Goal: Task Accomplishment & Management: Use online tool/utility

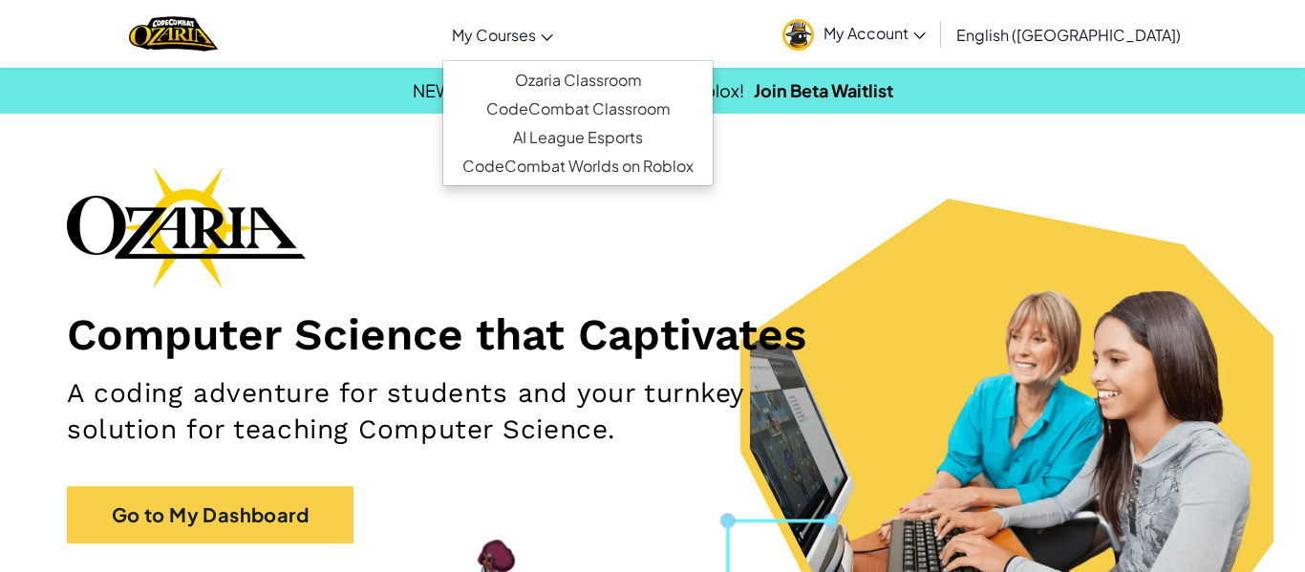
click at [536, 32] on span "My Courses" at bounding box center [494, 35] width 84 height 20
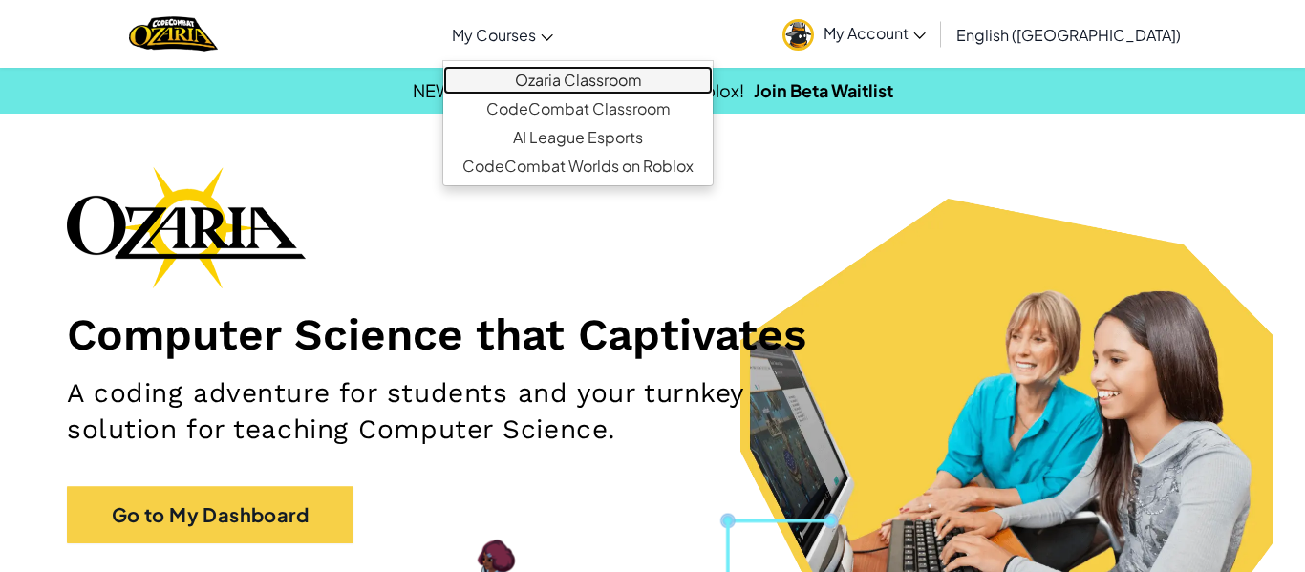
click at [610, 78] on link "Ozaria Classroom" at bounding box center [577, 80] width 269 height 29
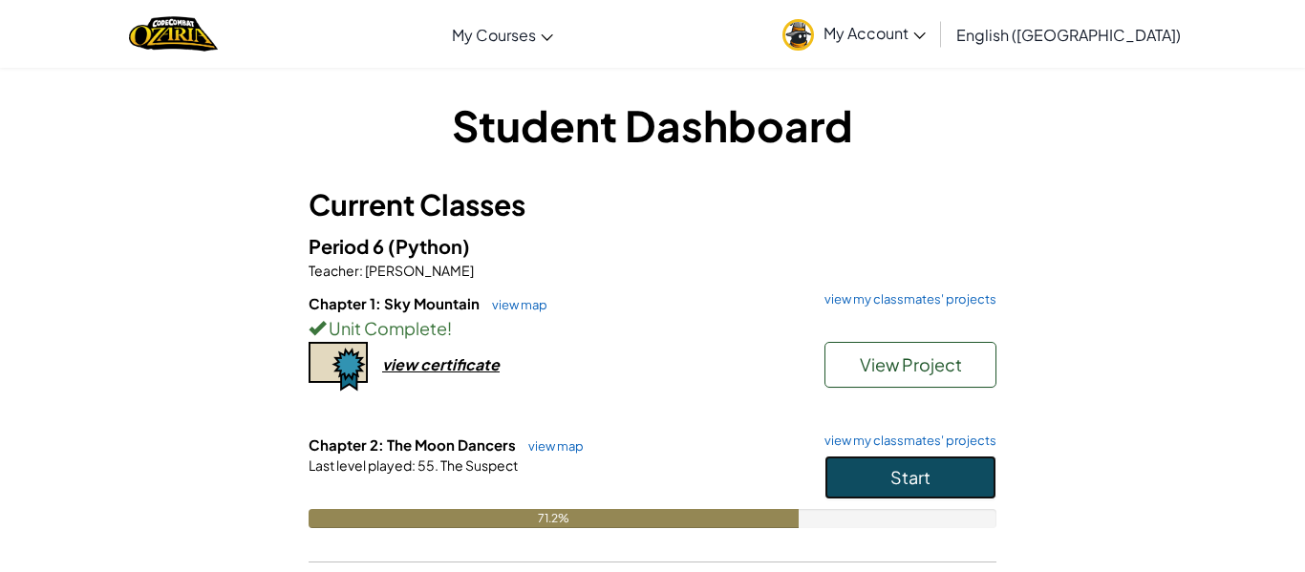
click at [956, 482] on button "Start" at bounding box center [911, 478] width 172 height 44
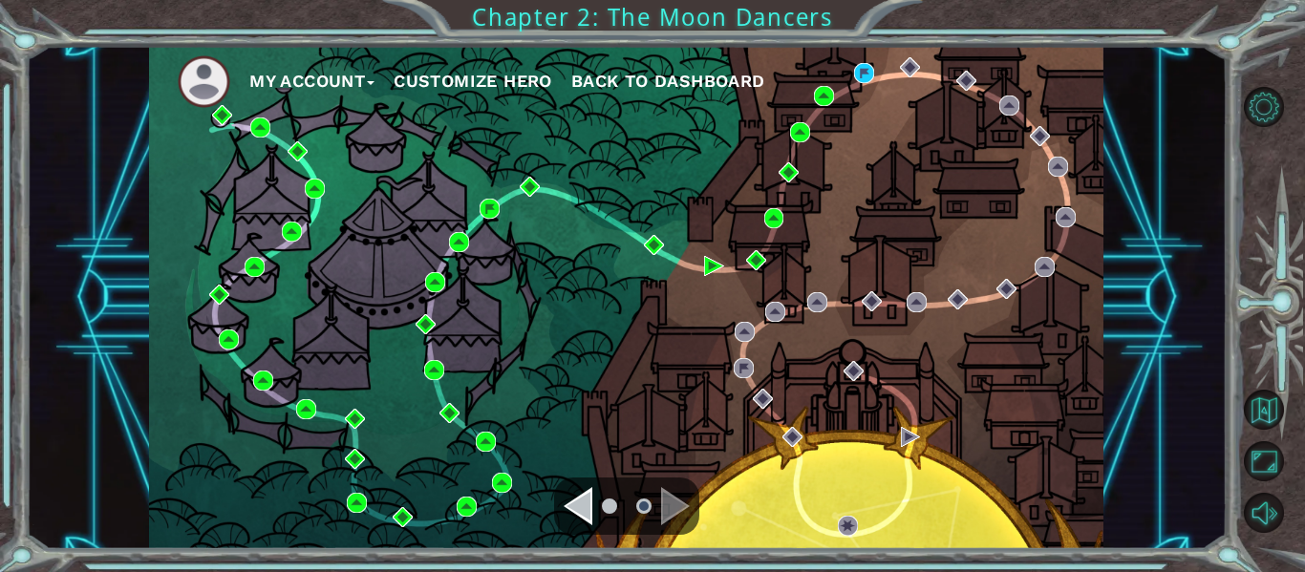
click at [874, 75] on ul "My Account Customize Hero Back to Dashboard" at bounding box center [641, 81] width 926 height 53
click at [863, 67] on img at bounding box center [864, 73] width 20 height 20
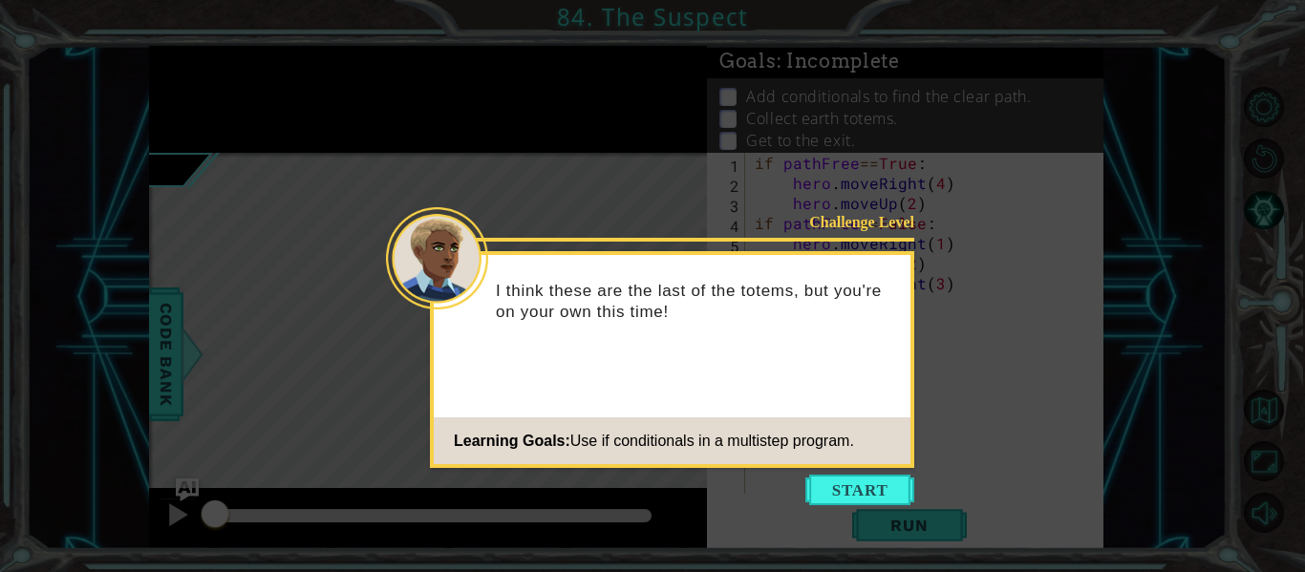
click at [851, 466] on div "Challenge Level I think these are the last of the totems, but you're on your ow…" at bounding box center [672, 359] width 484 height 217
click at [861, 484] on button "Start" at bounding box center [859, 490] width 109 height 31
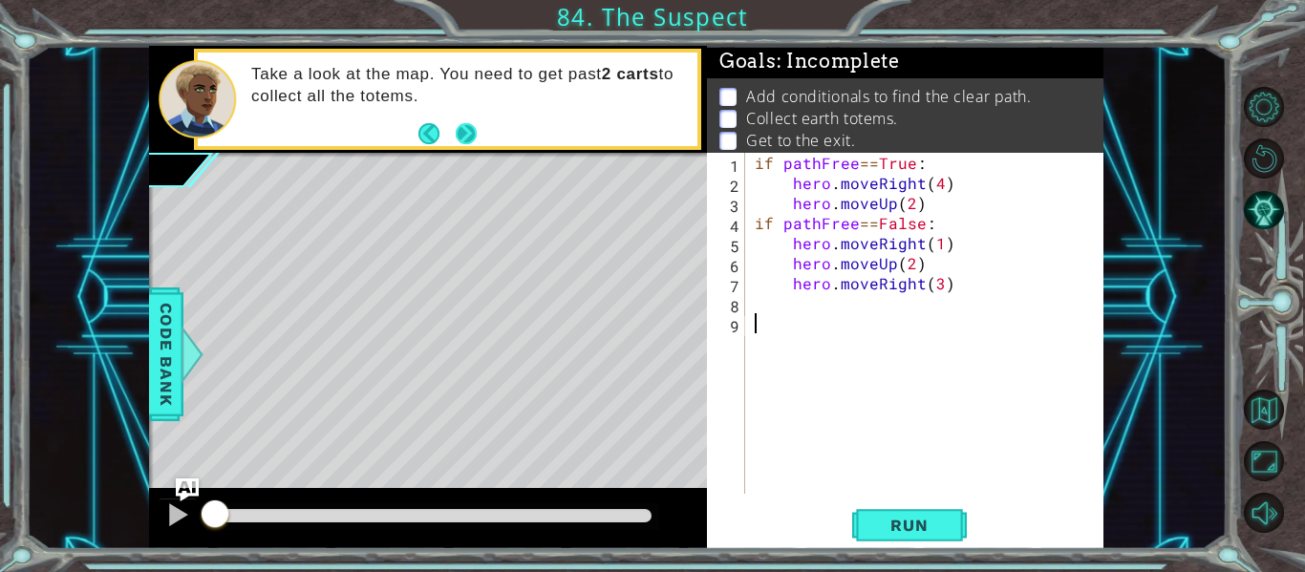
click at [469, 119] on footer at bounding box center [448, 133] width 58 height 29
click at [462, 127] on button "Next" at bounding box center [467, 133] width 26 height 26
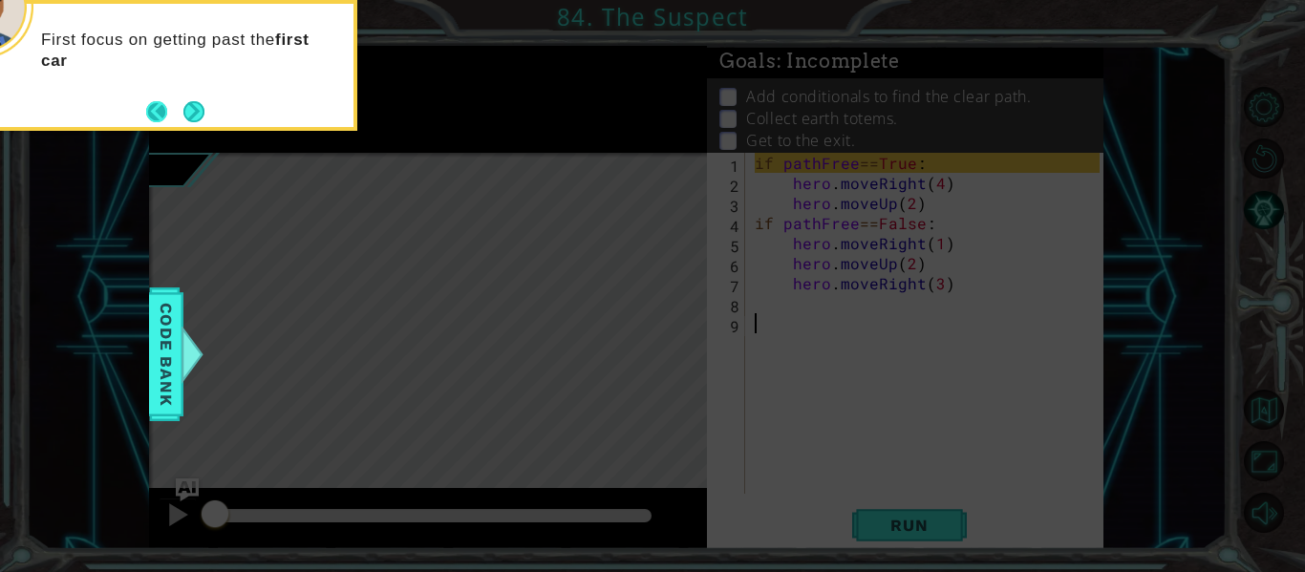
click at [176, 108] on button "Back" at bounding box center [164, 111] width 37 height 21
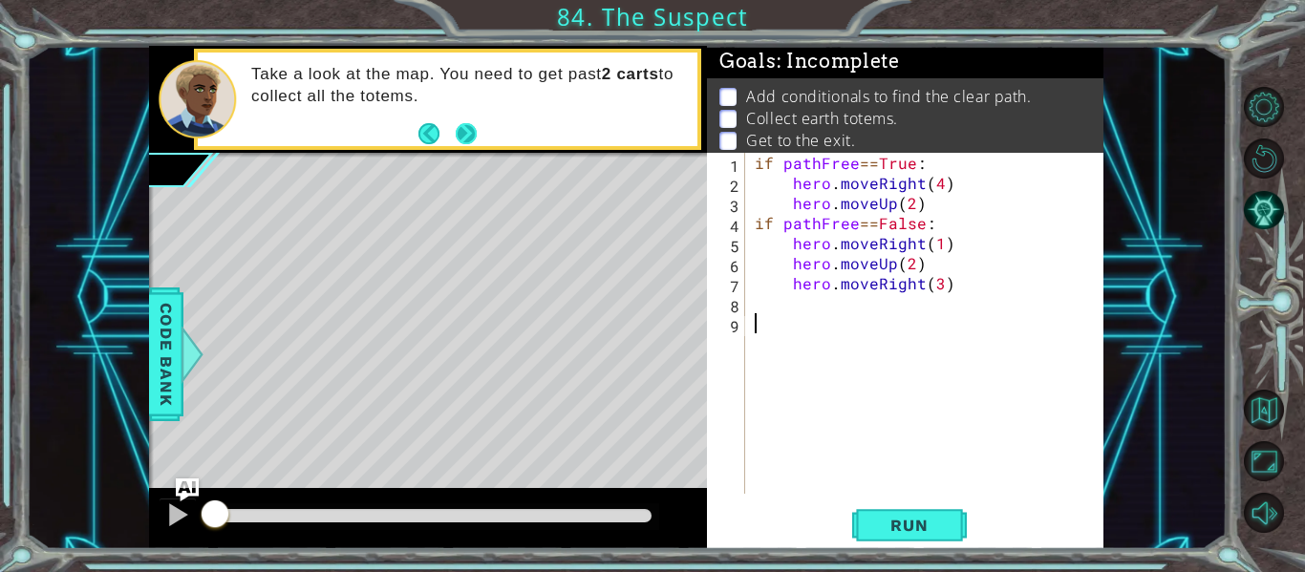
click at [471, 143] on button "Next" at bounding box center [467, 133] width 30 height 30
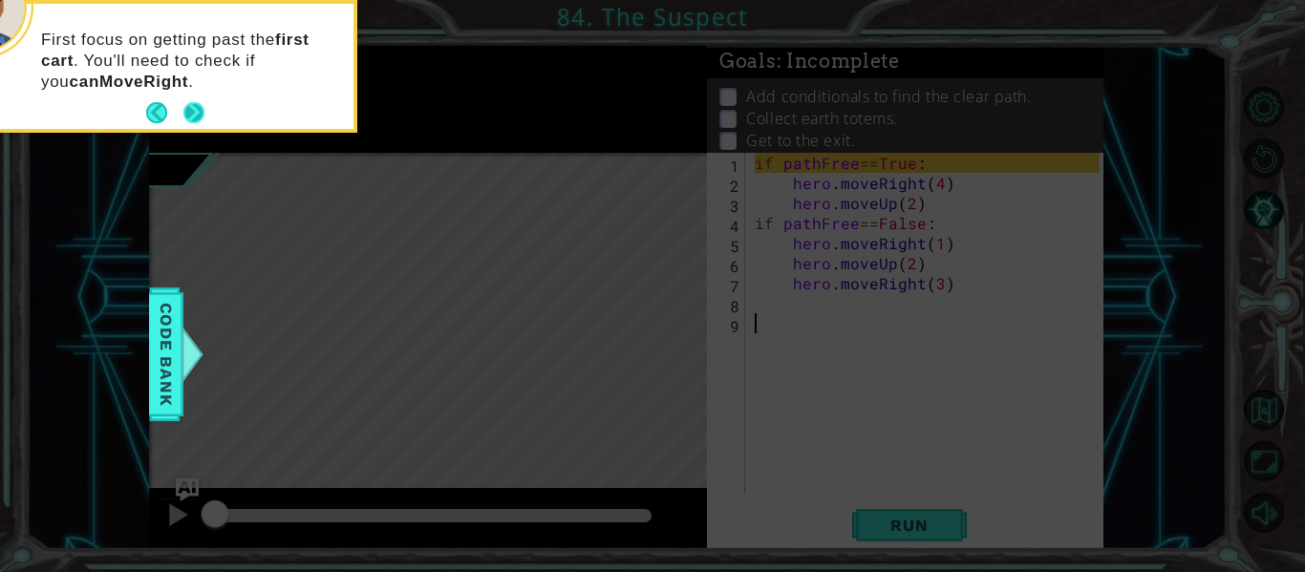
click at [188, 102] on button "Next" at bounding box center [194, 113] width 22 height 22
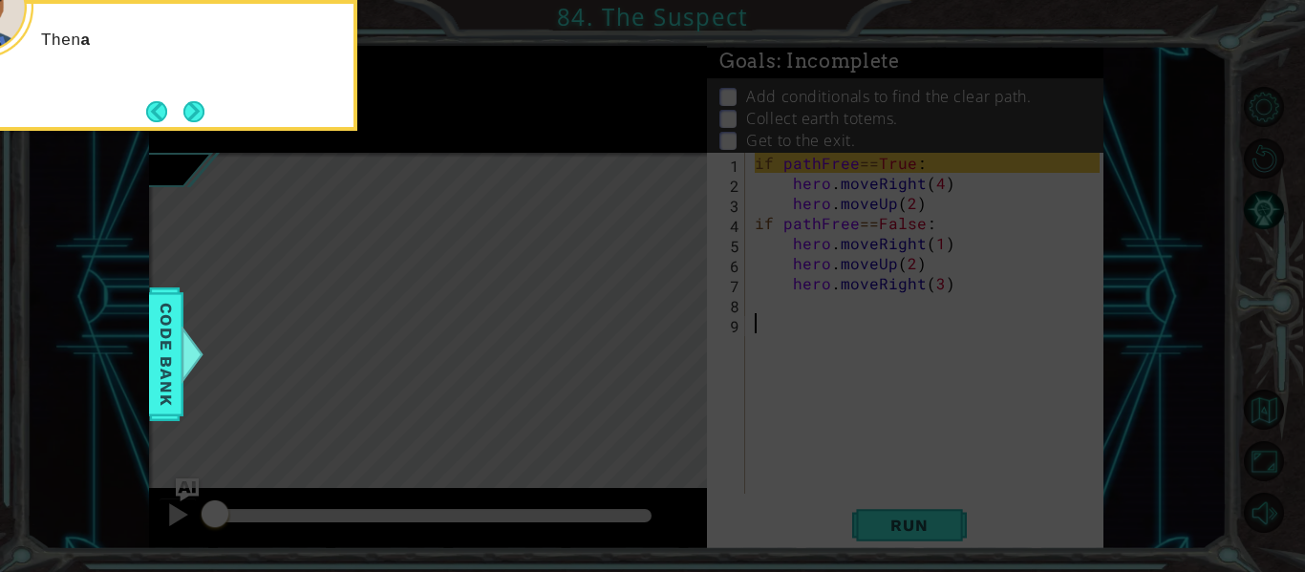
click at [188, 99] on button "Next" at bounding box center [194, 111] width 25 height 25
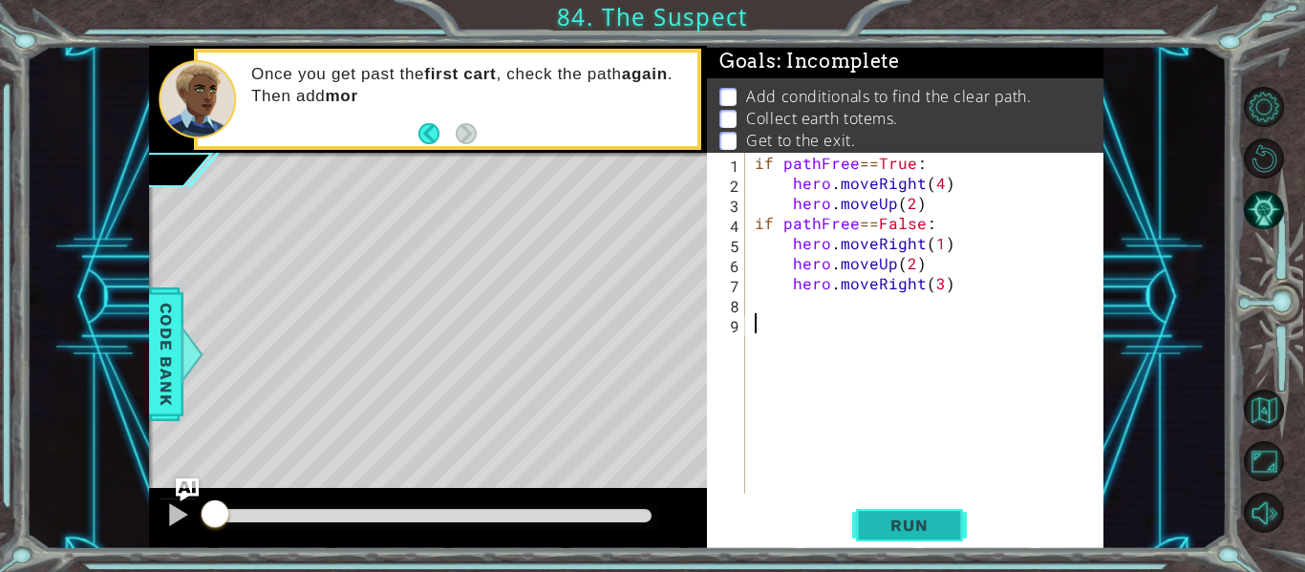
click at [927, 526] on span "Run" at bounding box center [908, 525] width 75 height 19
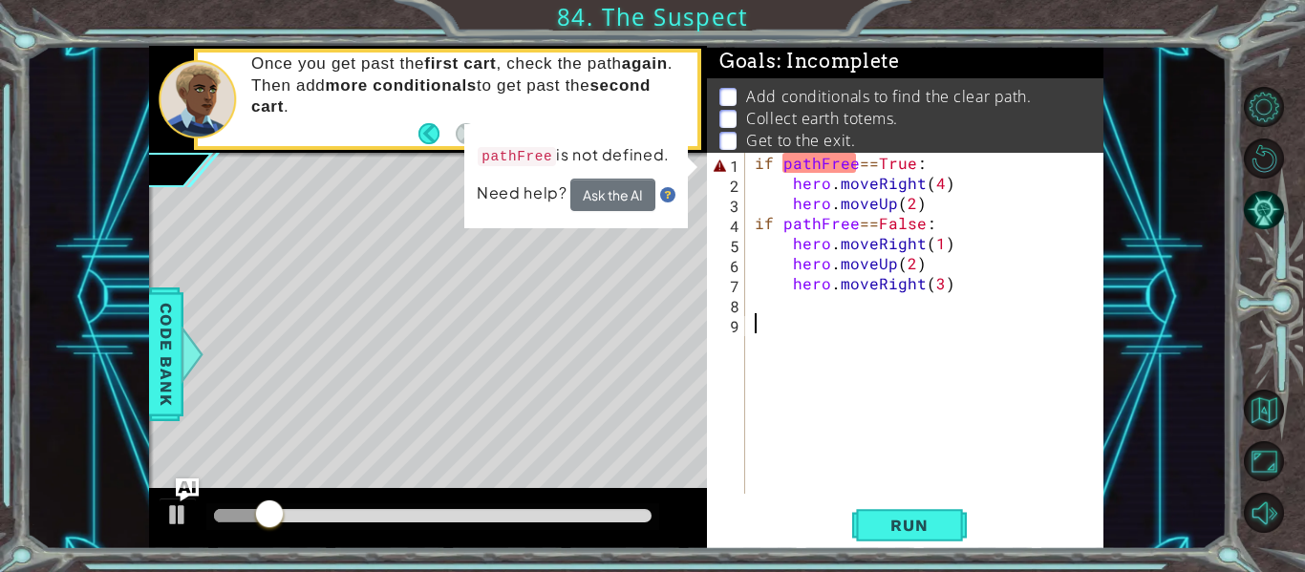
click at [817, 165] on div "if pathFree == True : hero . moveRight ( 4 ) hero . moveUp ( 2 ) if pathFree ==…" at bounding box center [930, 343] width 358 height 381
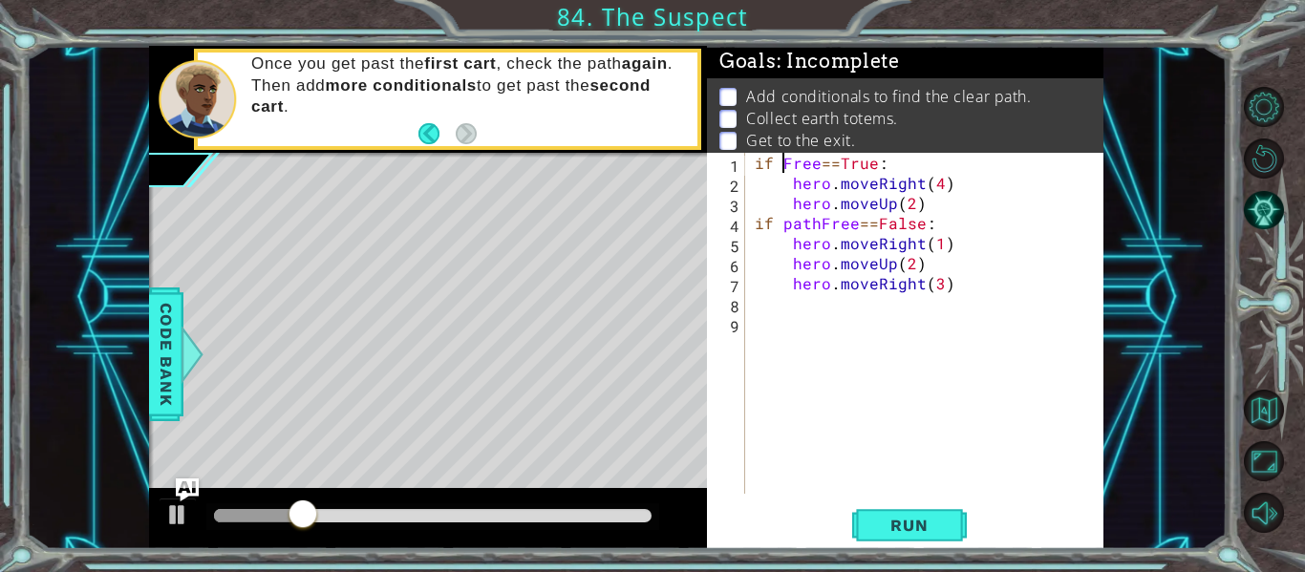
click at [818, 162] on div "if Free == True : hero . moveRight ( 4 ) hero . moveUp ( 2 ) if pathFree == Fal…" at bounding box center [930, 343] width 358 height 381
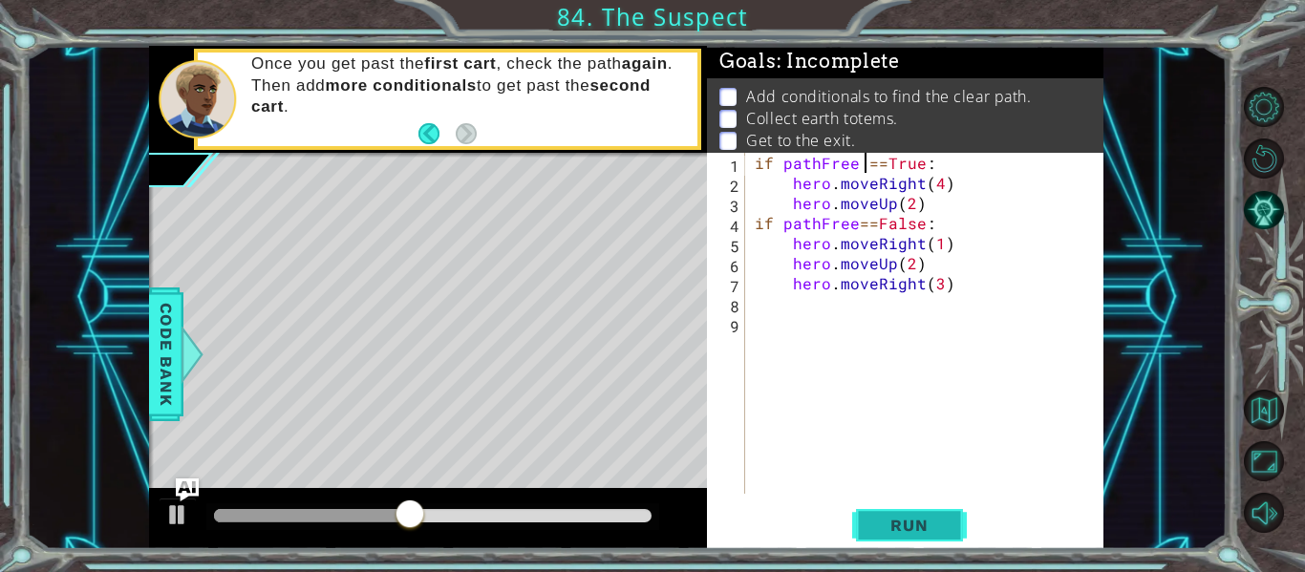
click at [941, 510] on button "Run" at bounding box center [909, 525] width 115 height 39
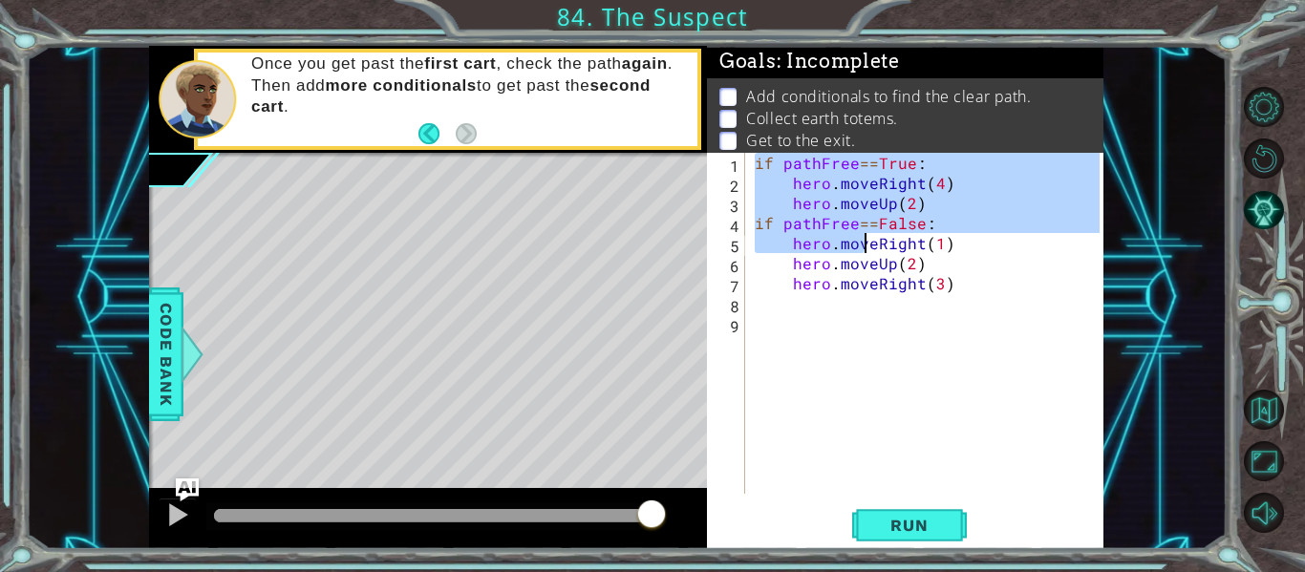
drag, startPoint x: 753, startPoint y: 165, endPoint x: 953, endPoint y: 311, distance: 246.9
click at [953, 311] on div "if pathFree == True : hero . moveRight ( 4 ) hero . moveUp ( 2 ) if pathFree ==…" at bounding box center [930, 343] width 358 height 381
type textarea "hero.moveRight(3)"
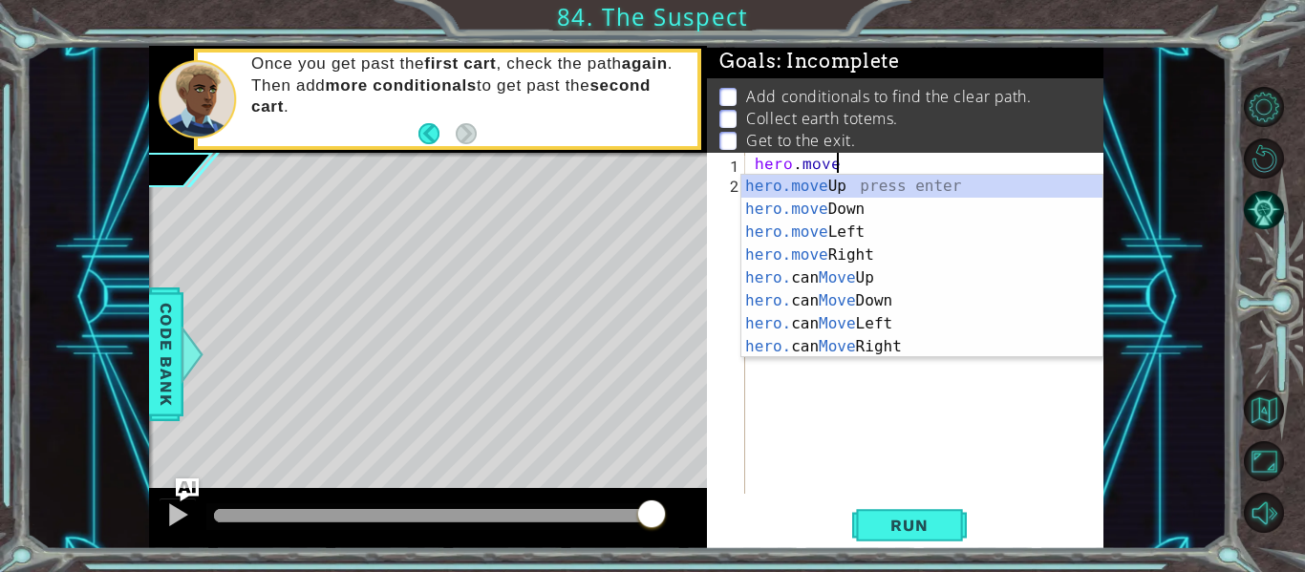
scroll to position [0, 5]
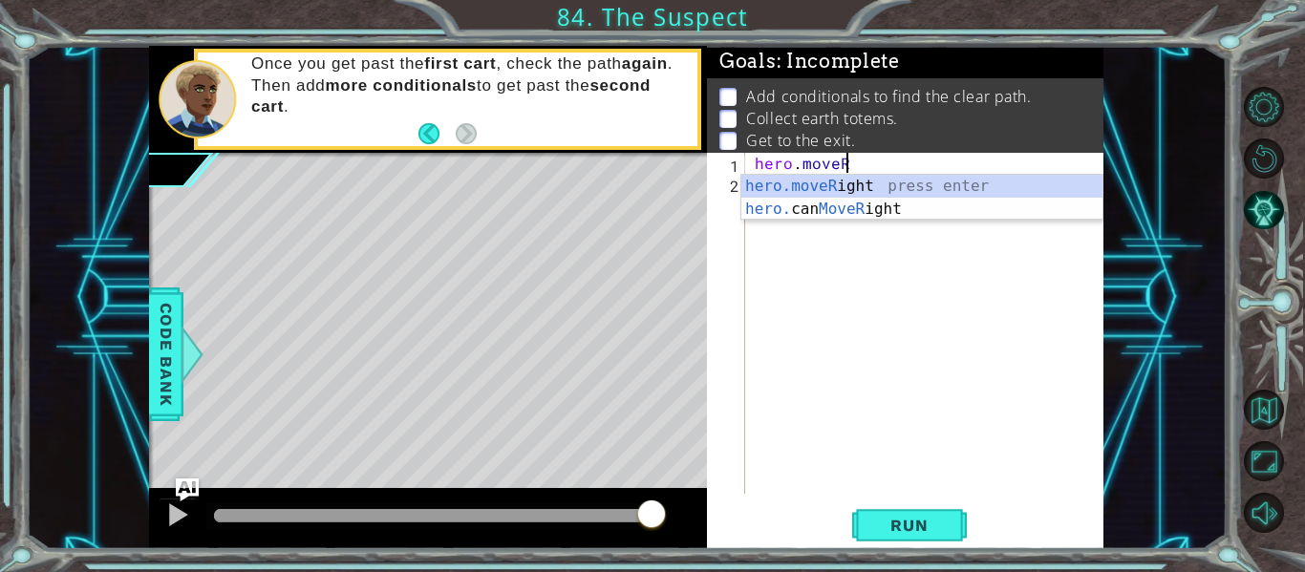
type textarea "hero.moveRight(1)"
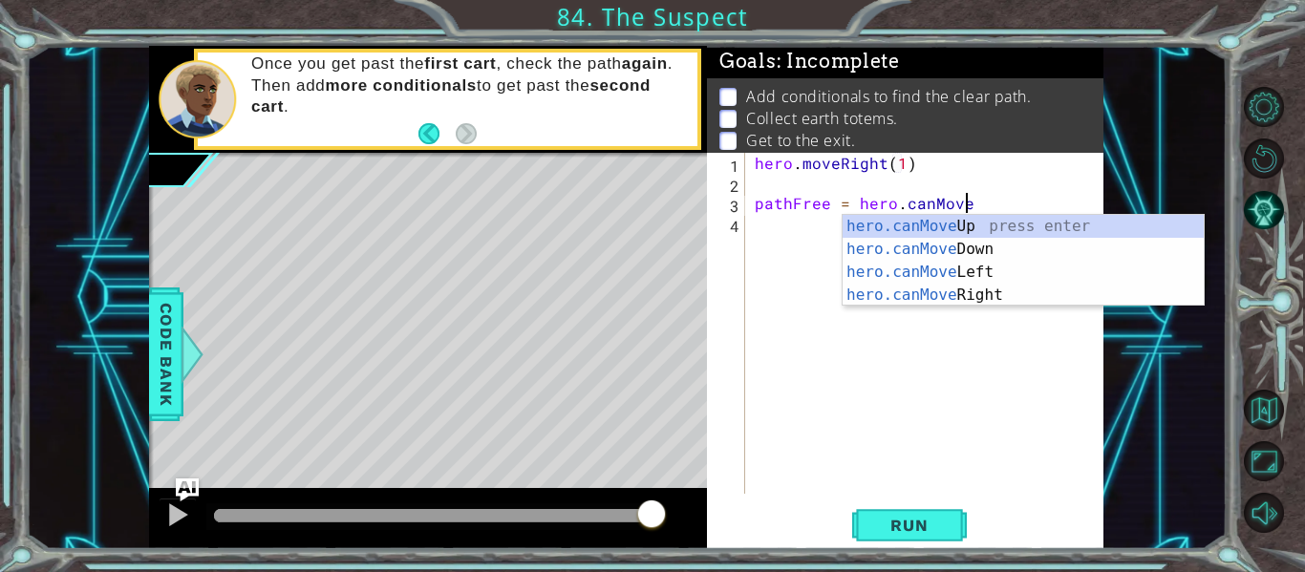
scroll to position [0, 12]
type textarea "pathFree = hero.canMoveR"
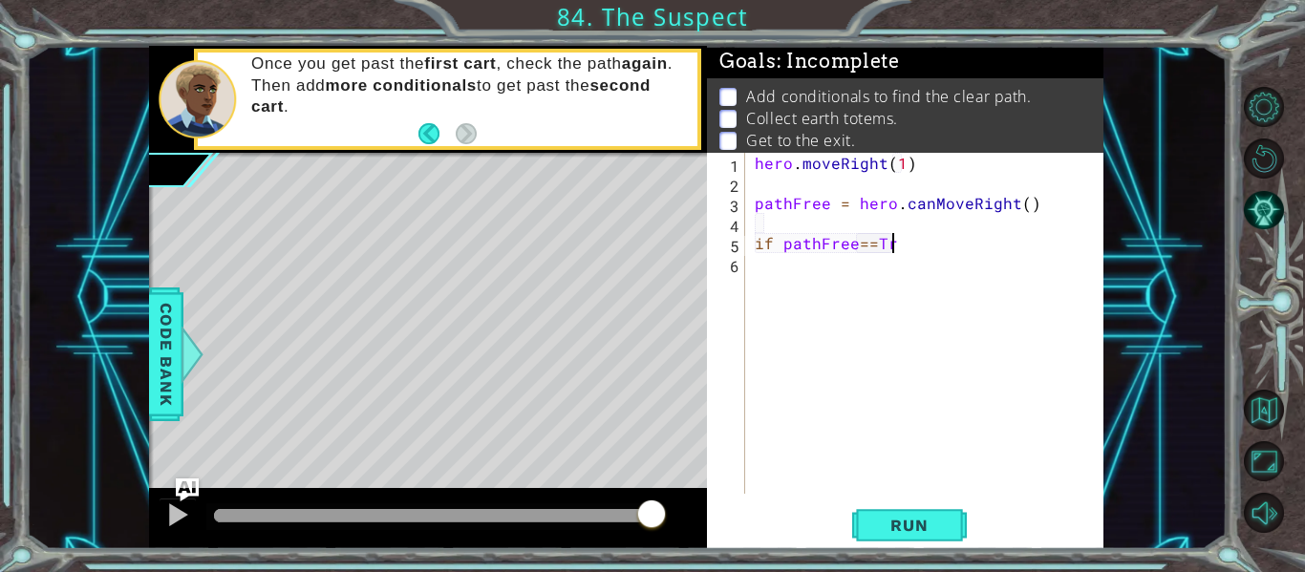
scroll to position [0, 9]
type textarea "if pathFree==True"
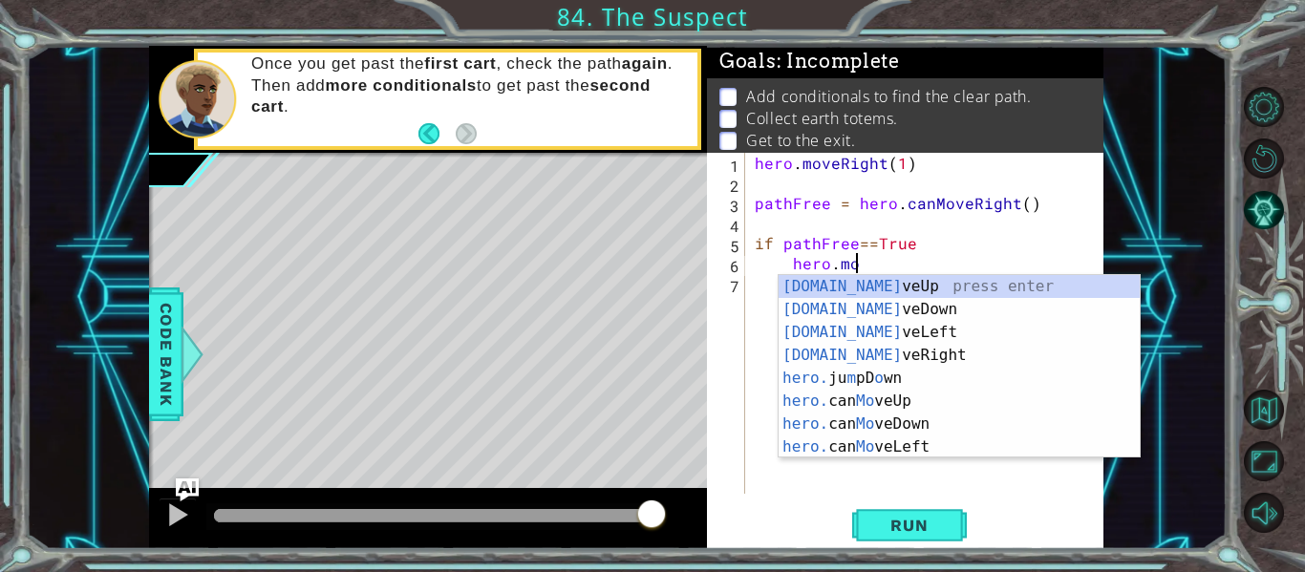
scroll to position [0, 7]
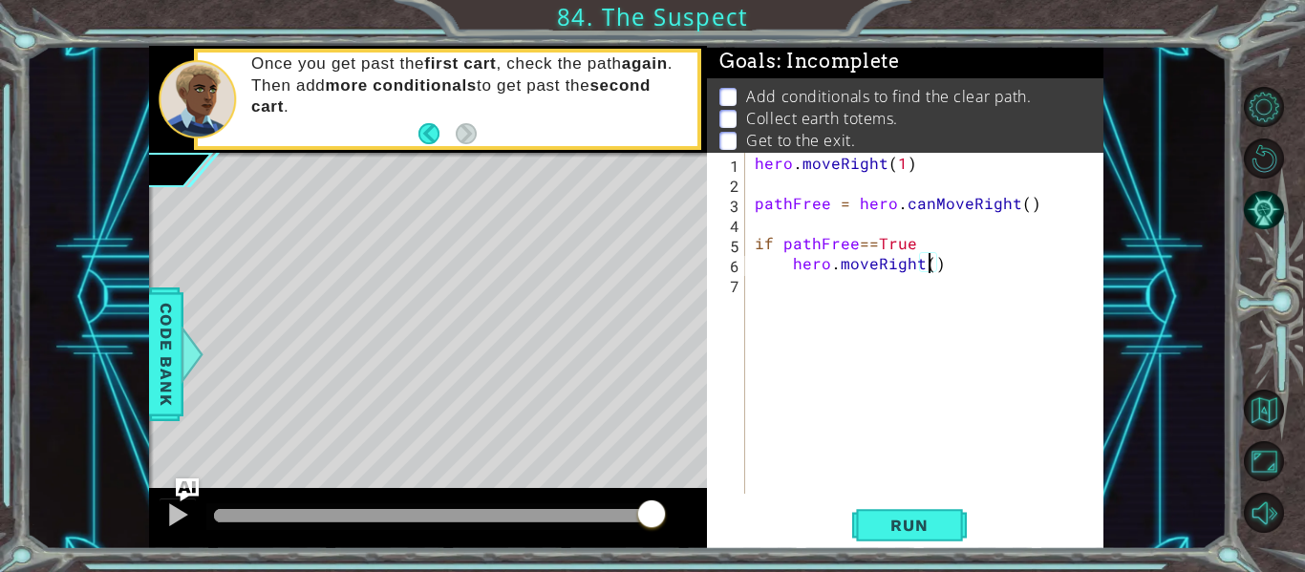
type textarea "hero.moveRight(3)"
type textarea "hero.moveUp(4)"
type textarea "hero.moveRight(3)"
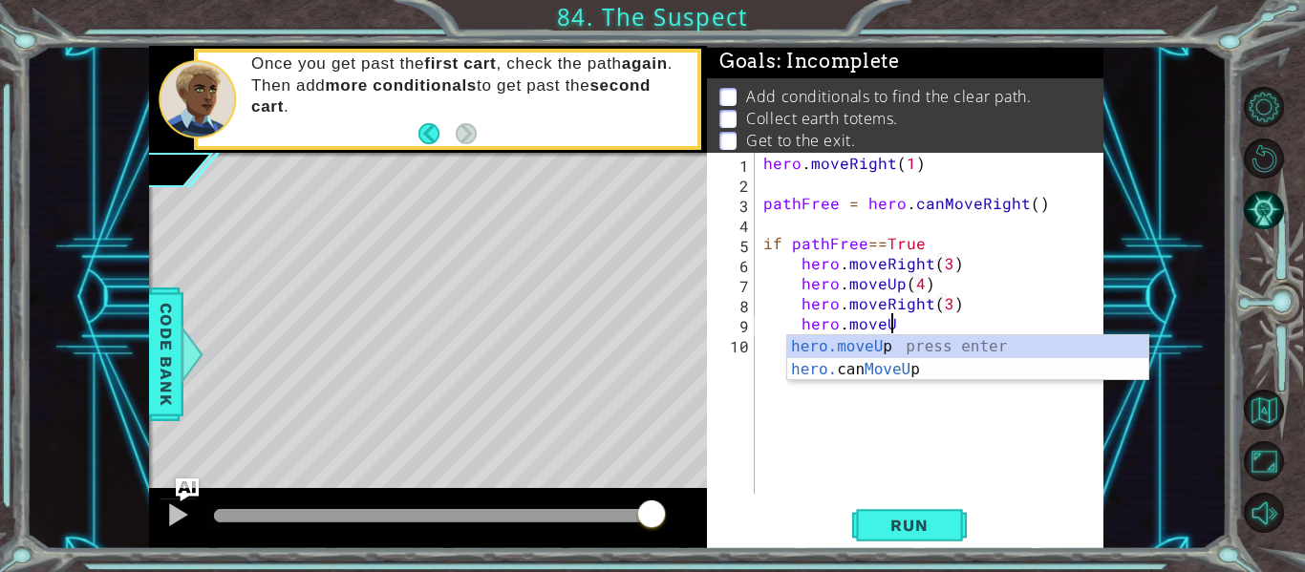
type textarea "hero.moveUp(1)"
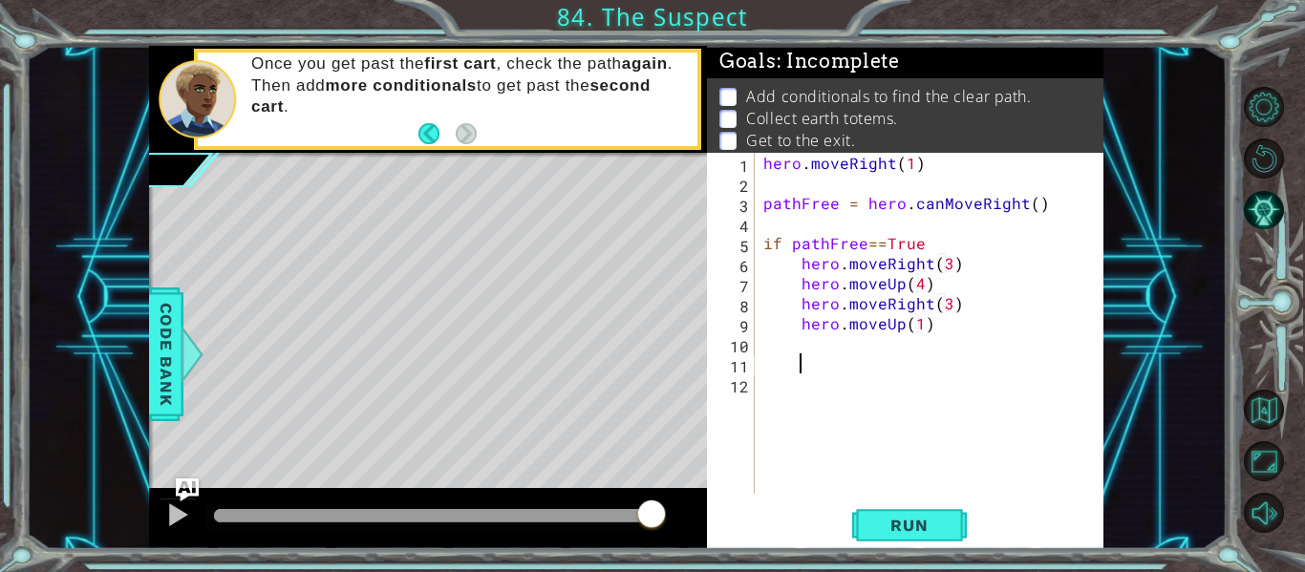
scroll to position [0, 1]
type textarea "i"
click at [927, 238] on div "hero . moveRight ( 1 ) pathFree = hero . canMoveRight ( ) if pathFree == True h…" at bounding box center [935, 343] width 350 height 381
click at [930, 371] on div "hero . moveRight ( 1 ) pathFree = hero . canMoveRight ( ) if pathFree == True :…" at bounding box center [935, 343] width 350 height 381
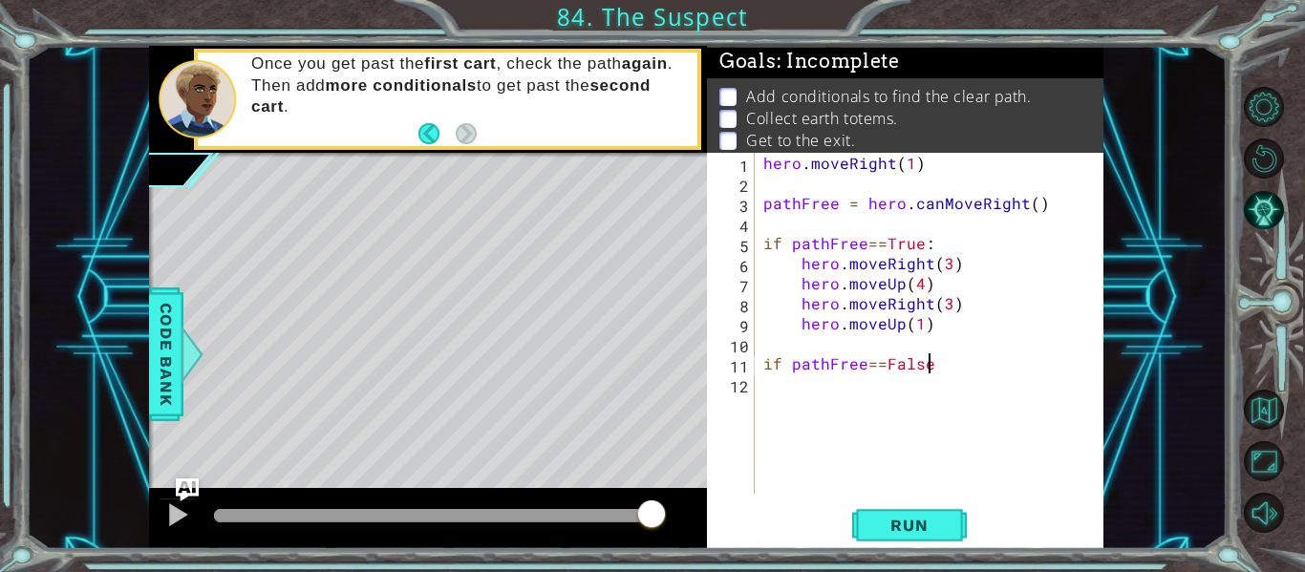
type textarea "if pathFree==False:"
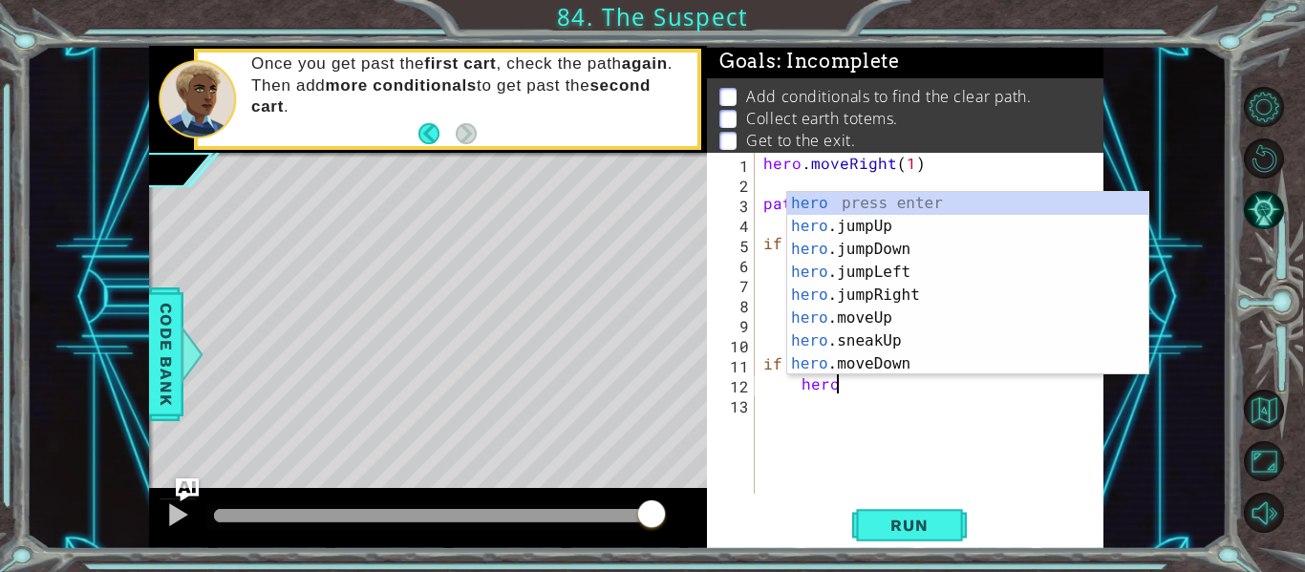
scroll to position [0, 4]
type textarea "h"
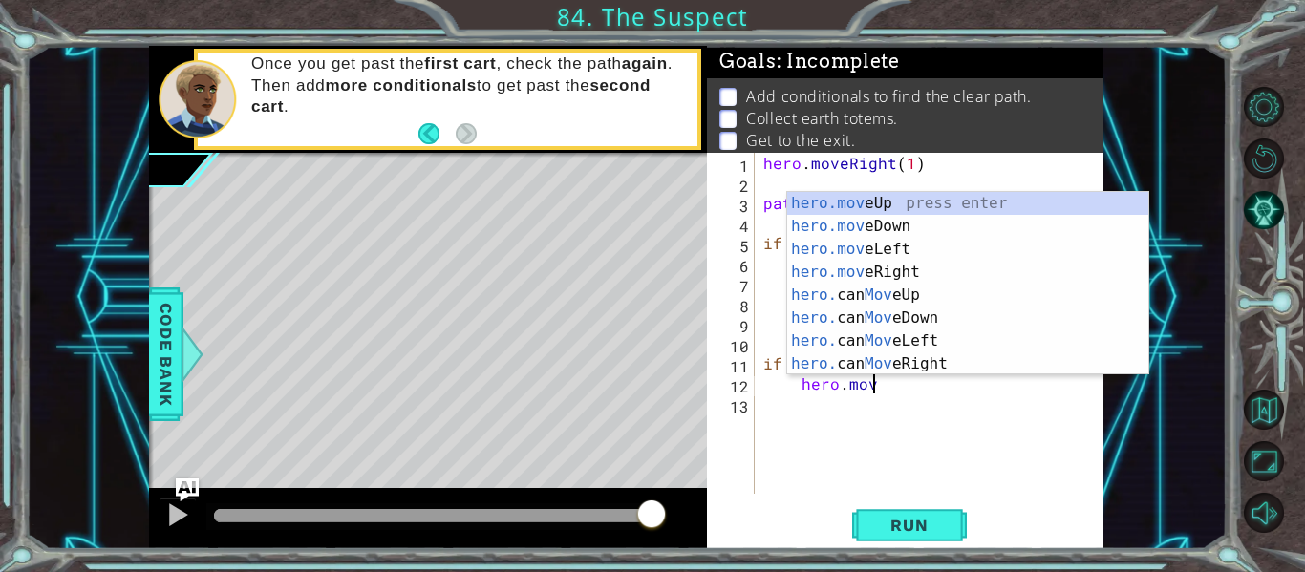
scroll to position [0, 7]
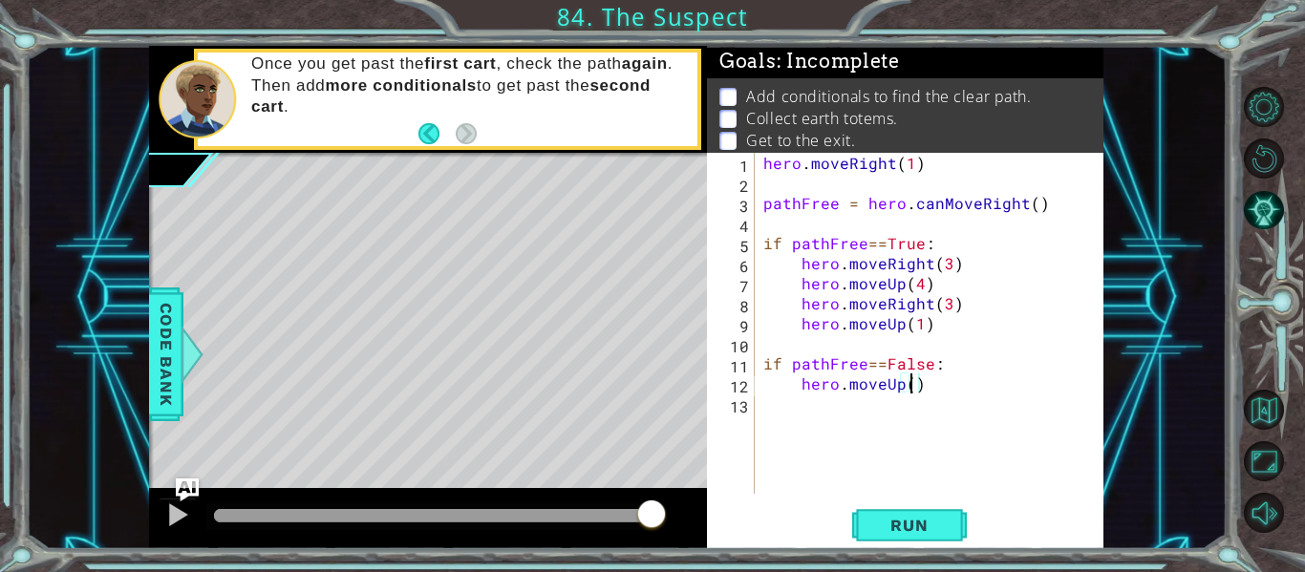
type textarea "hero.moveUp(2)"
type textarea "hero.moveRight(3)"
type textarea "hero.moveUp(2)"
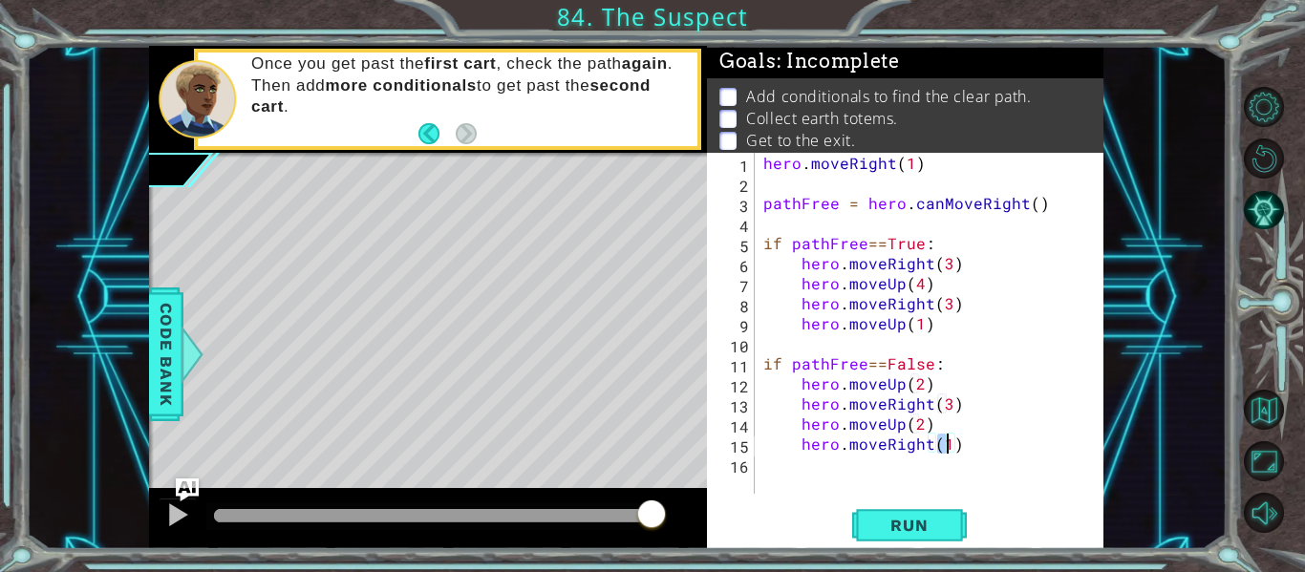
type textarea "hero.moveRight(3)"
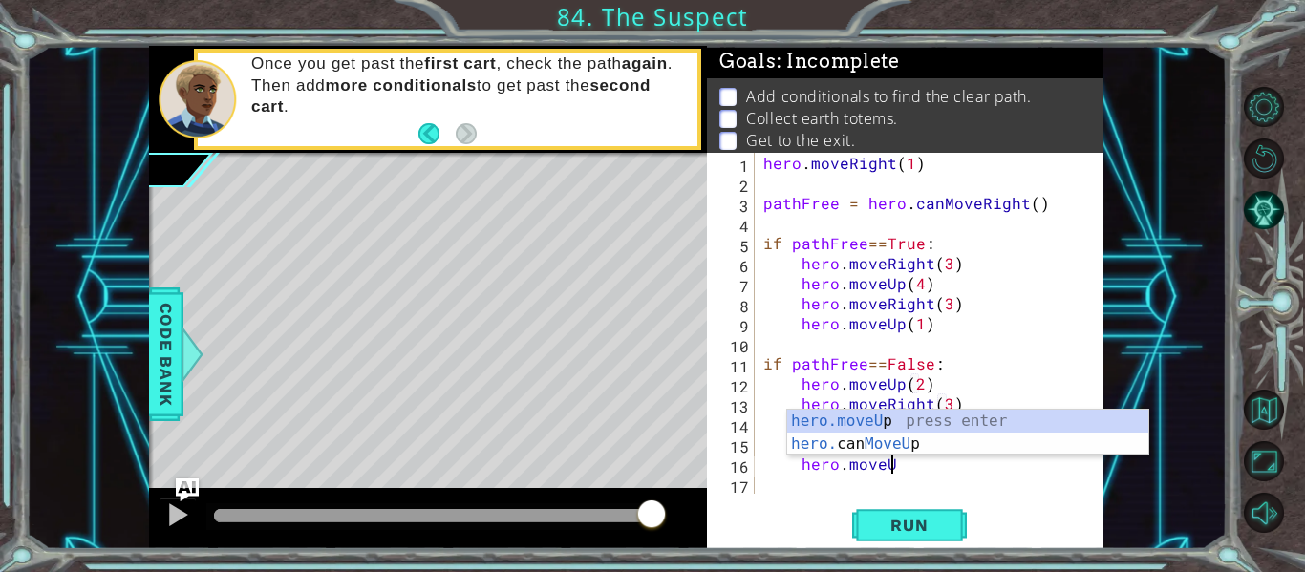
type textarea "hero.moveUp(1)"
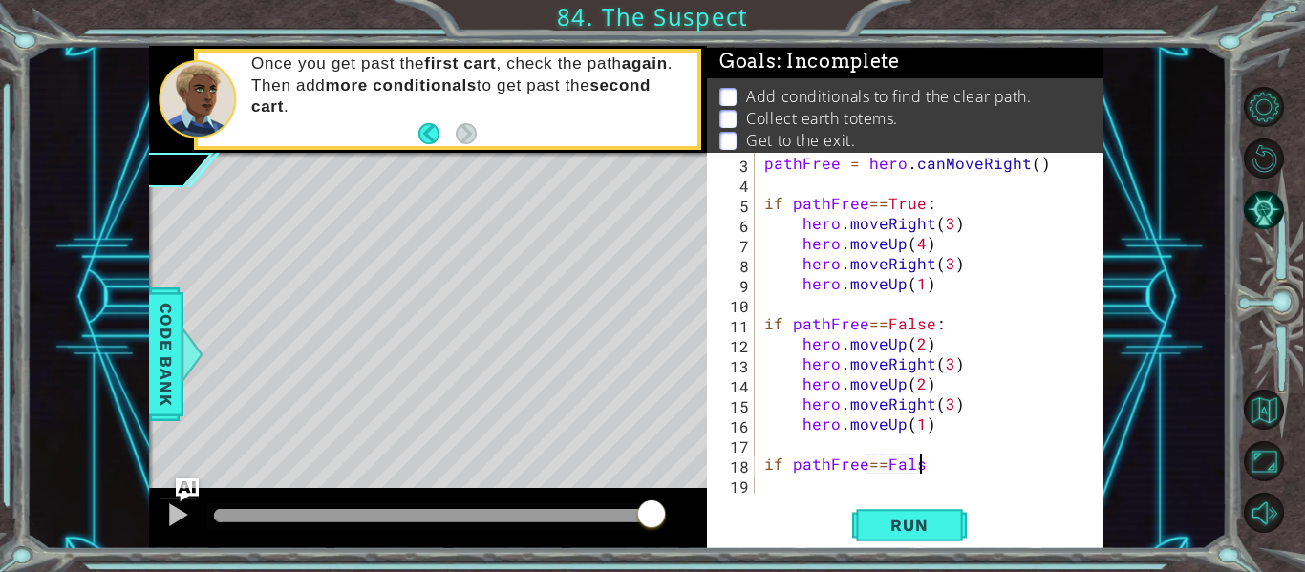
scroll to position [0, 10]
type textarea "if pathFree==False:"
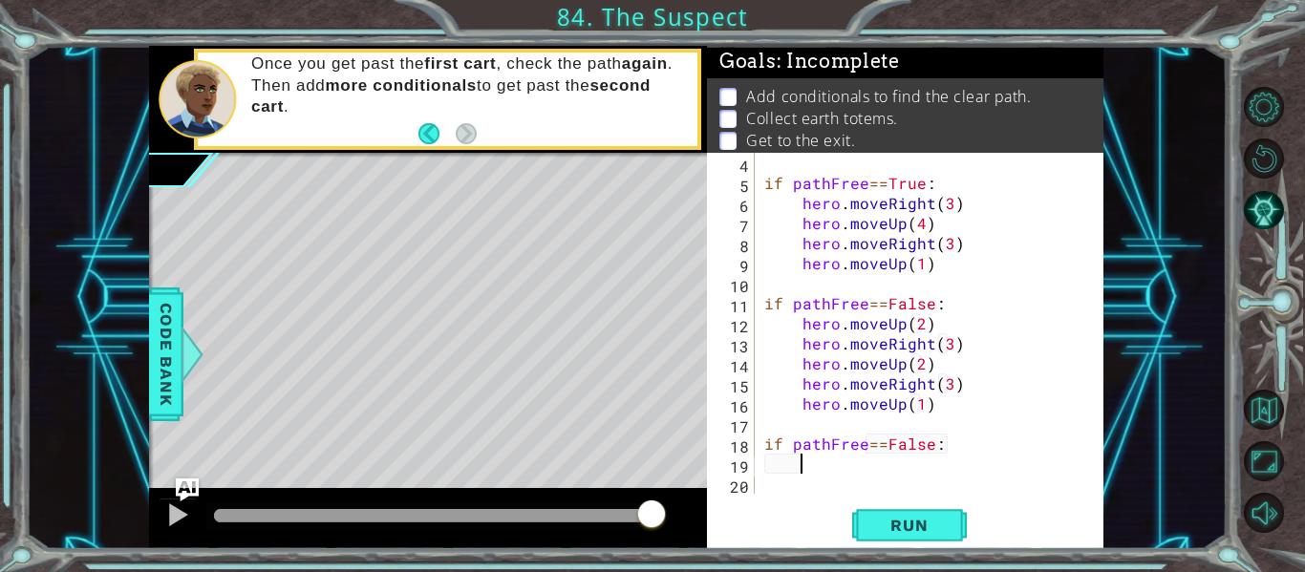
scroll to position [60, 0]
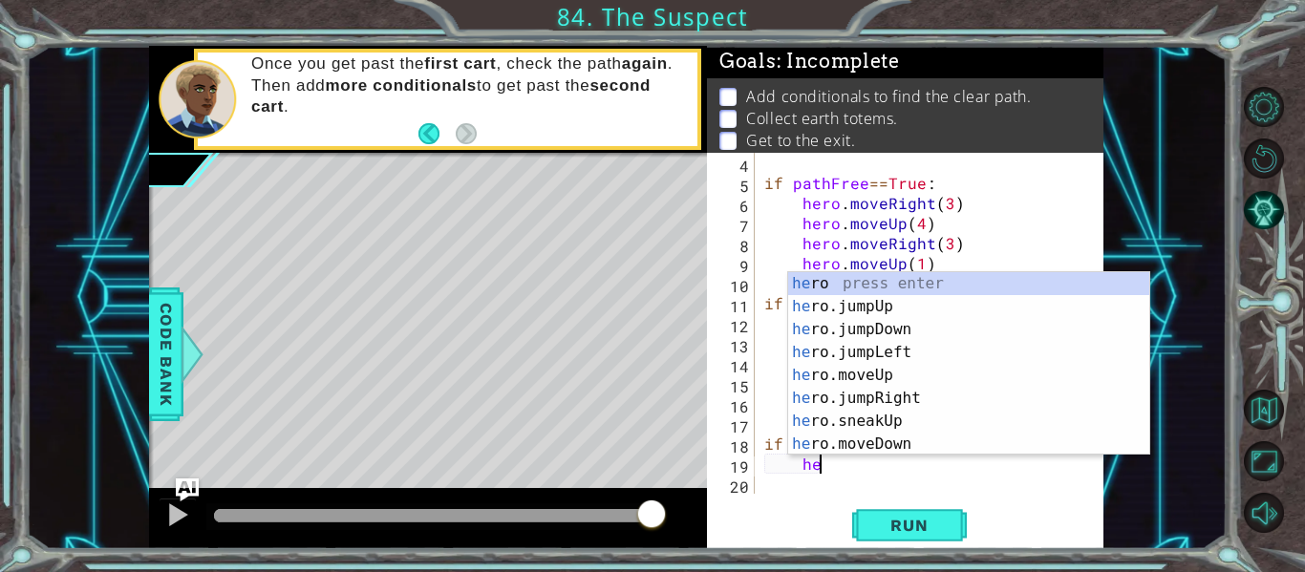
type textarea "h"
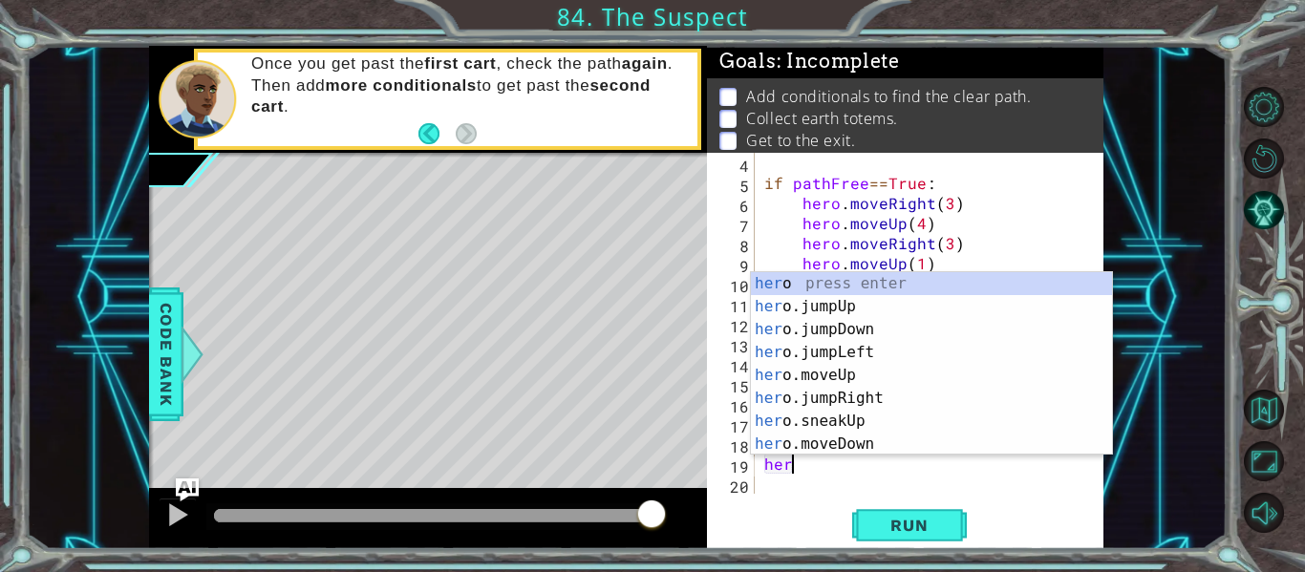
scroll to position [0, 0]
type textarea "h"
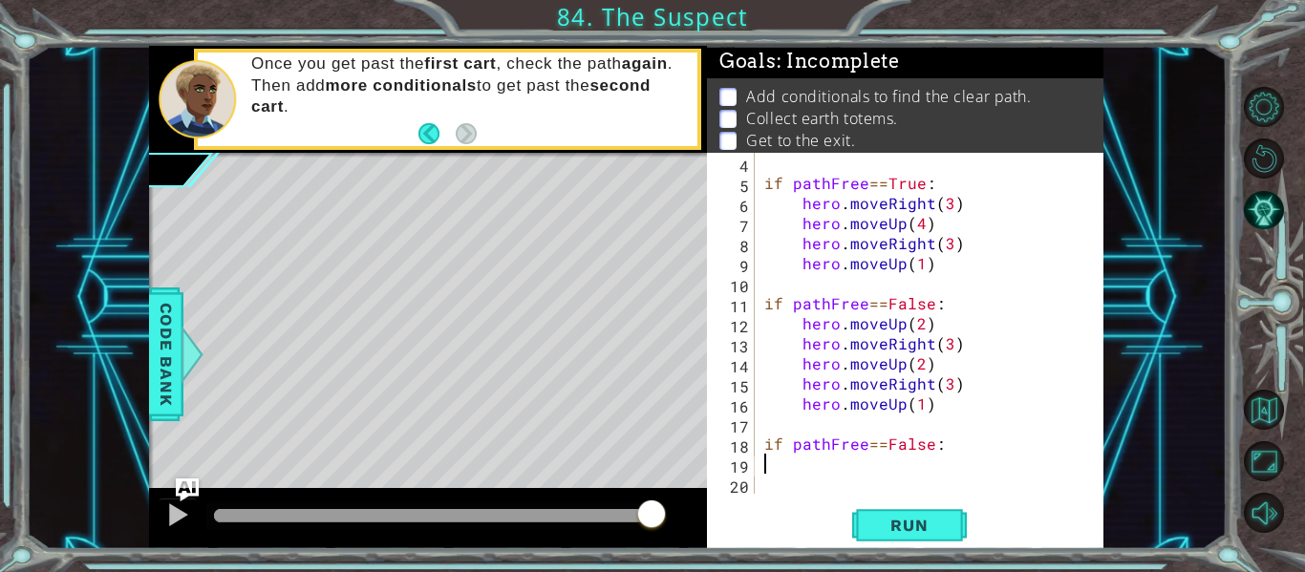
click at [961, 444] on div "if pathFree == True : hero . moveRight ( 3 ) hero . moveUp ( 4 ) hero . moveRig…" at bounding box center [935, 343] width 349 height 381
type textarea "if pathFree==False:"
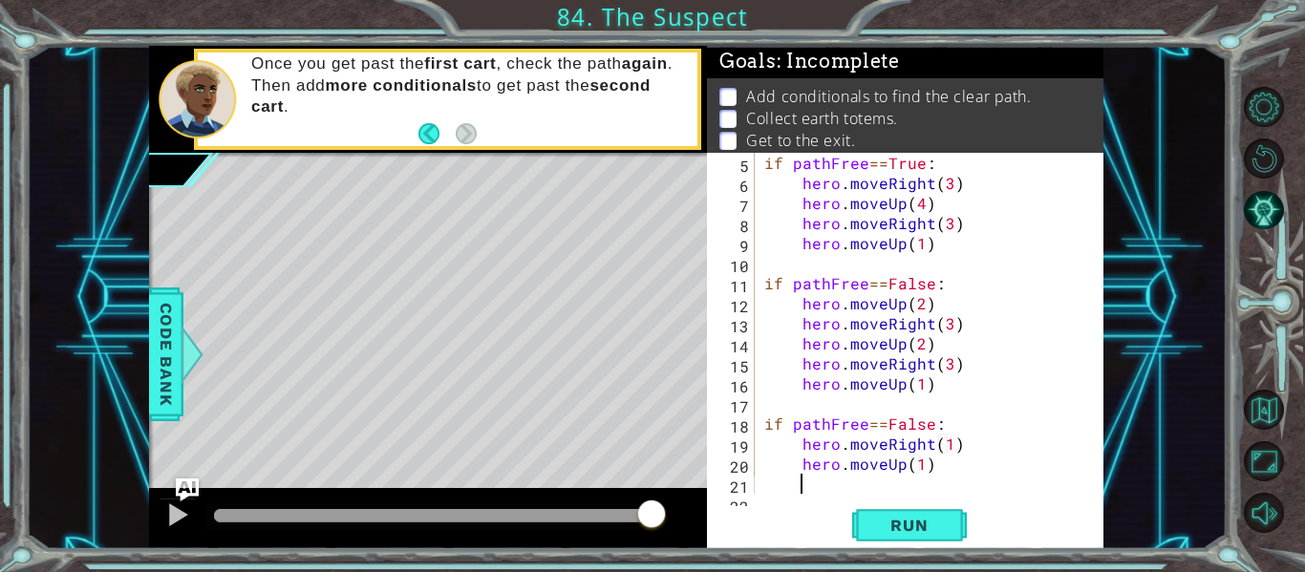
scroll to position [80, 0]
click at [924, 459] on div "if pathFree == True : hero . moveRight ( 3 ) hero . moveUp ( 4 ) hero . moveRig…" at bounding box center [935, 343] width 349 height 381
type textarea "hero.moveUp(2)"
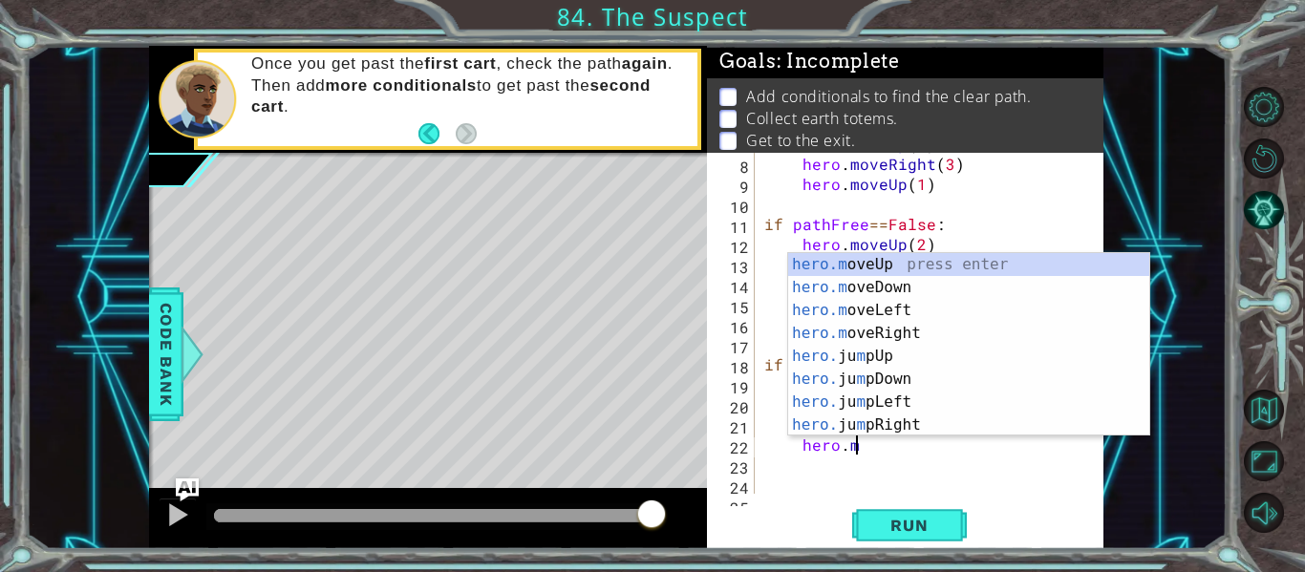
scroll to position [0, 10]
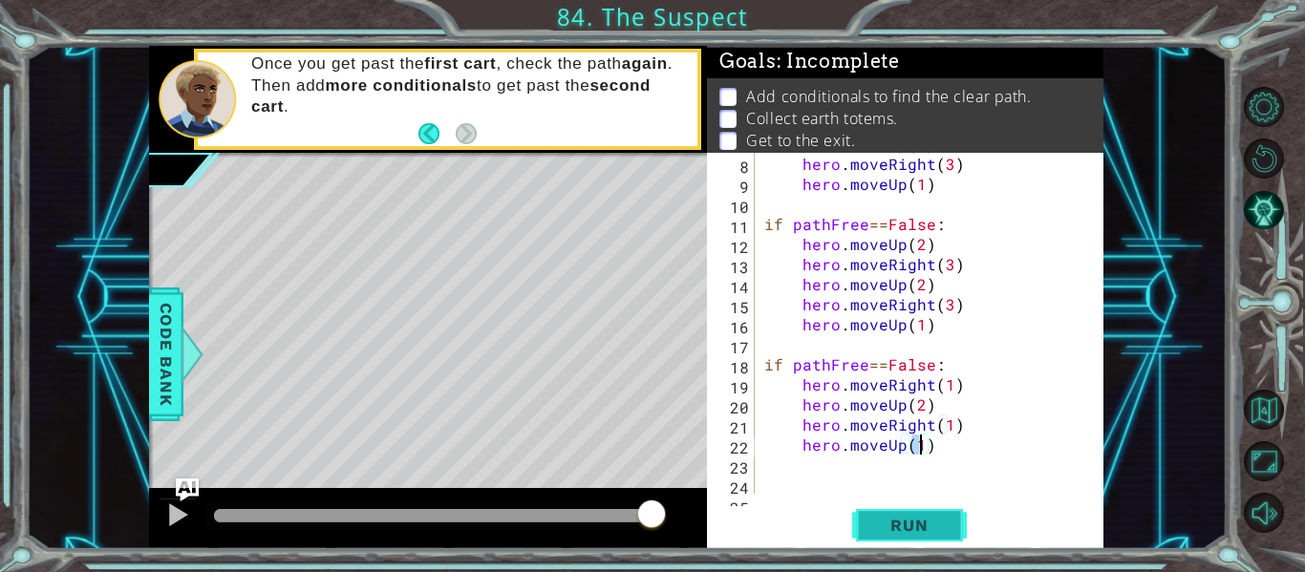
type textarea "hero.moveUp(1)"
click at [865, 541] on button "Run" at bounding box center [909, 525] width 115 height 39
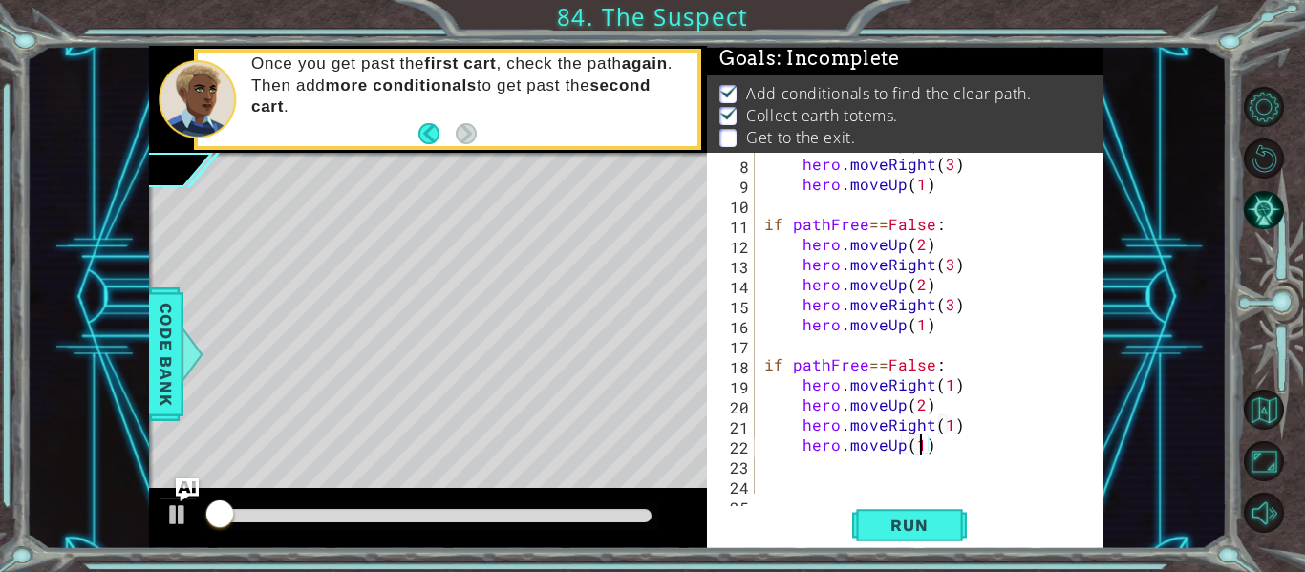
scroll to position [4, 0]
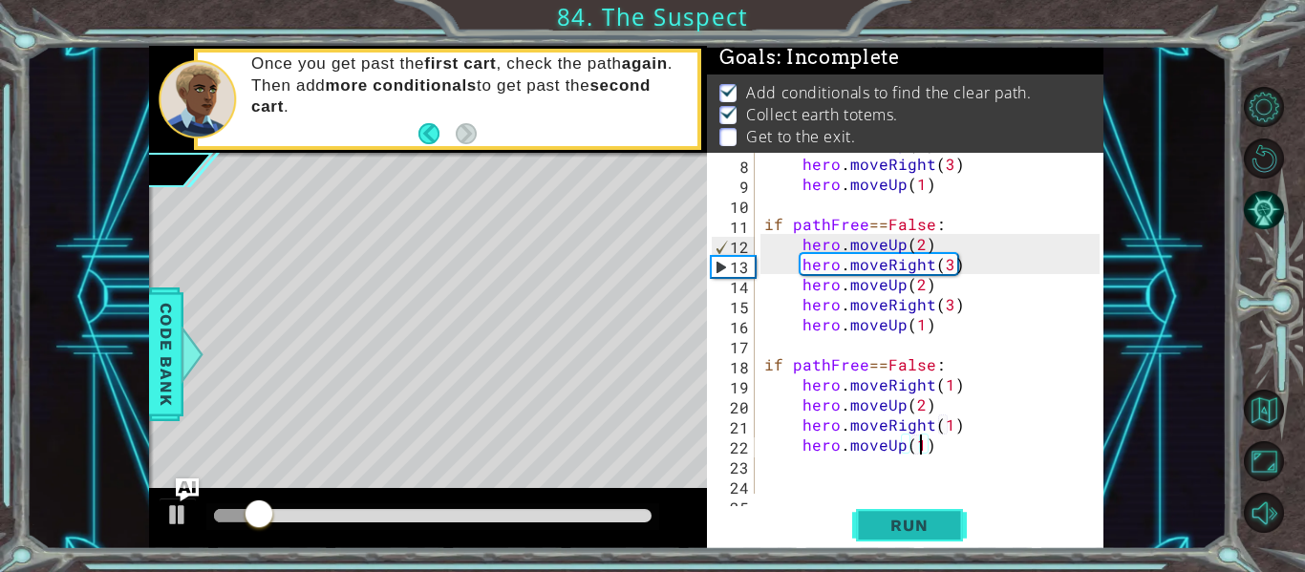
click at [897, 512] on button "Run" at bounding box center [909, 525] width 115 height 39
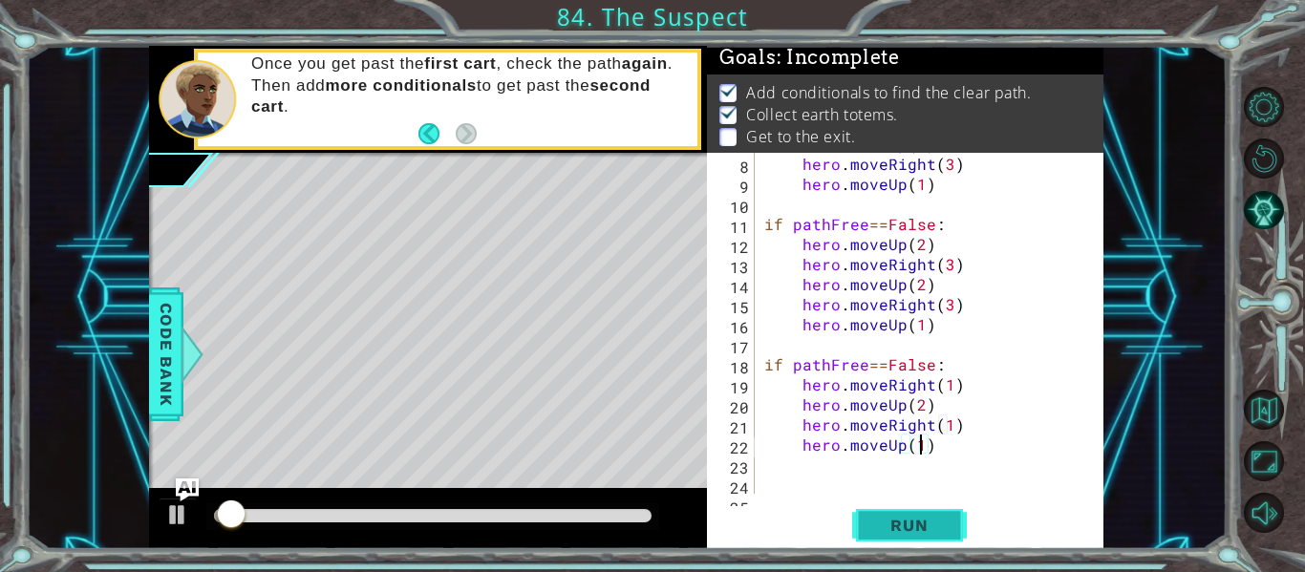
click at [897, 512] on button "Run" at bounding box center [909, 525] width 115 height 39
click at [626, 509] on div at bounding box center [433, 515] width 438 height 13
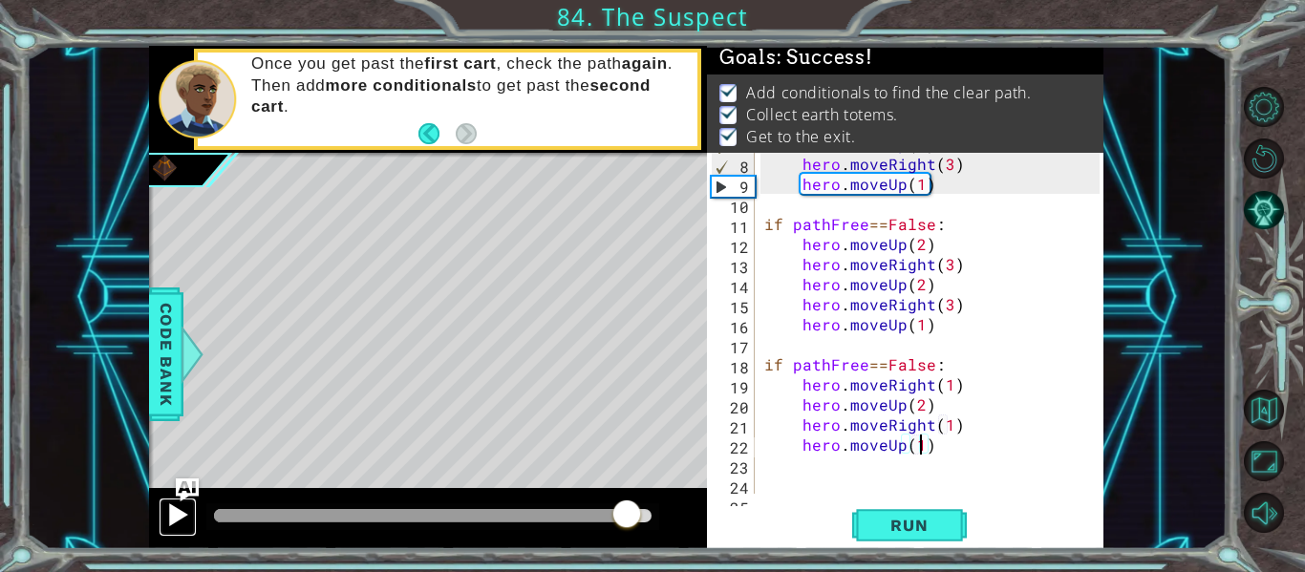
click at [161, 519] on button at bounding box center [178, 517] width 38 height 39
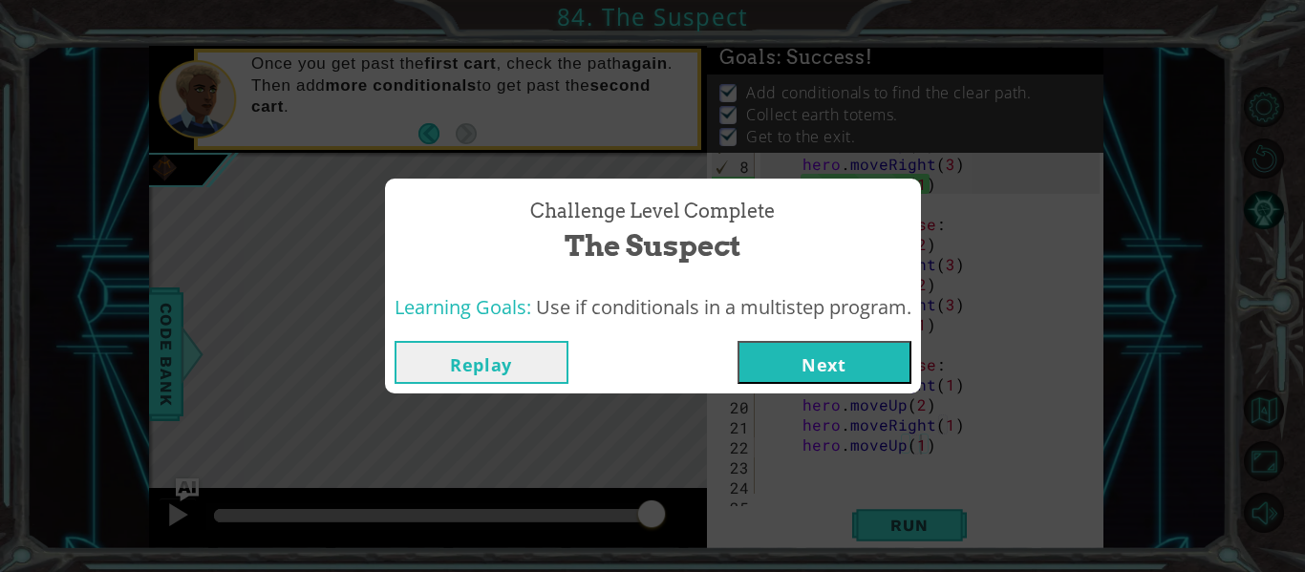
click at [812, 351] on button "Next" at bounding box center [825, 362] width 174 height 43
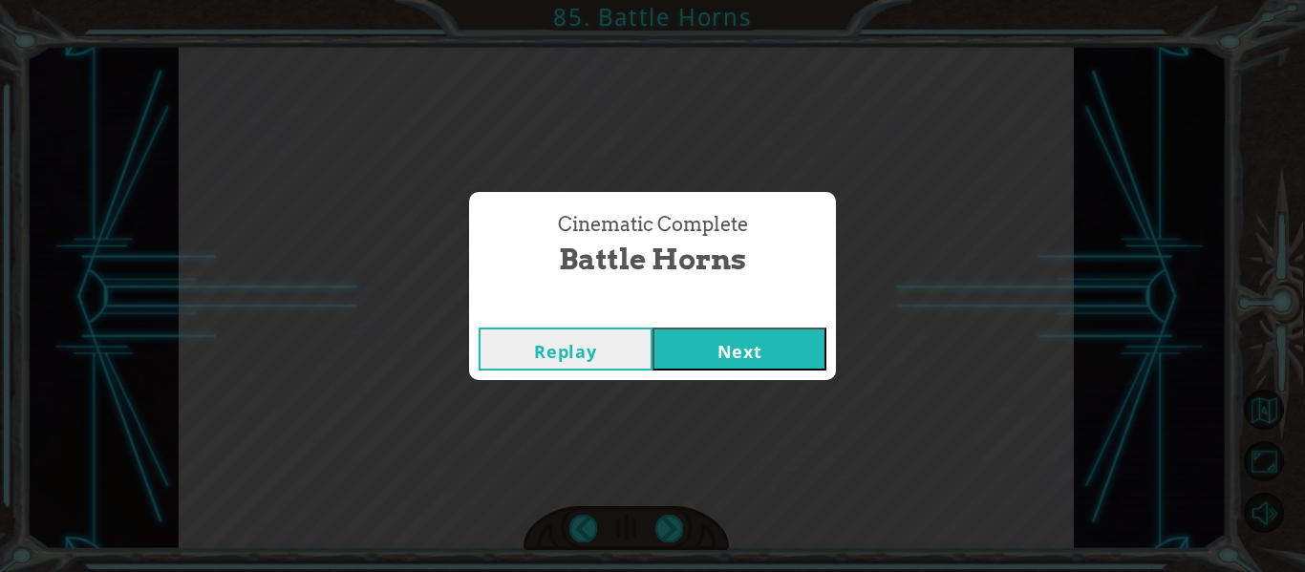
click at [747, 353] on button "Next" at bounding box center [740, 349] width 174 height 43
click at [739, 345] on button "Next" at bounding box center [740, 349] width 174 height 43
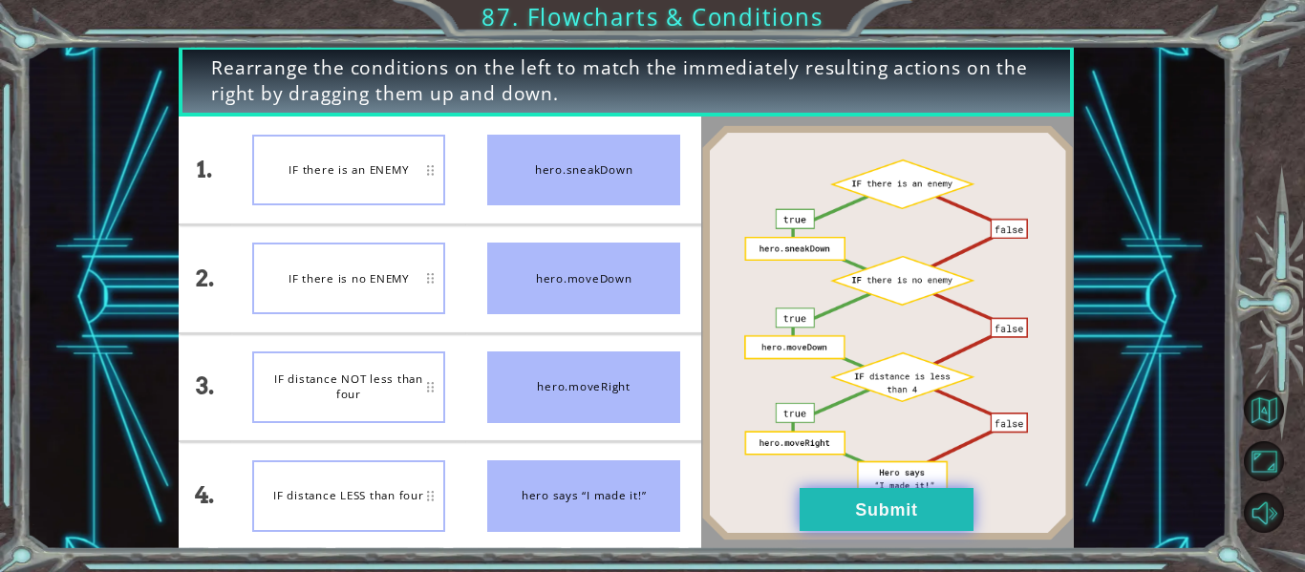
click at [906, 515] on button "Submit" at bounding box center [887, 509] width 174 height 43
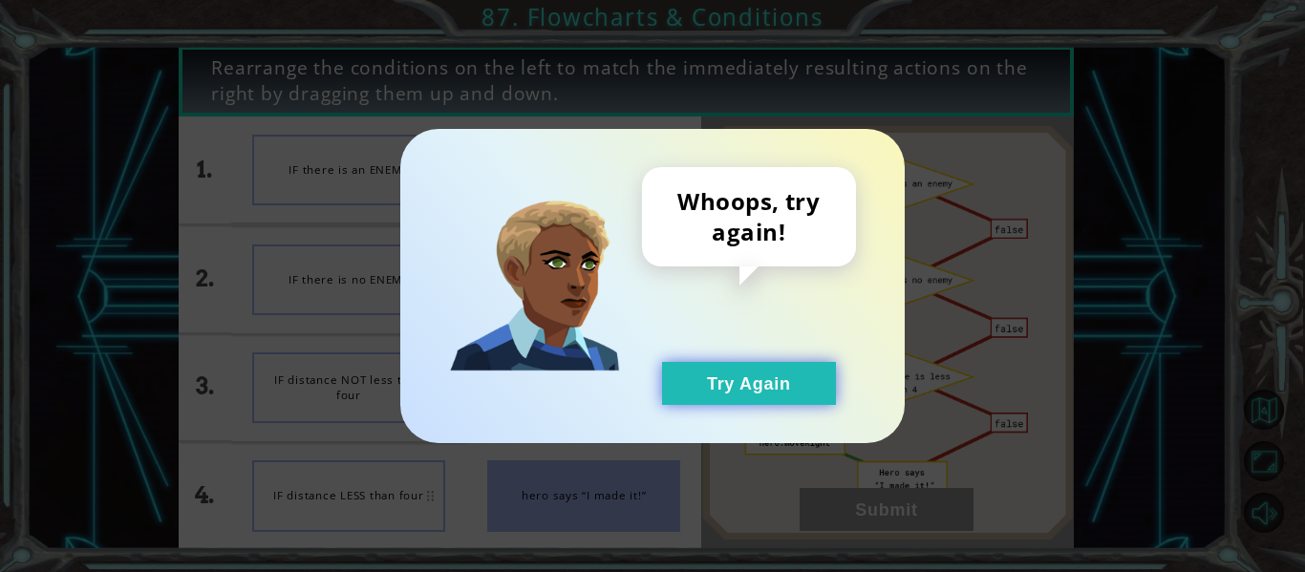
click at [800, 401] on button "Try Again" at bounding box center [749, 383] width 174 height 43
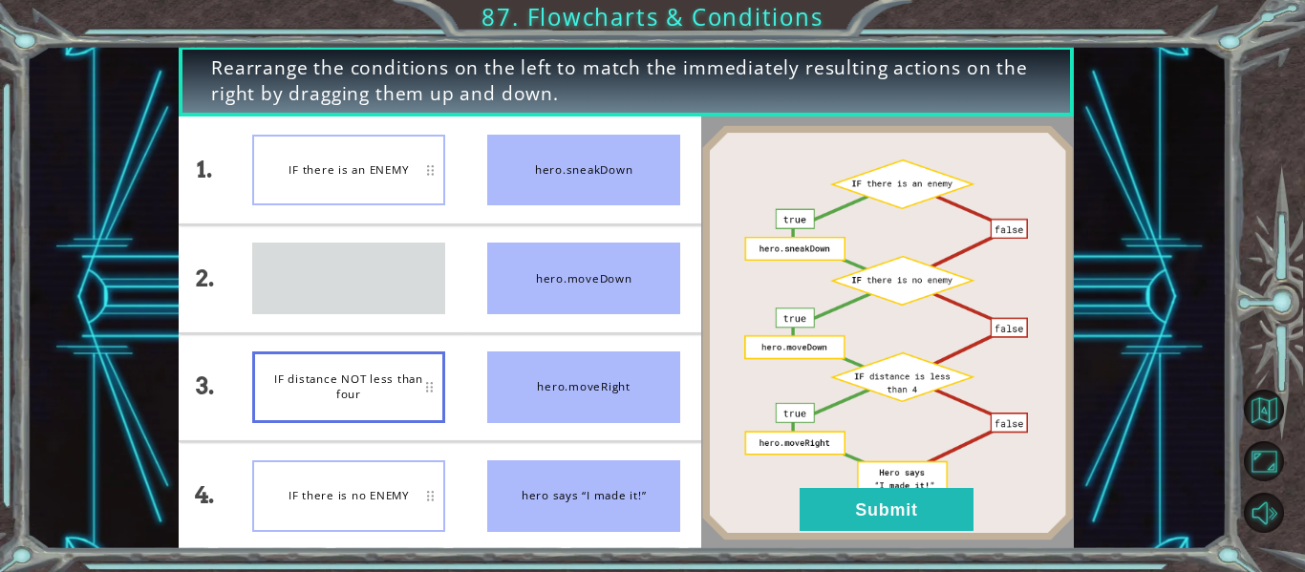
click at [442, 314] on div "IF distance LESS than four" at bounding box center [348, 279] width 193 height 72
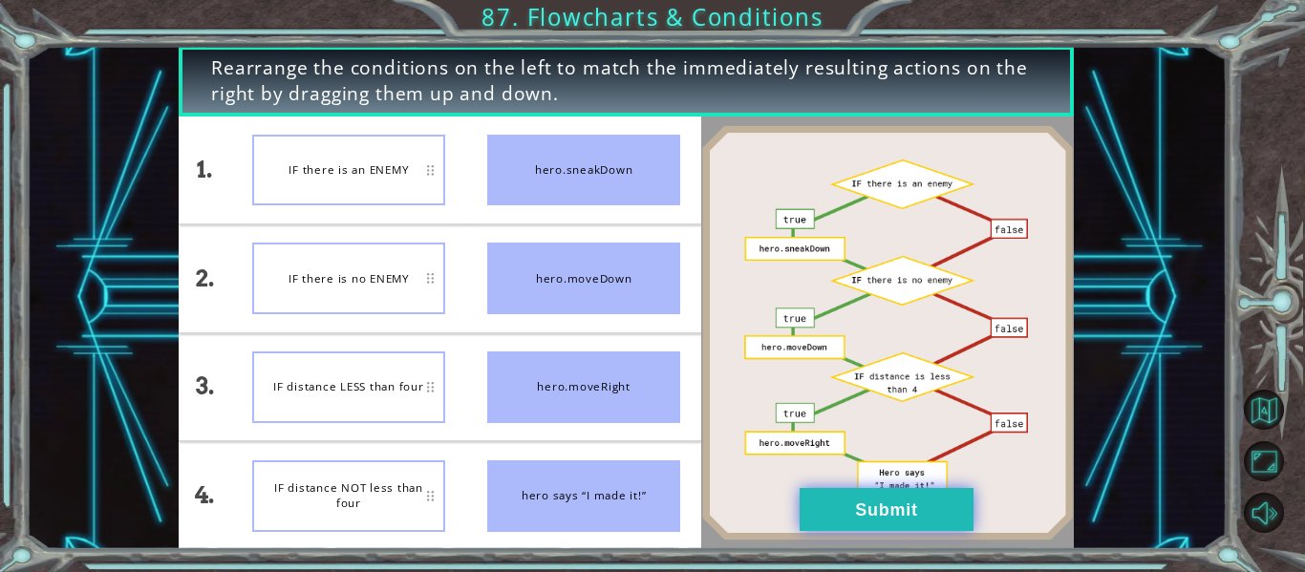
click at [935, 497] on button "Submit" at bounding box center [887, 509] width 174 height 43
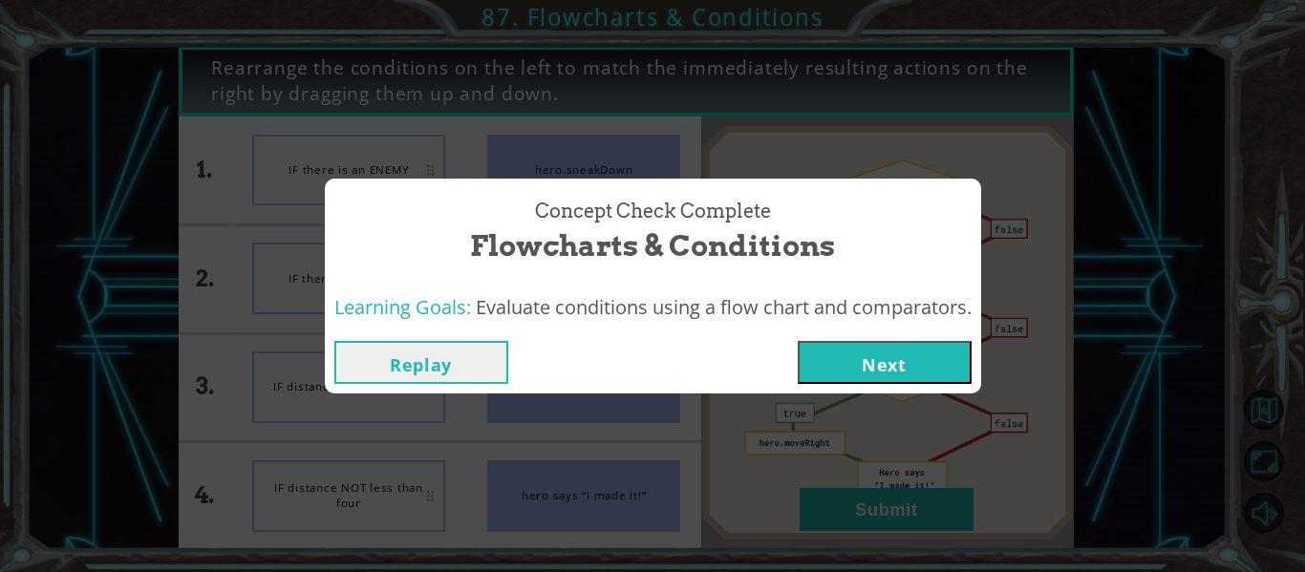
click at [919, 379] on button "Next" at bounding box center [885, 362] width 174 height 43
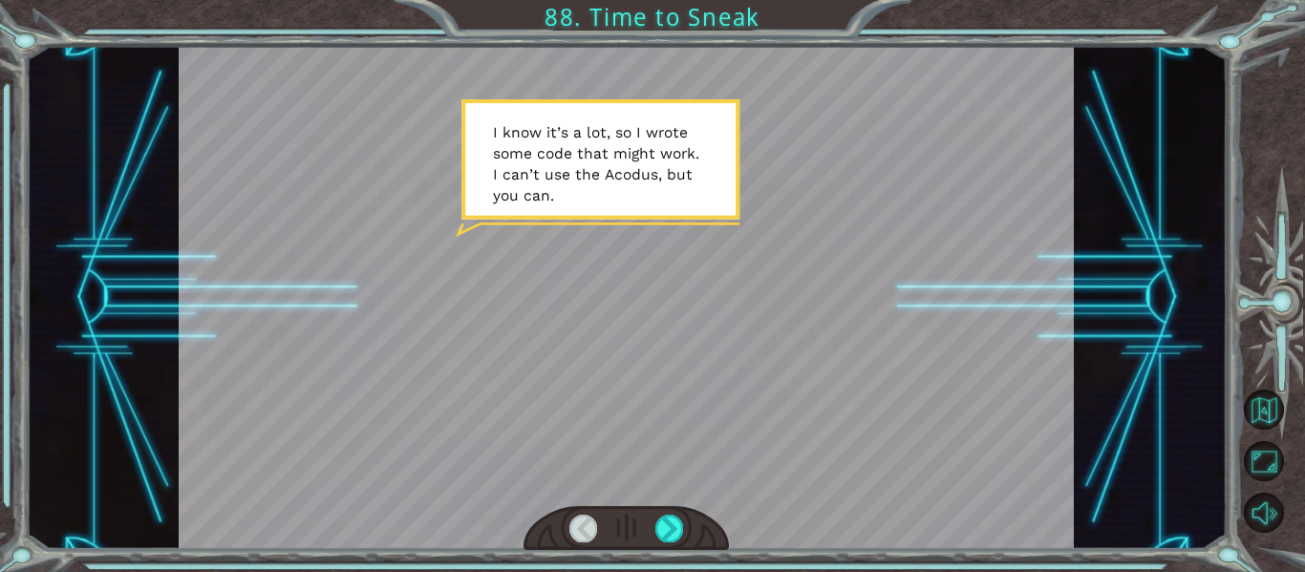
click at [737, 189] on div at bounding box center [627, 298] width 896 height 504
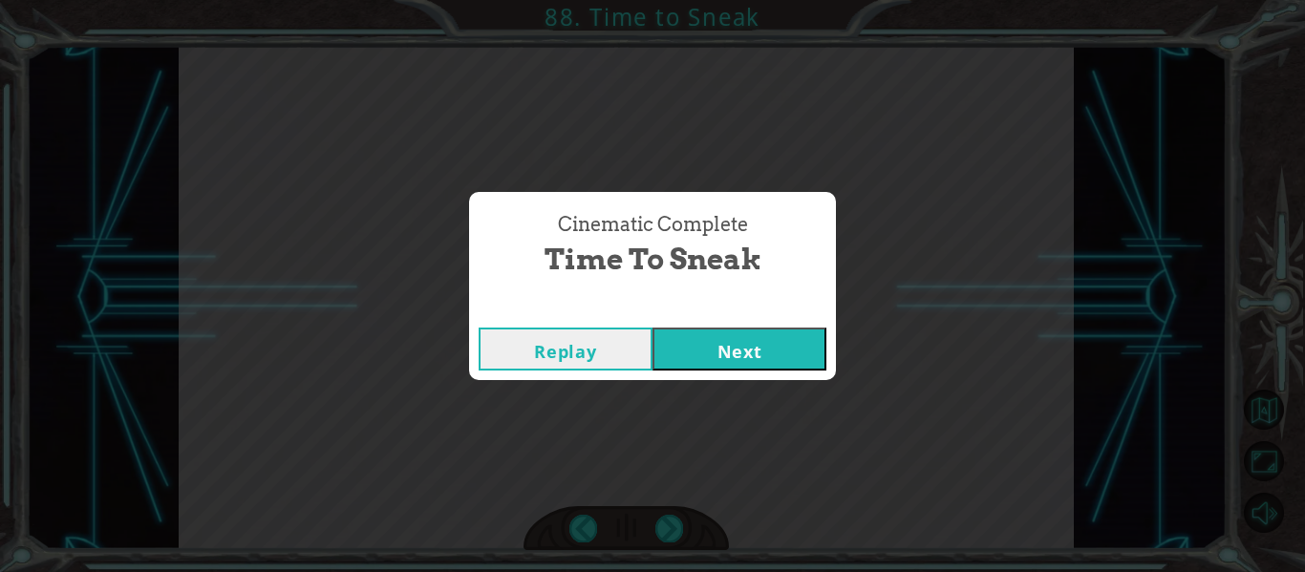
click at [779, 346] on button "Next" at bounding box center [740, 349] width 174 height 43
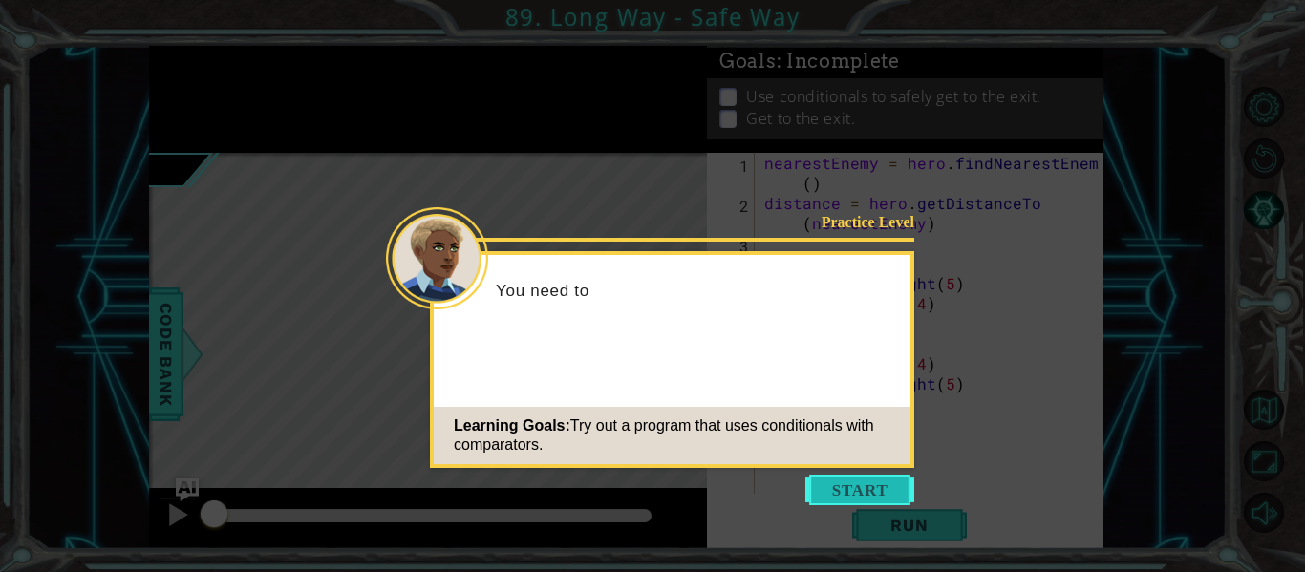
click at [880, 477] on button "Start" at bounding box center [859, 490] width 109 height 31
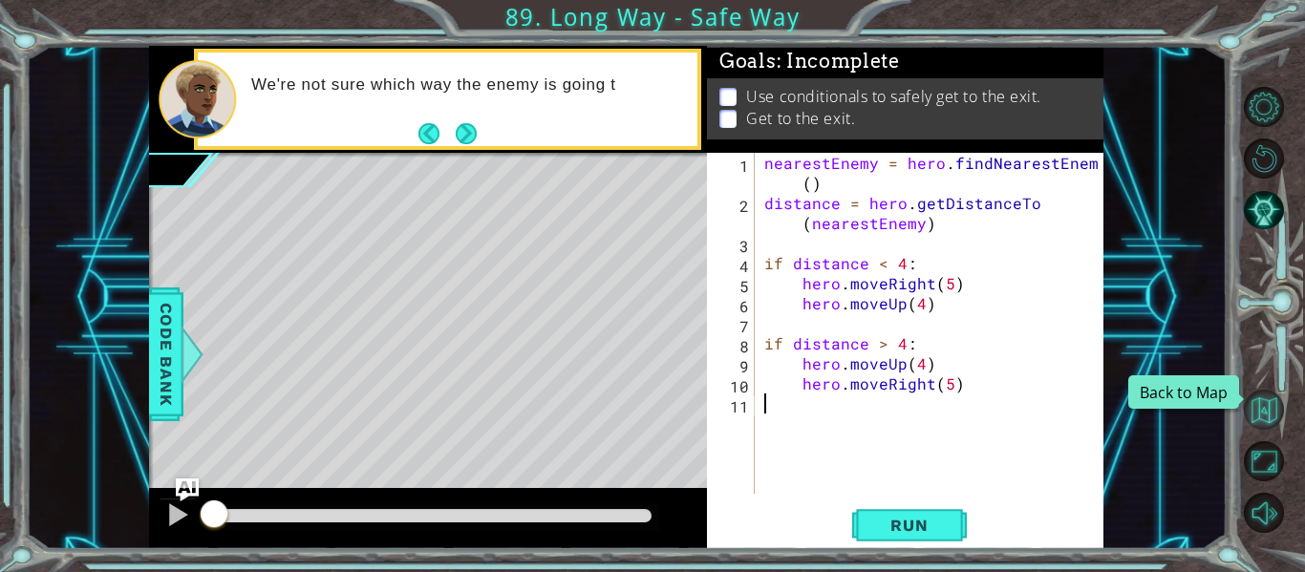
click at [1274, 401] on button "Back to Map" at bounding box center [1264, 410] width 40 height 40
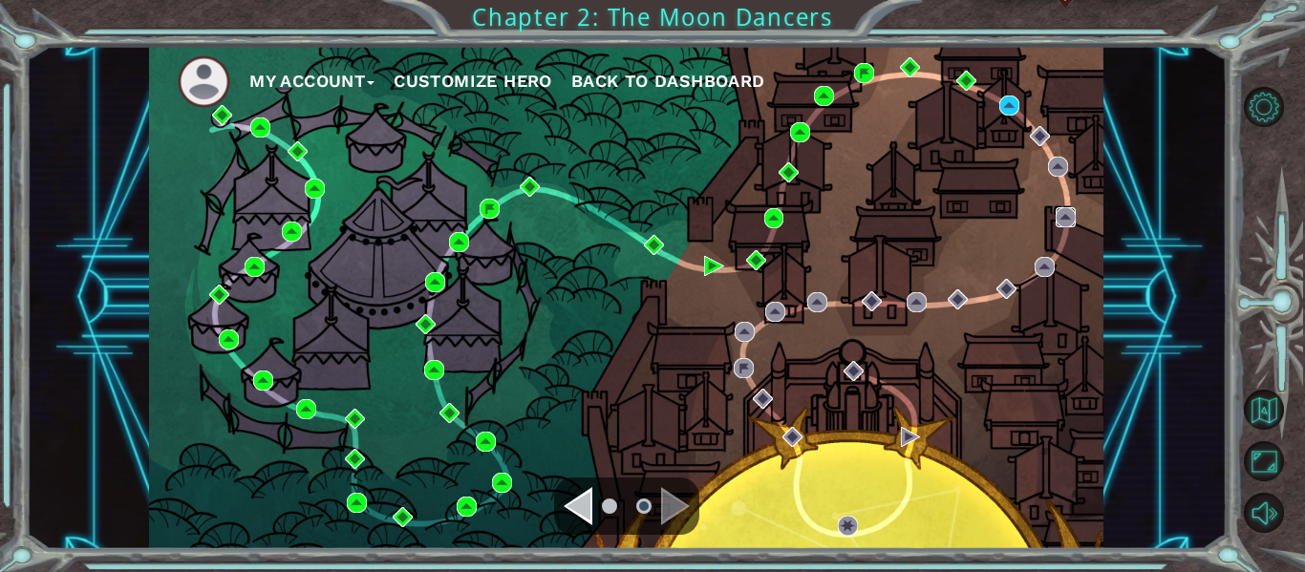
click at [1062, 214] on img at bounding box center [1066, 217] width 20 height 20
click at [1014, 108] on img at bounding box center [1009, 106] width 20 height 20
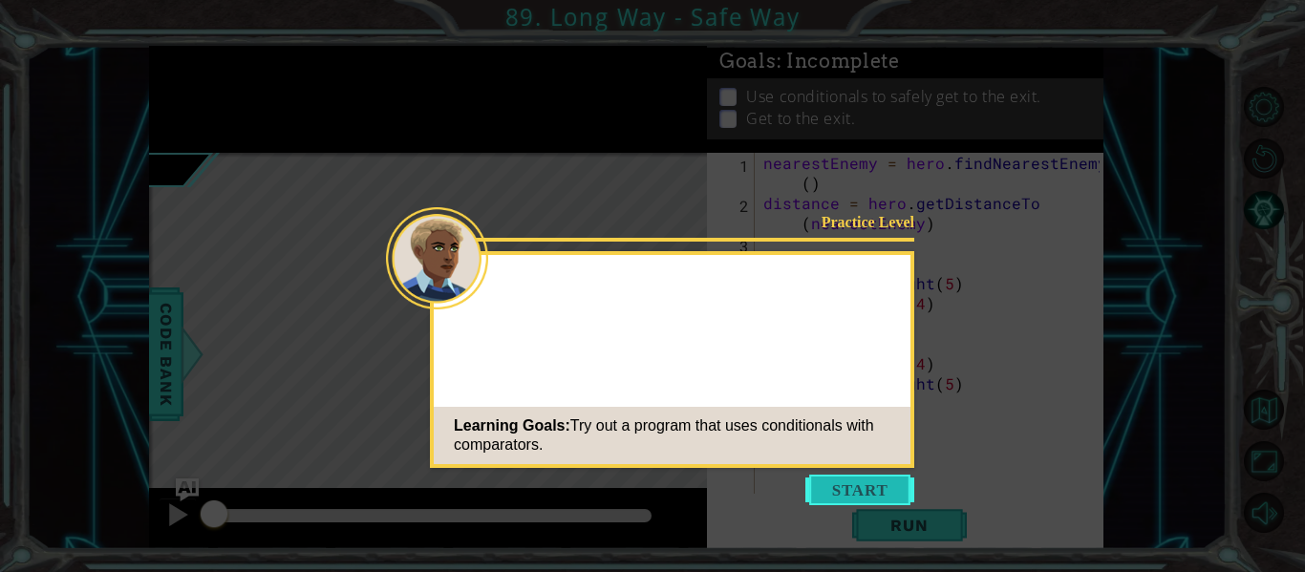
click at [842, 492] on button "Start" at bounding box center [859, 490] width 109 height 31
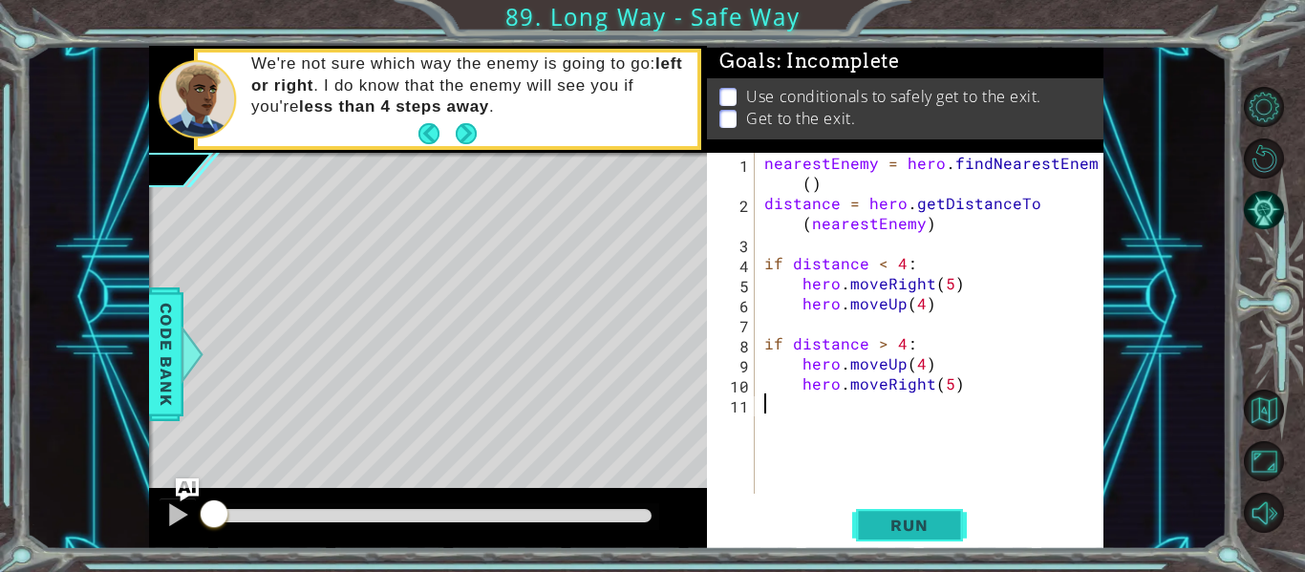
click at [882, 513] on button "Run" at bounding box center [909, 525] width 115 height 39
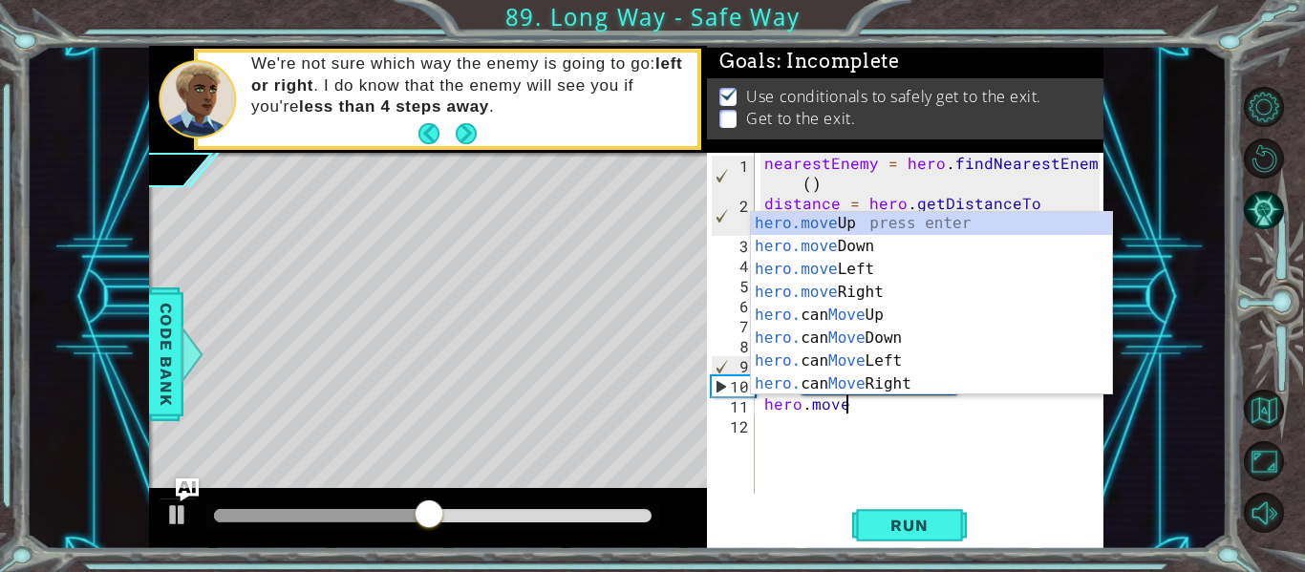
scroll to position [0, 5]
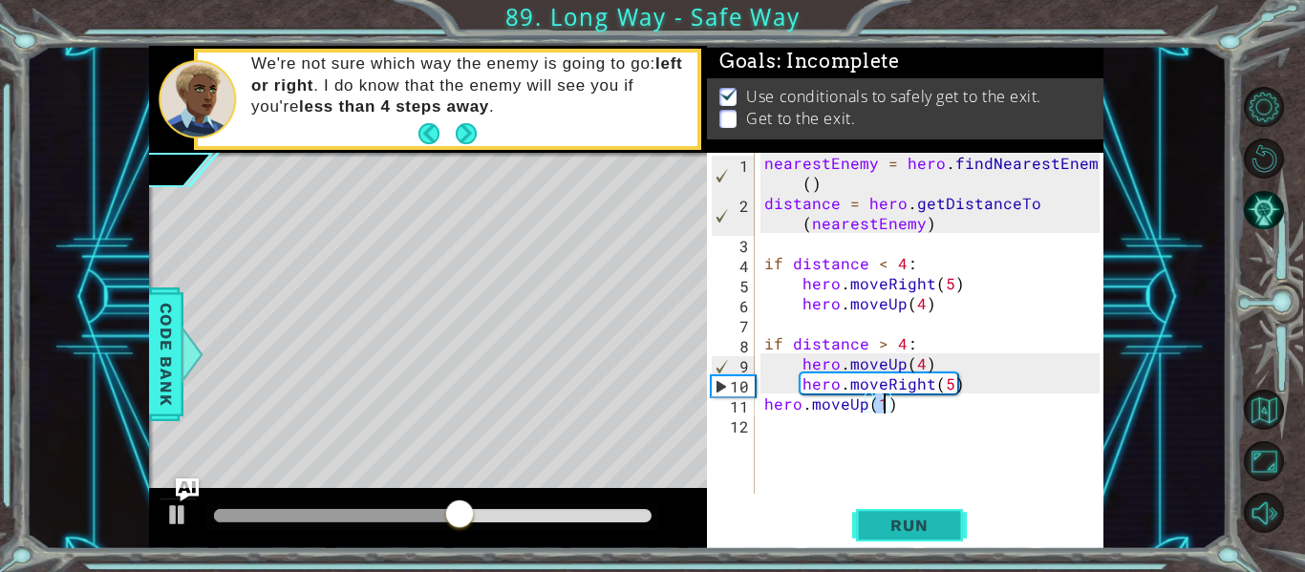
type textarea "hero.moveUp(1)"
click at [909, 542] on button "Run" at bounding box center [909, 525] width 115 height 39
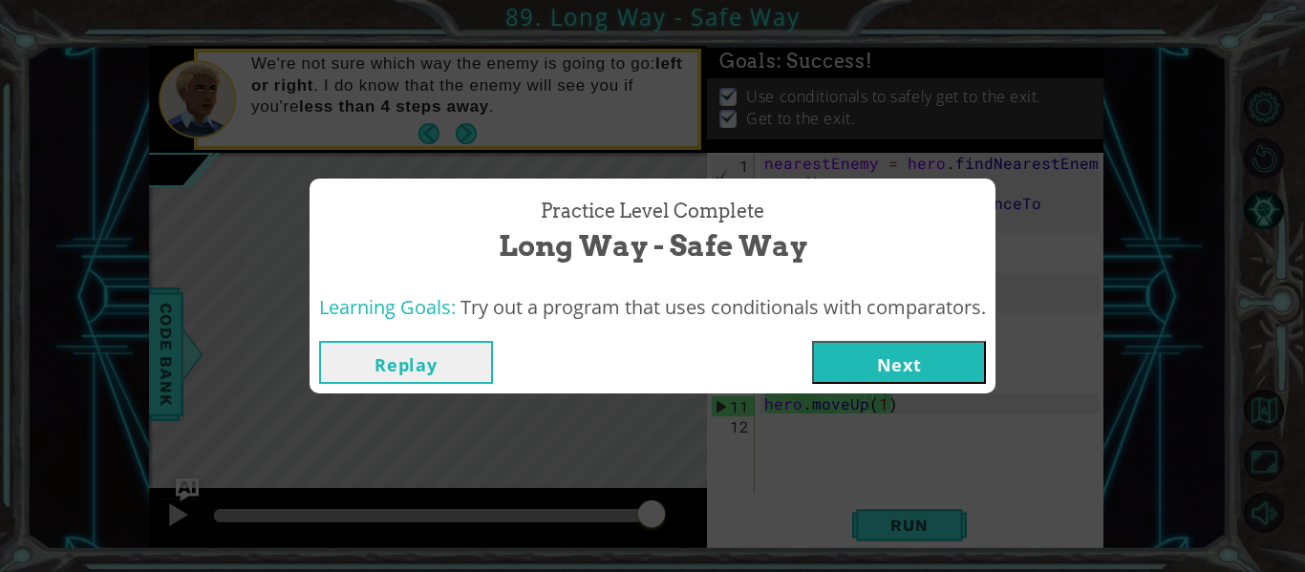
click at [935, 351] on button "Next" at bounding box center [899, 362] width 174 height 43
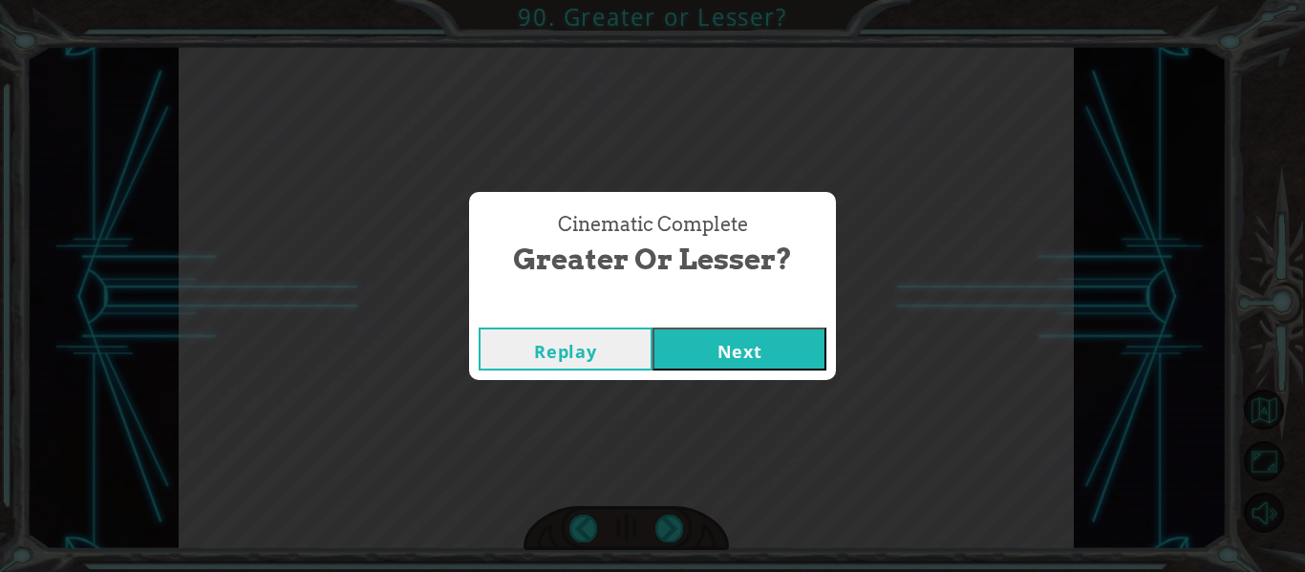
click at [729, 359] on button "Next" at bounding box center [740, 349] width 174 height 43
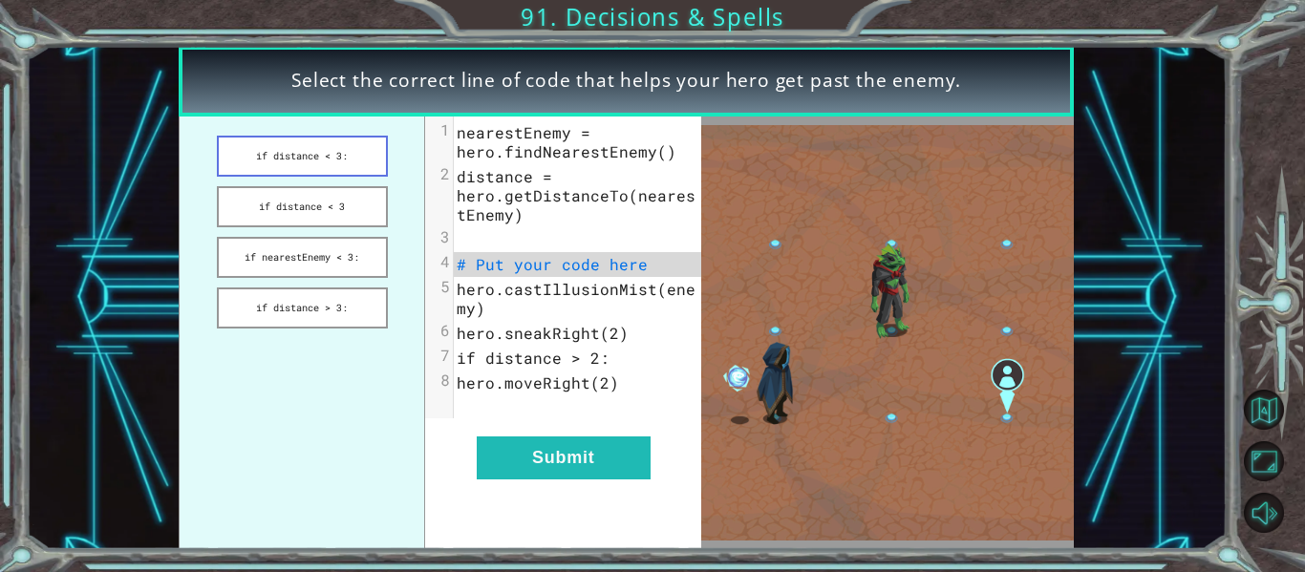
click at [347, 163] on button "if distance < 3:" at bounding box center [302, 156] width 171 height 41
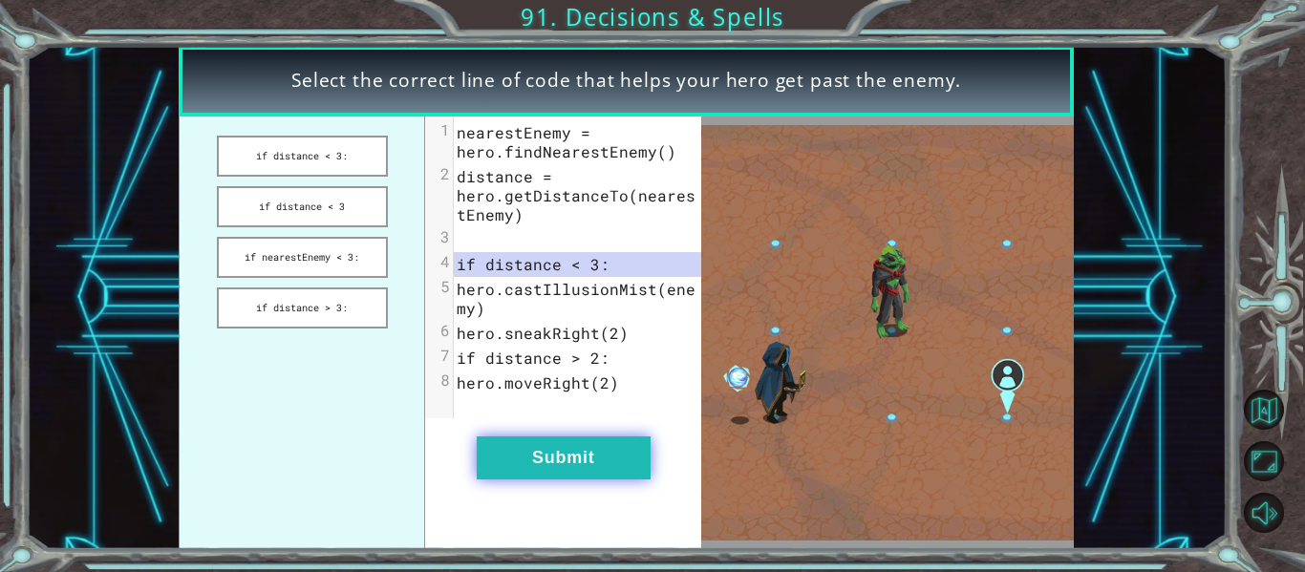
click at [572, 444] on button "Submit" at bounding box center [564, 458] width 174 height 43
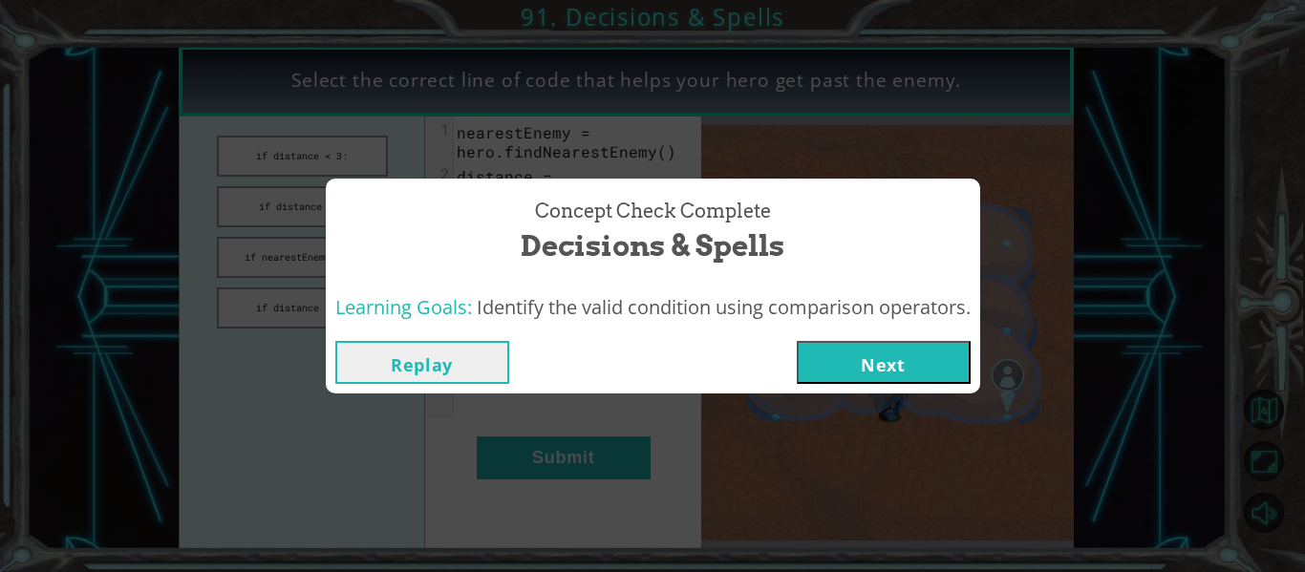
click at [913, 354] on button "Next" at bounding box center [884, 362] width 174 height 43
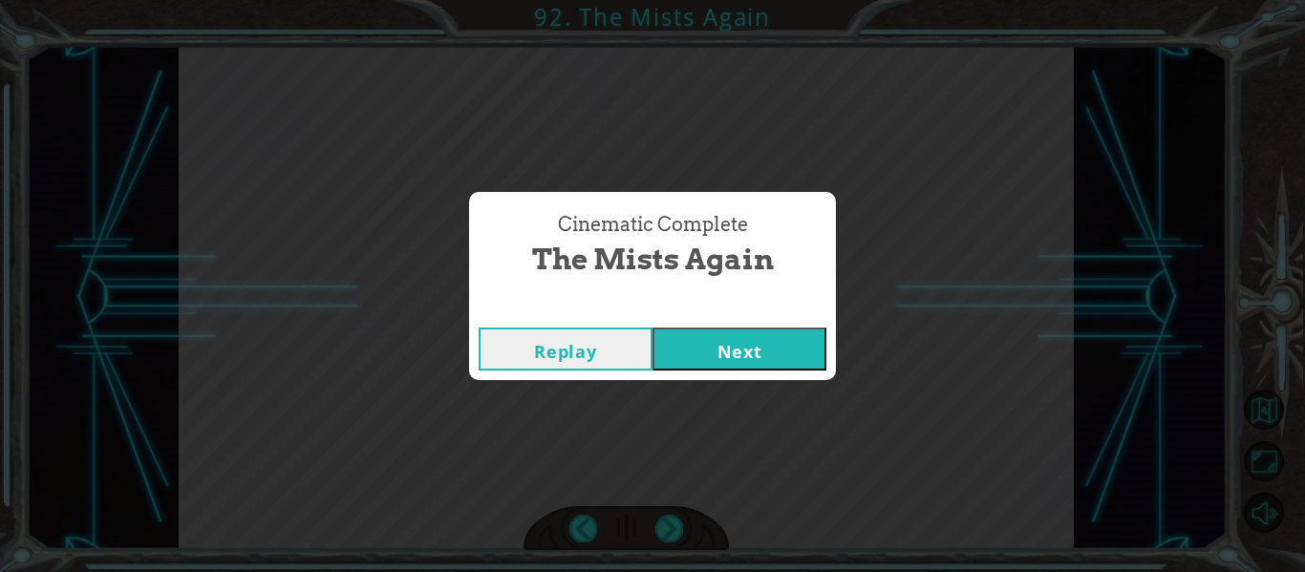
click at [787, 339] on button "Next" at bounding box center [740, 349] width 174 height 43
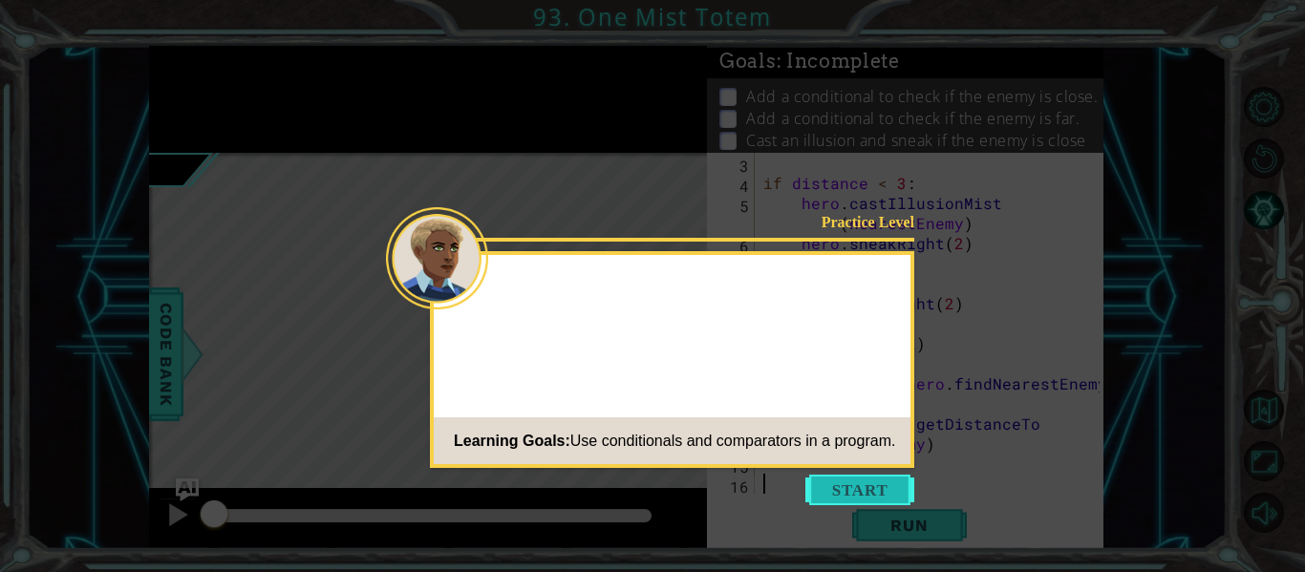
click at [870, 488] on button "Start" at bounding box center [859, 490] width 109 height 31
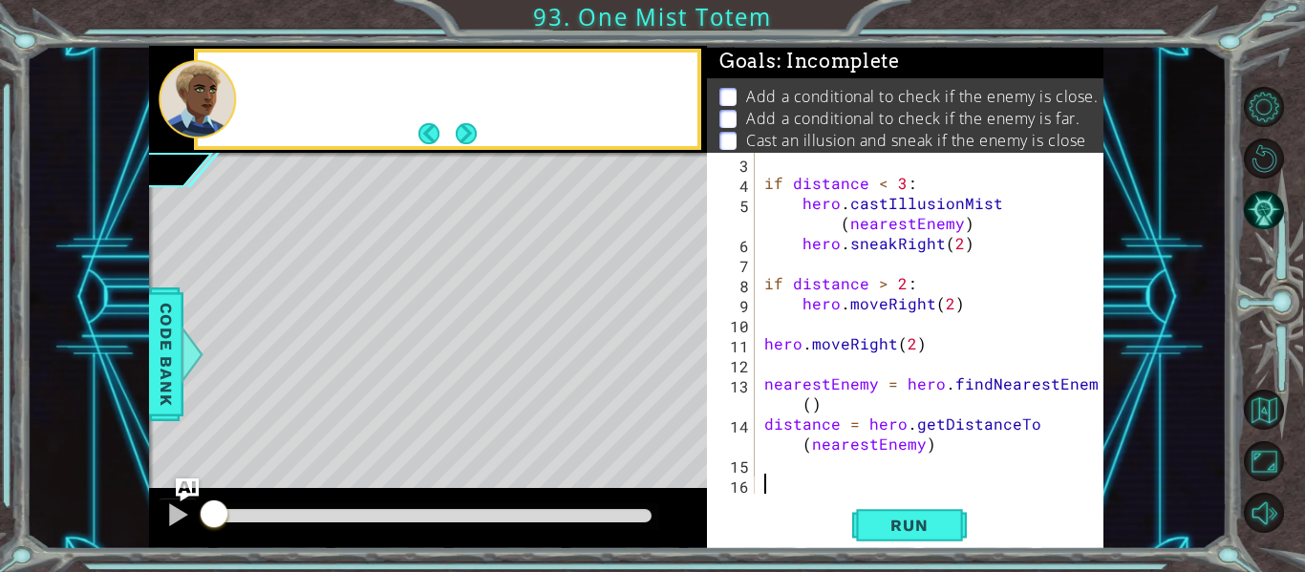
scroll to position [80, 0]
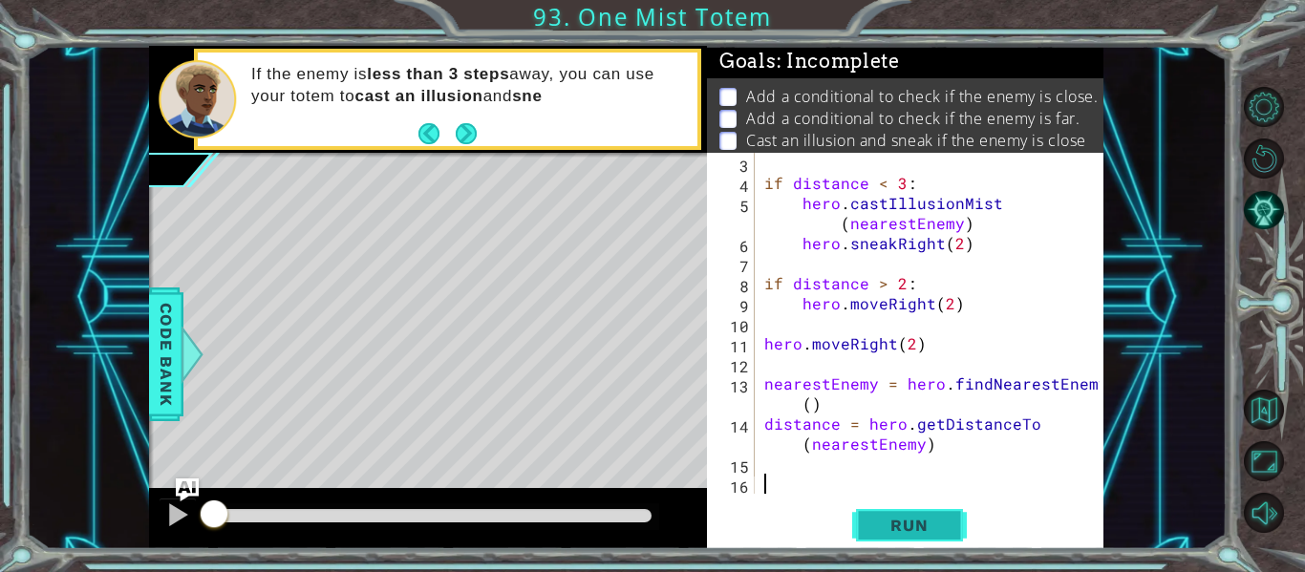
click at [951, 516] on button "Run" at bounding box center [909, 525] width 115 height 39
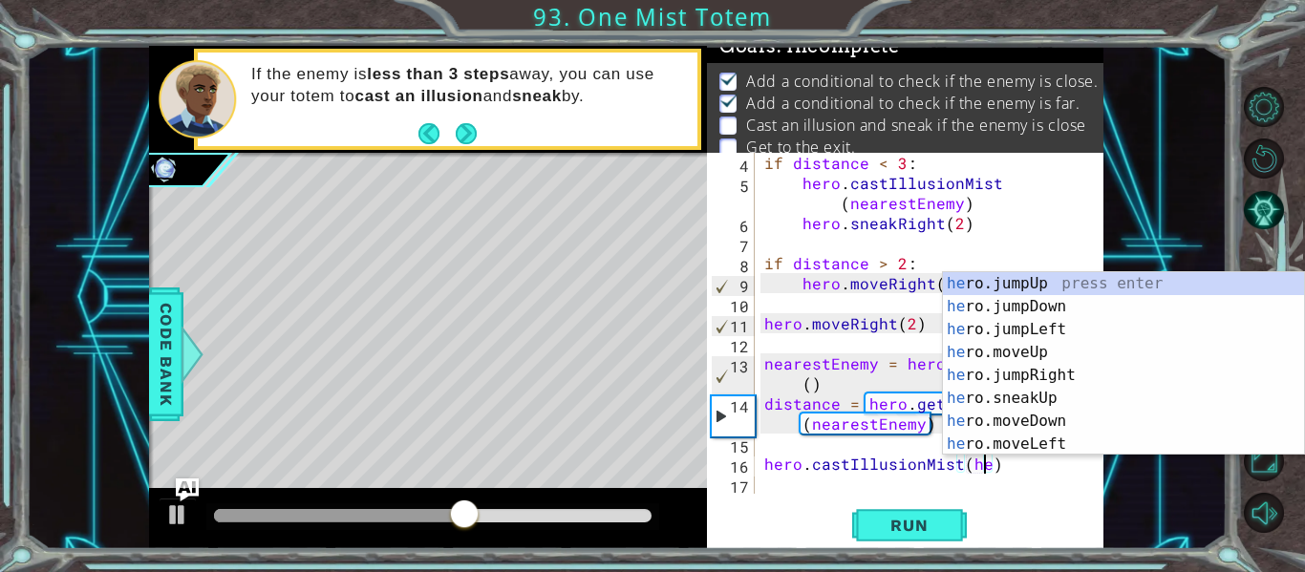
scroll to position [0, 12]
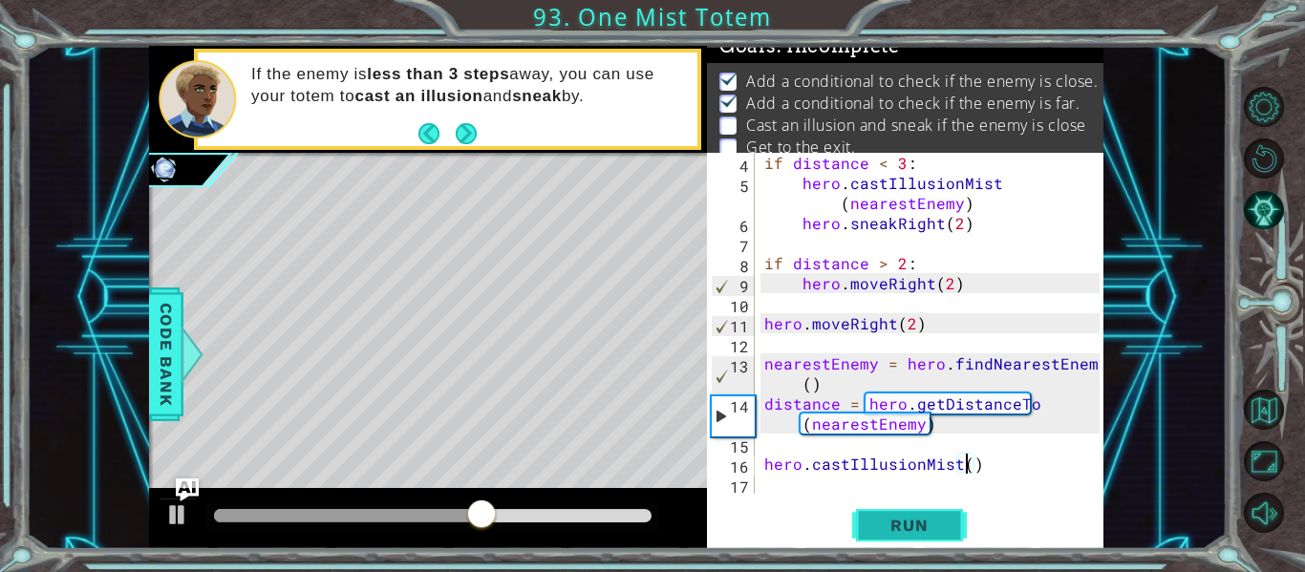
click at [929, 524] on span "Run" at bounding box center [908, 525] width 75 height 19
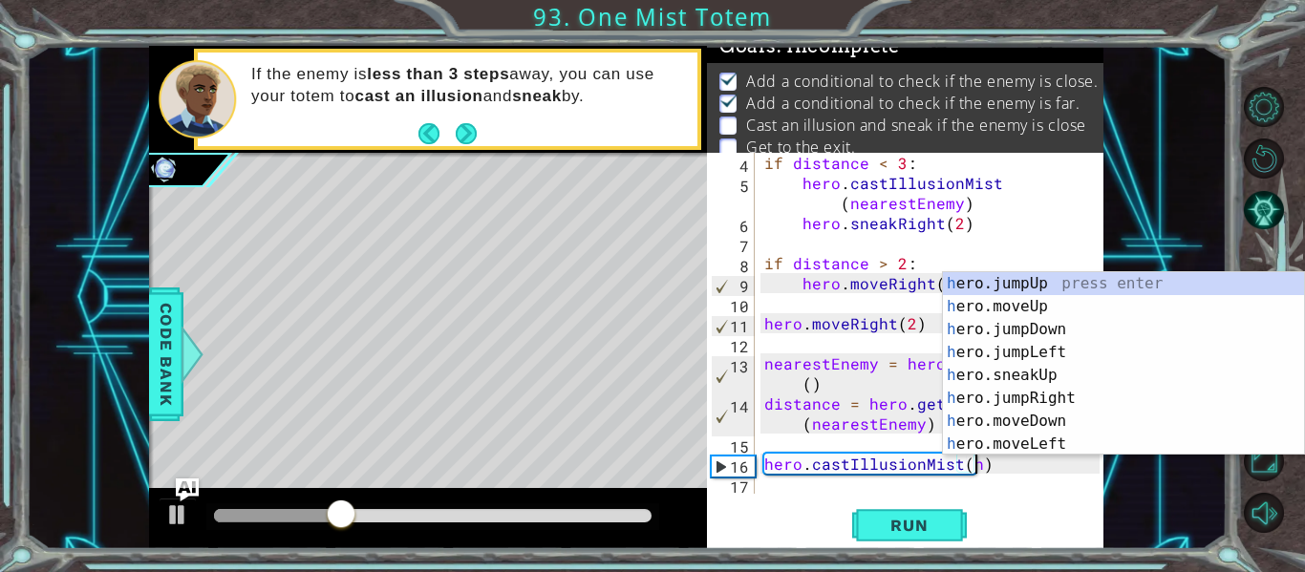
scroll to position [0, 14]
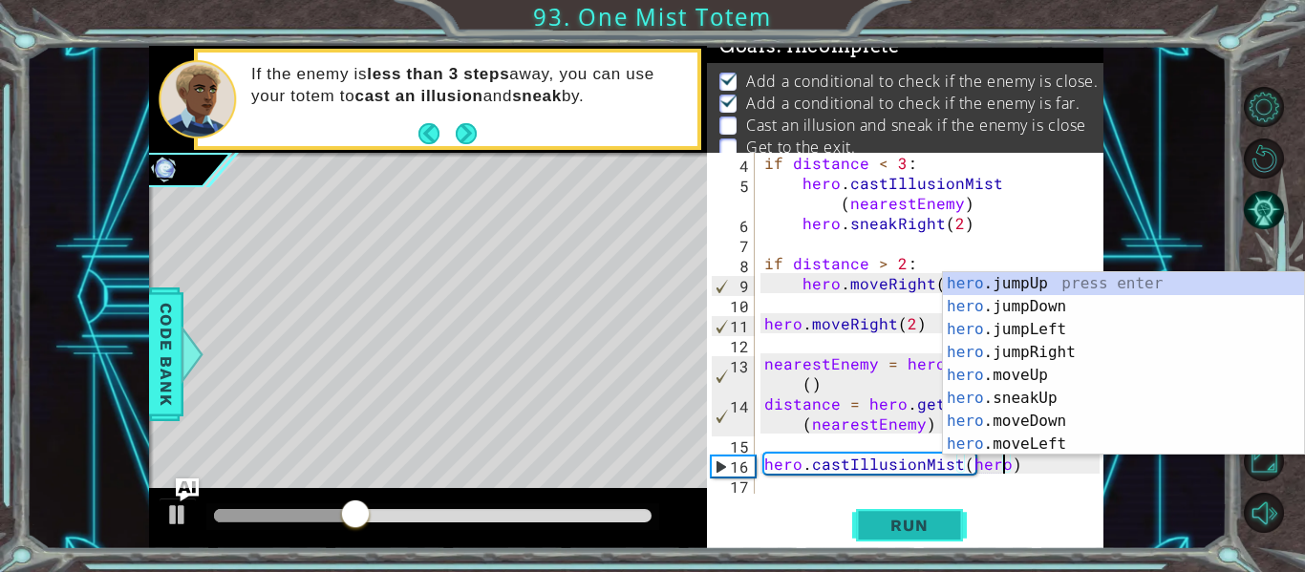
type textarea "hero.castIllusionMist(hero)"
click at [916, 536] on button "Run" at bounding box center [909, 525] width 115 height 39
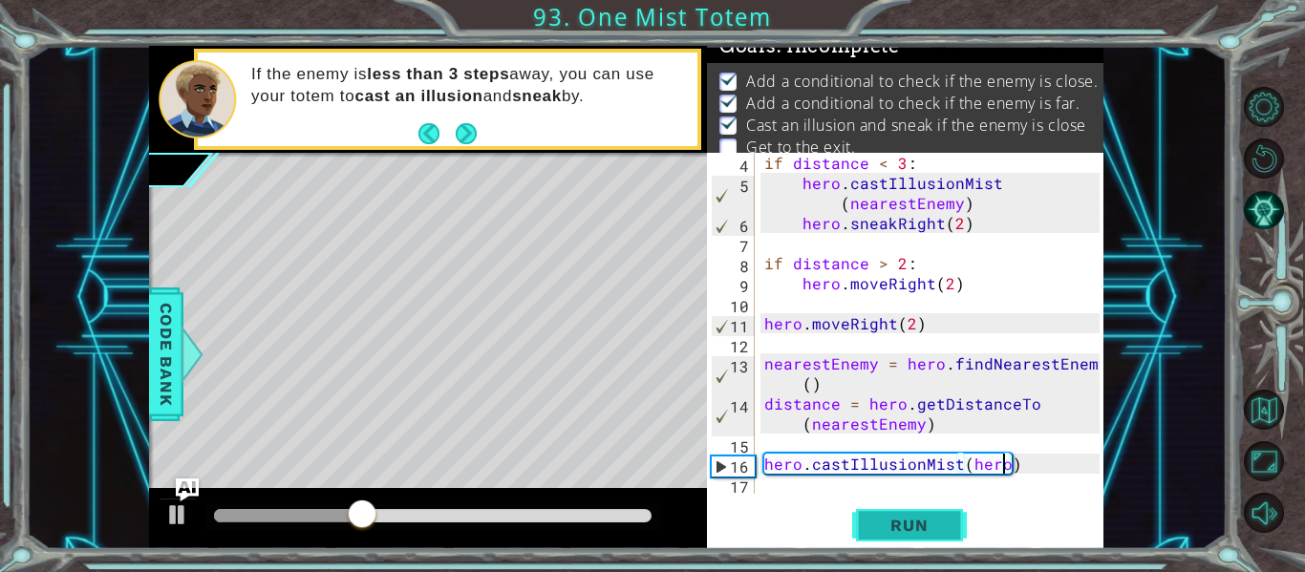
click at [891, 524] on span "Run" at bounding box center [908, 525] width 75 height 19
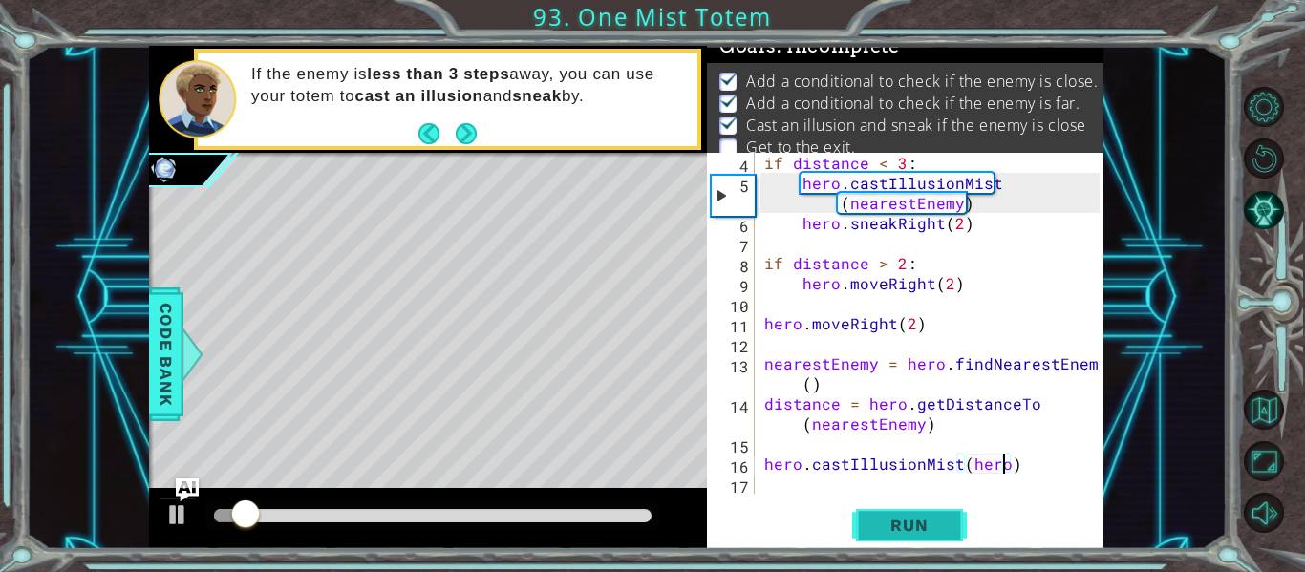
click at [917, 534] on span "Run" at bounding box center [908, 525] width 75 height 19
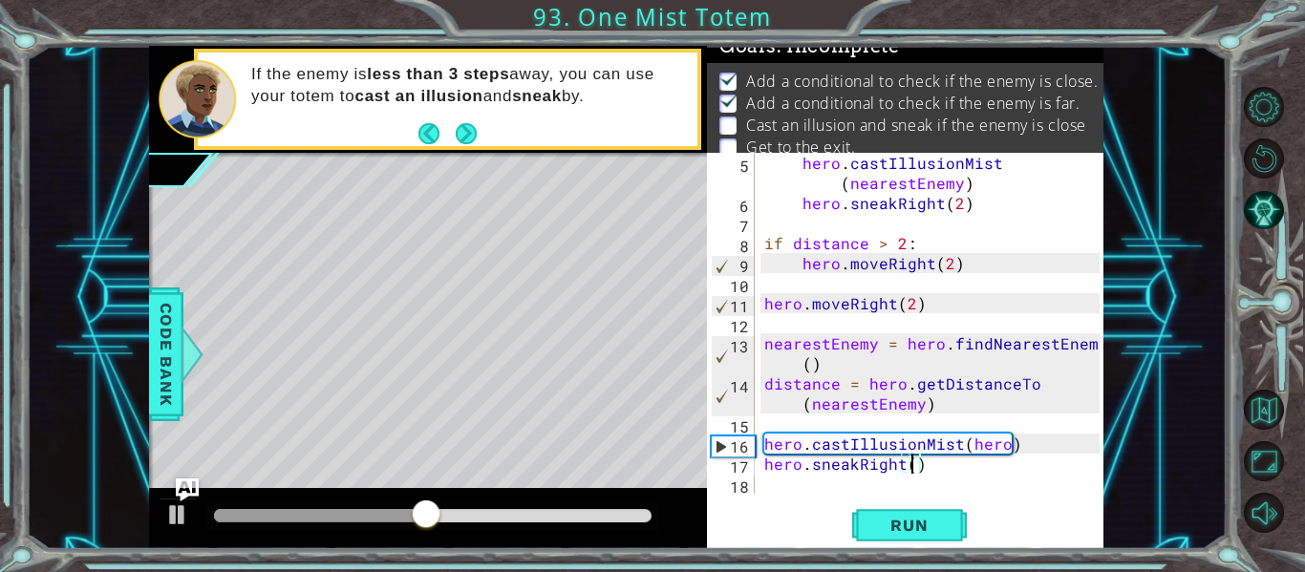
scroll to position [0, 10]
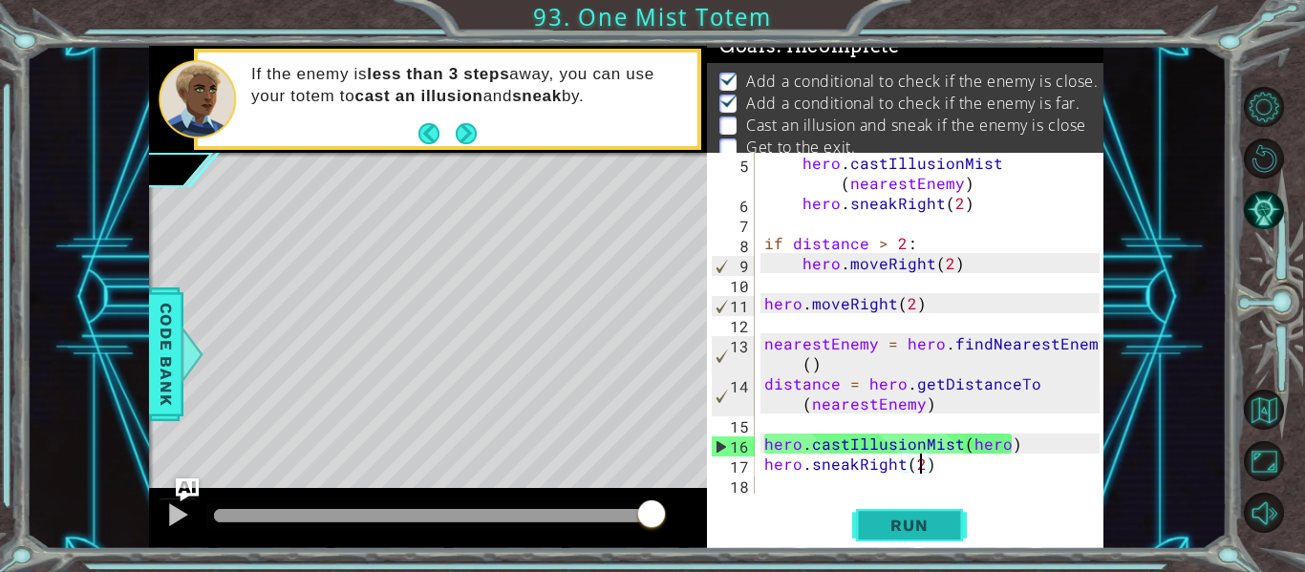
type textarea "hero.sneakRight(2)"
click at [927, 507] on button "Run" at bounding box center [909, 525] width 115 height 39
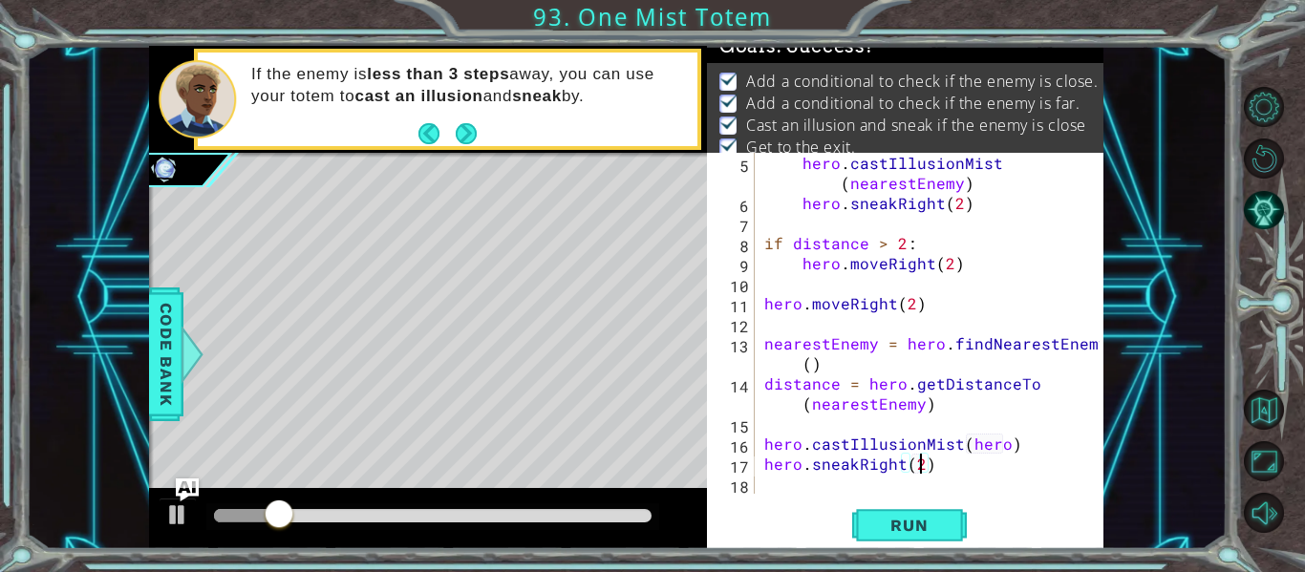
click at [600, 520] on div at bounding box center [433, 515] width 438 height 13
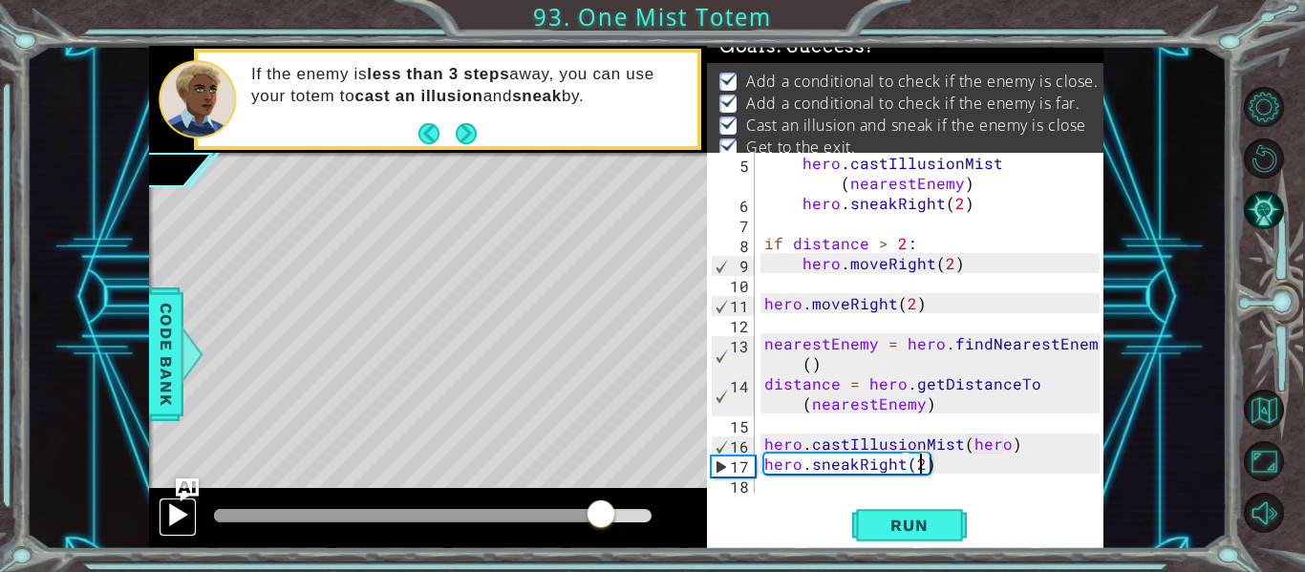
click at [176, 511] on div at bounding box center [177, 515] width 25 height 25
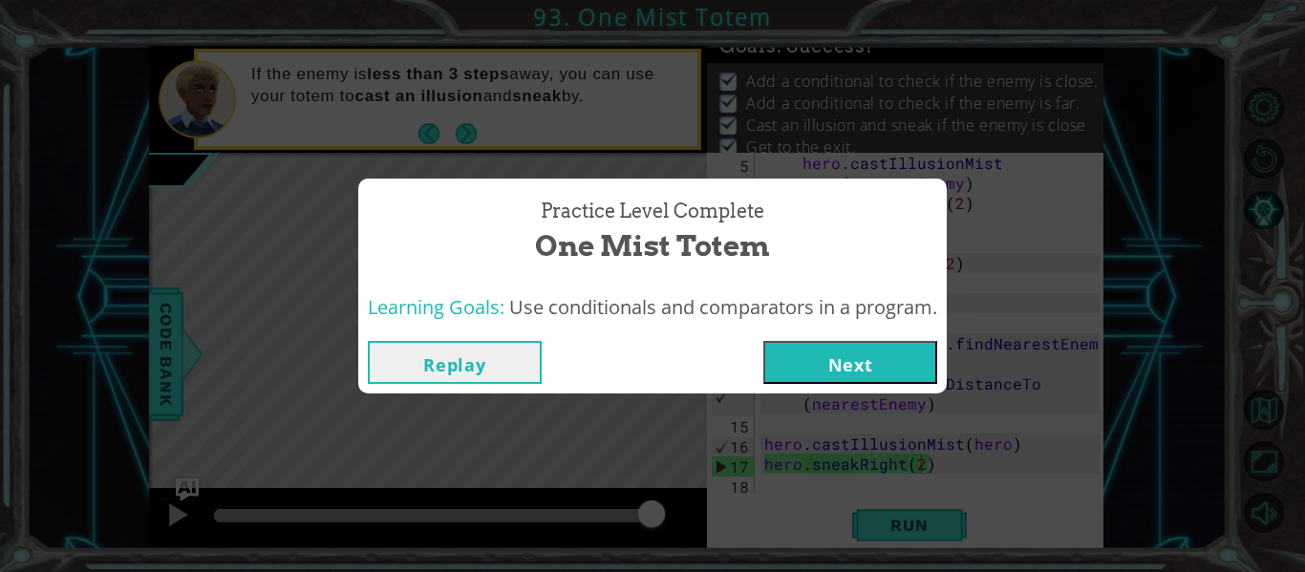
click at [835, 347] on button "Next" at bounding box center [850, 362] width 174 height 43
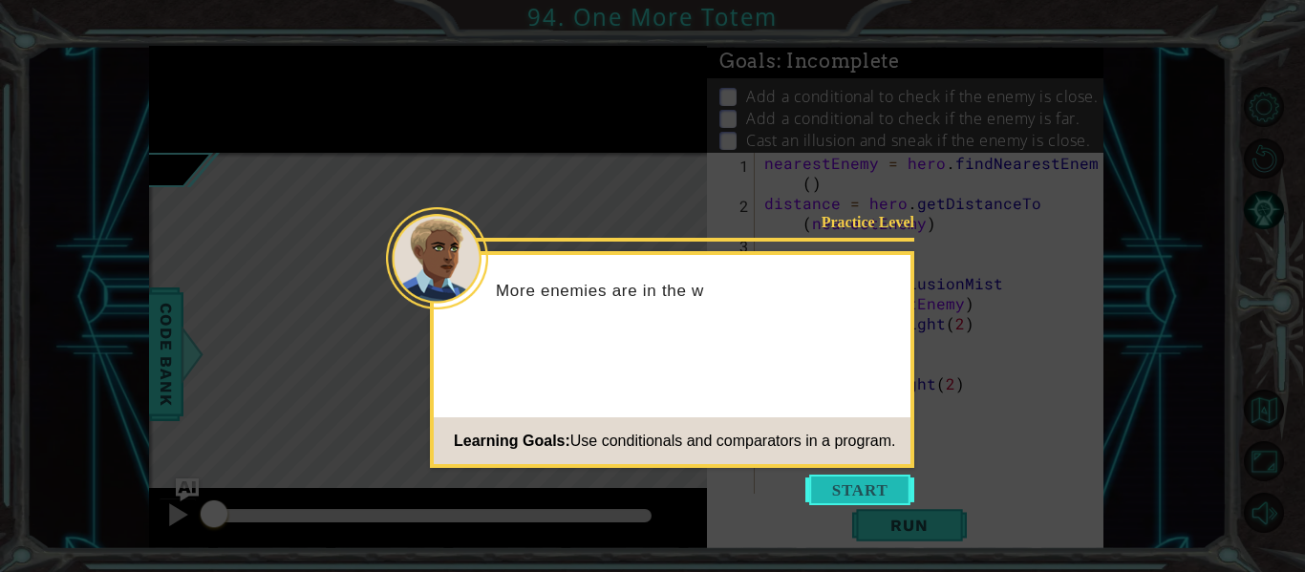
click at [877, 505] on button "Start" at bounding box center [859, 490] width 109 height 31
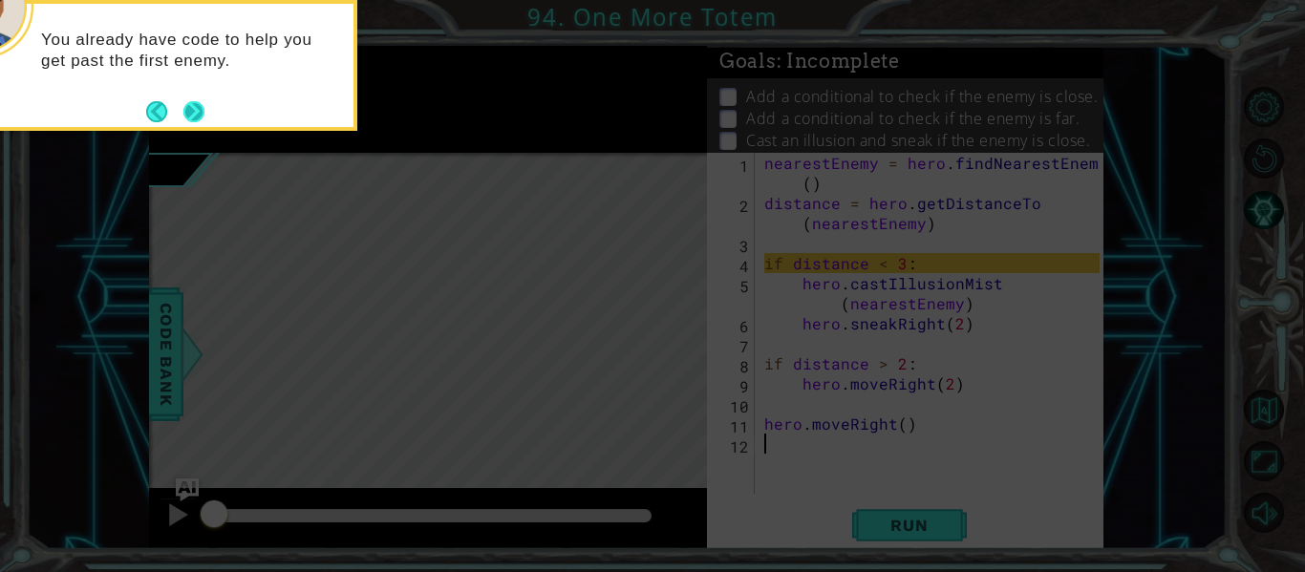
click at [200, 110] on button "Next" at bounding box center [194, 111] width 22 height 22
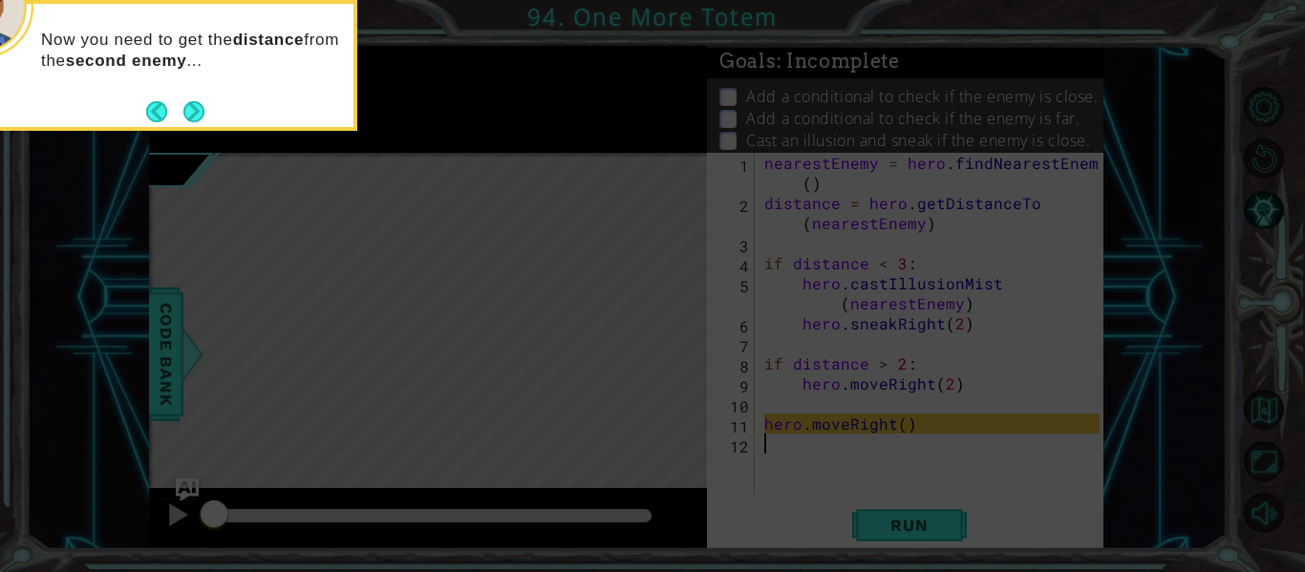
click at [200, 110] on button "Next" at bounding box center [195, 111] width 26 height 26
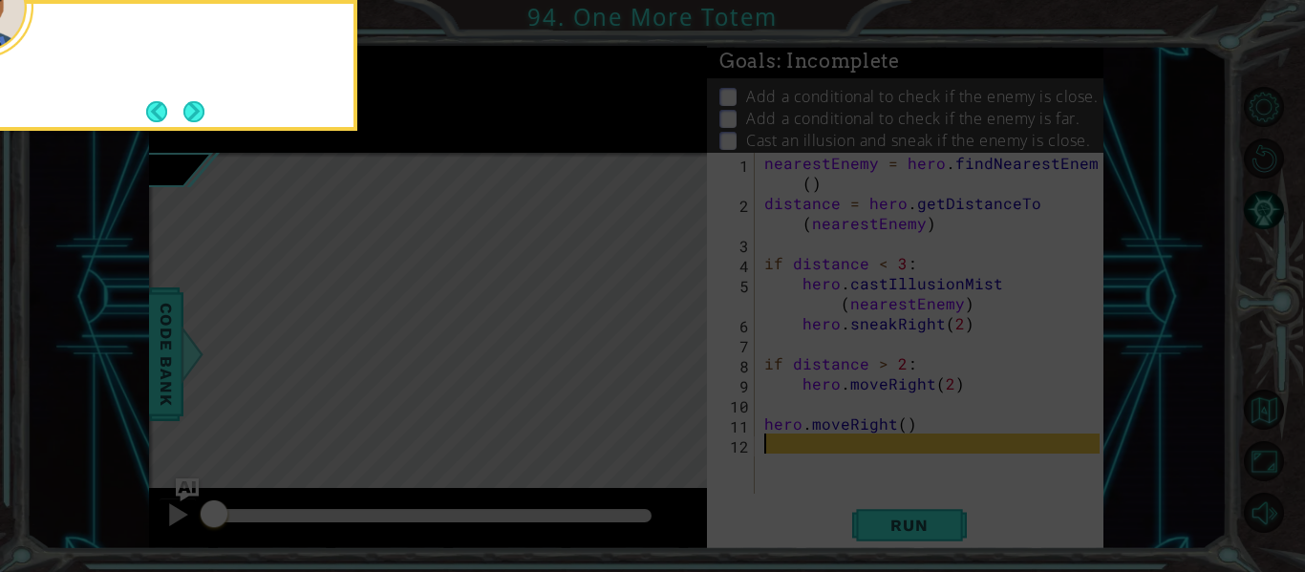
click at [200, 110] on button "Next" at bounding box center [194, 110] width 27 height 27
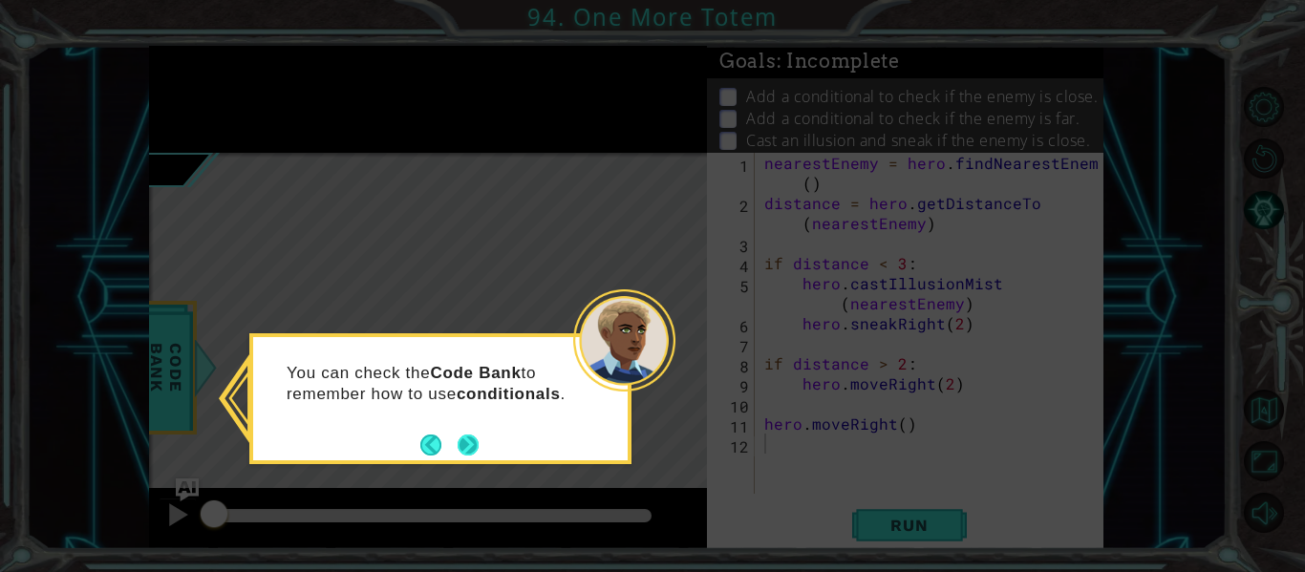
click at [474, 453] on button "Next" at bounding box center [468, 445] width 26 height 26
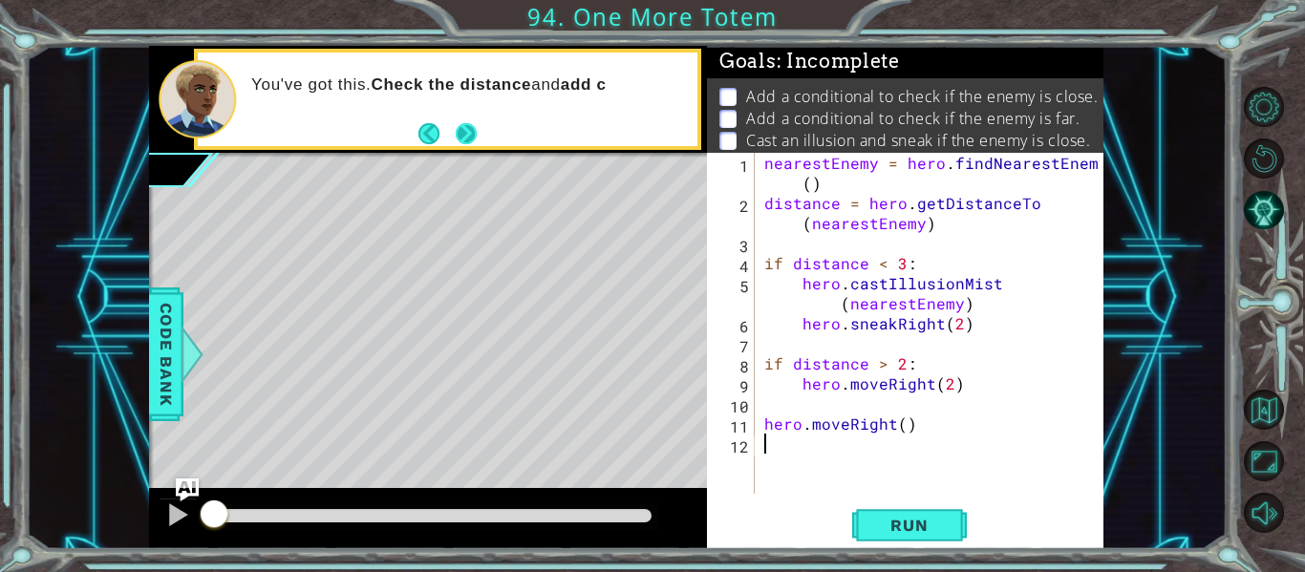
click at [463, 121] on button "Next" at bounding box center [466, 133] width 25 height 25
click at [463, 121] on footer at bounding box center [448, 133] width 58 height 29
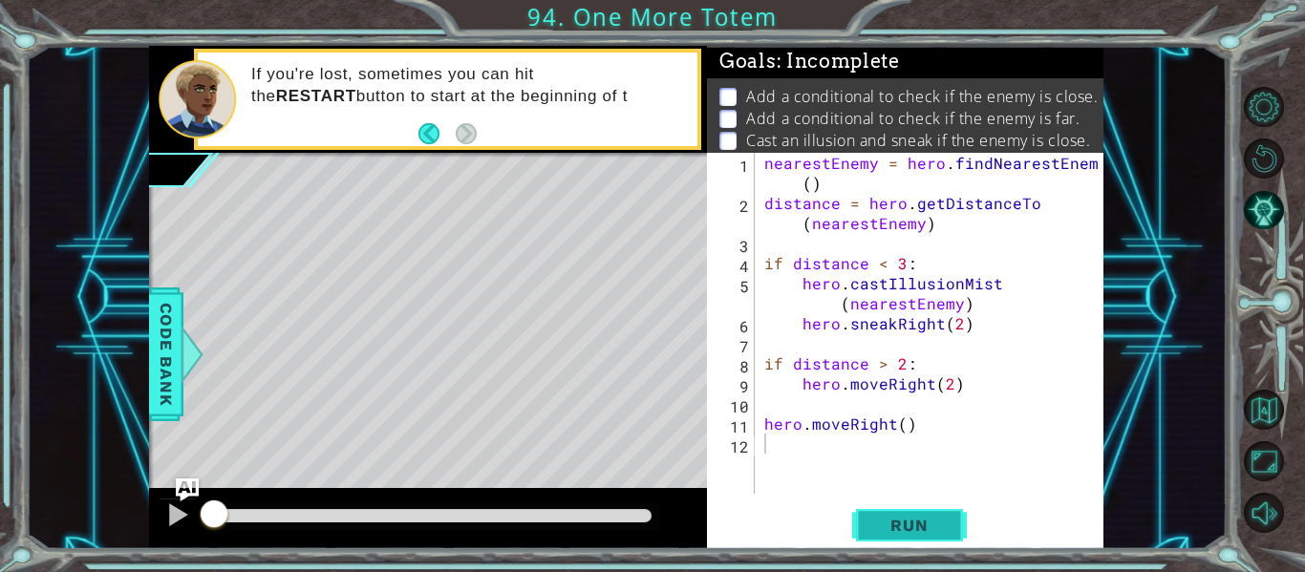
click at [911, 528] on span "Run" at bounding box center [908, 525] width 75 height 19
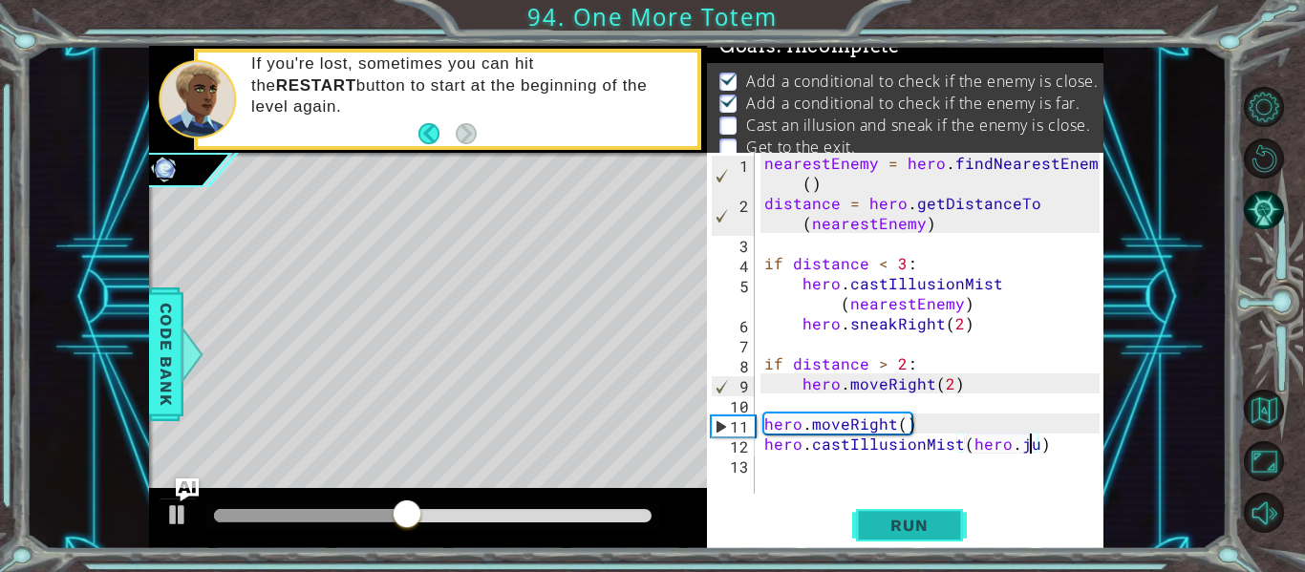
scroll to position [0, 15]
type textarea "hero.castIllusionMist(hero)"
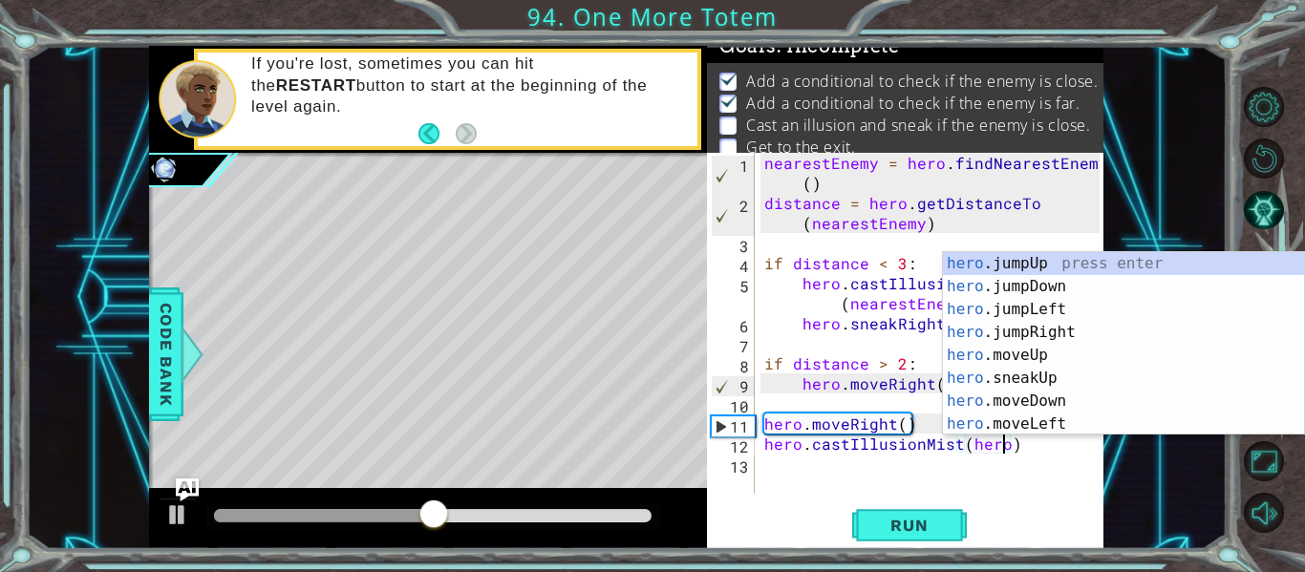
click at [861, 463] on div "nearestEnemy = hero . findNearestEnemy ( ) distance = hero . getDistanceTo ( ne…" at bounding box center [935, 353] width 349 height 401
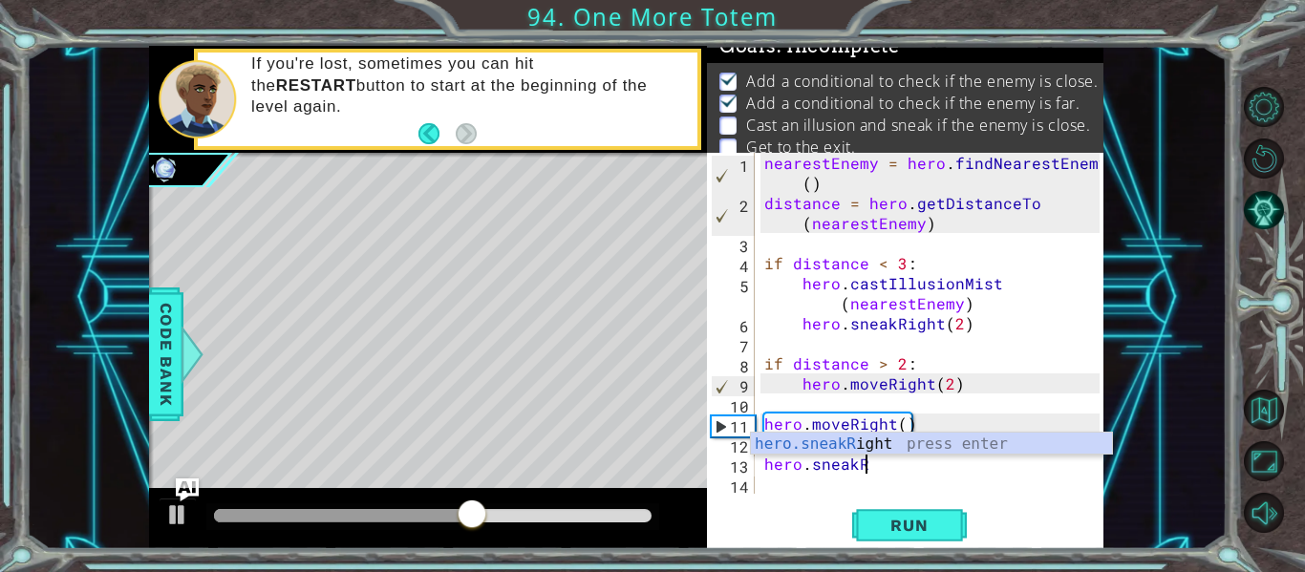
scroll to position [0, 6]
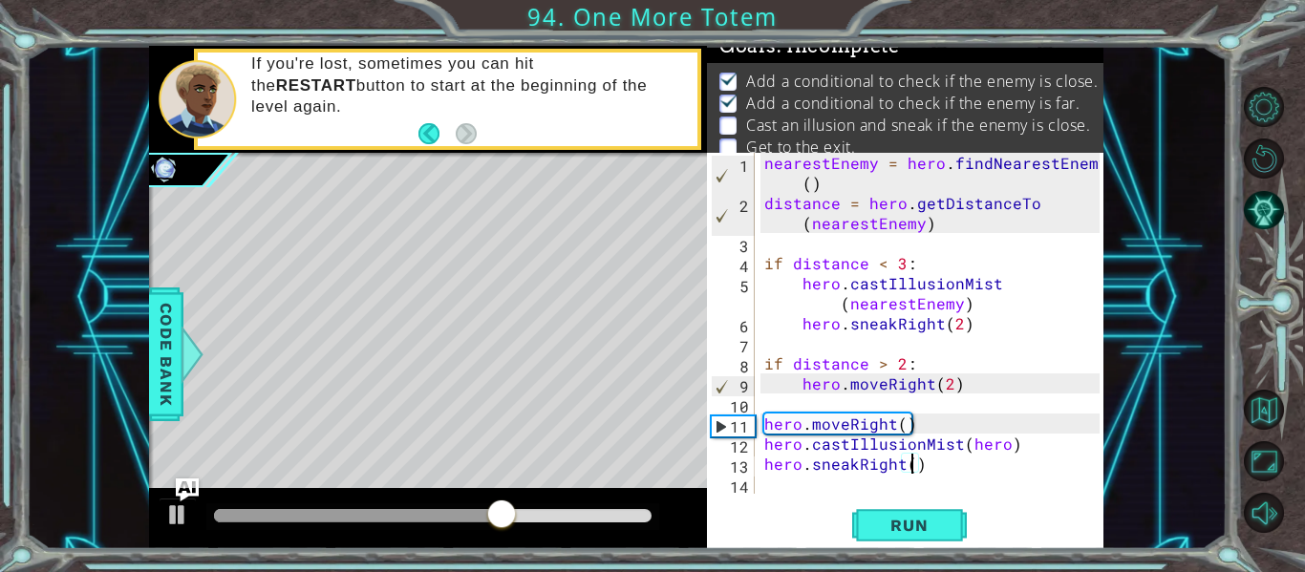
type textarea "hero.sneakRight(3)"
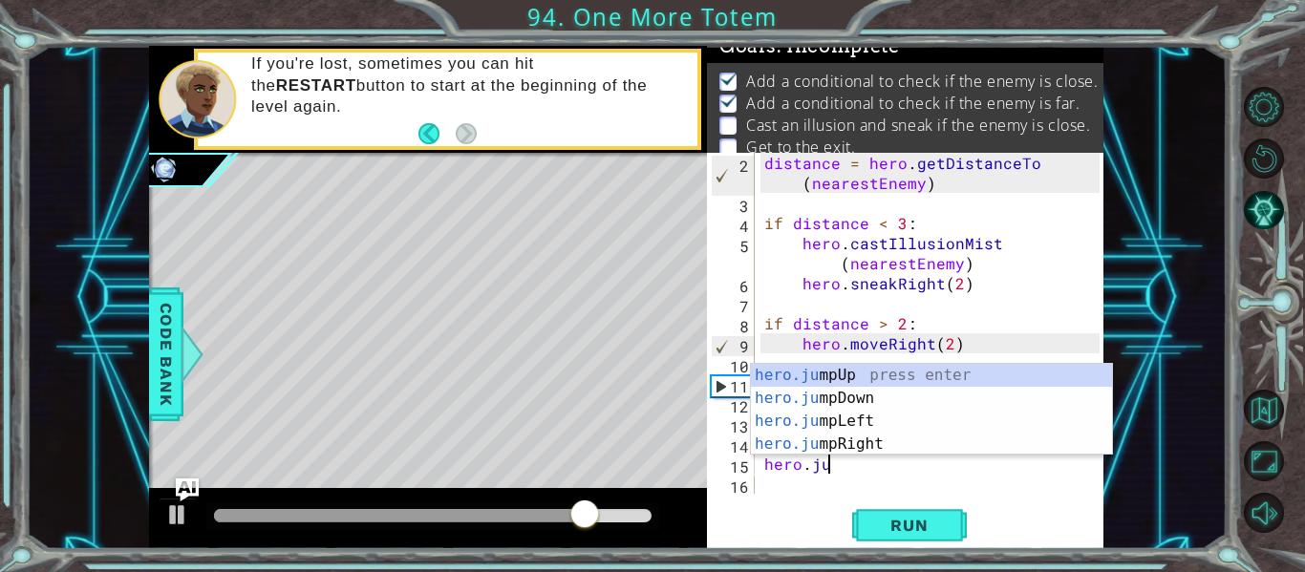
scroll to position [0, 11]
type textarea "hero.moveUp(1)hero.jum"
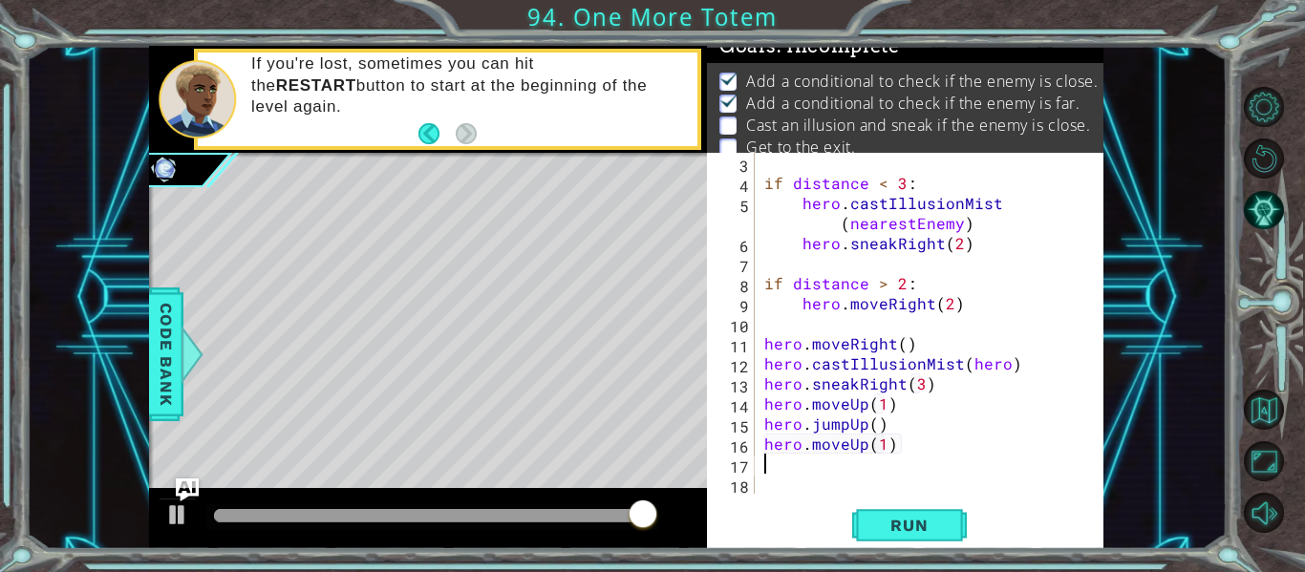
scroll to position [80, 0]
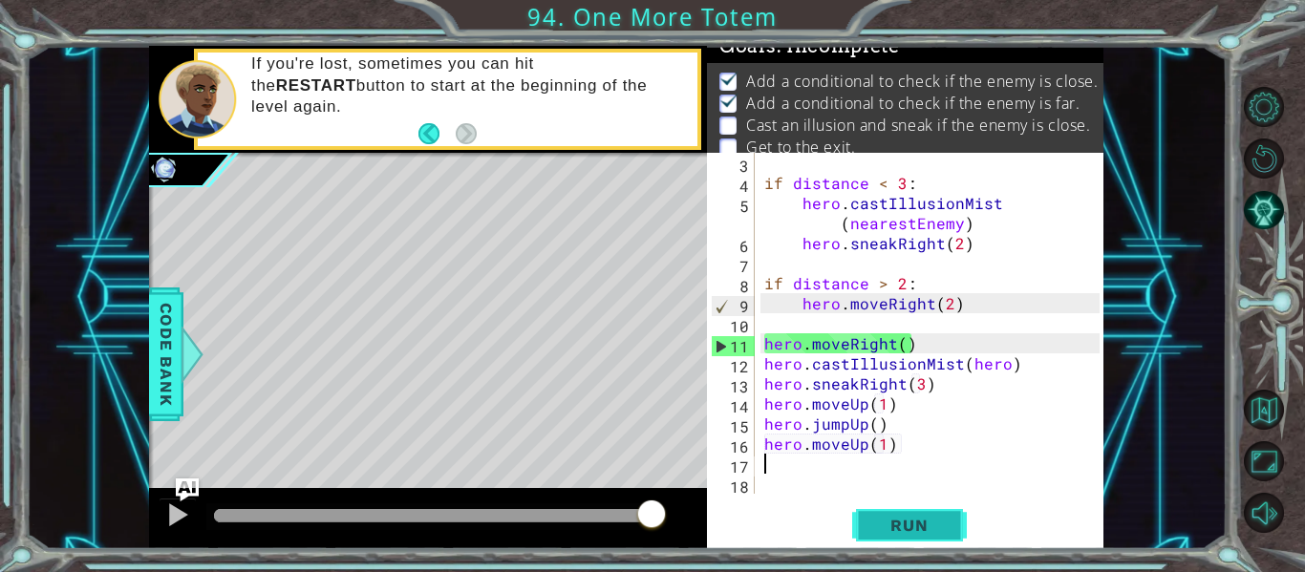
type textarea "hero.moveUp(1)"
click at [904, 515] on button "Run" at bounding box center [909, 525] width 115 height 39
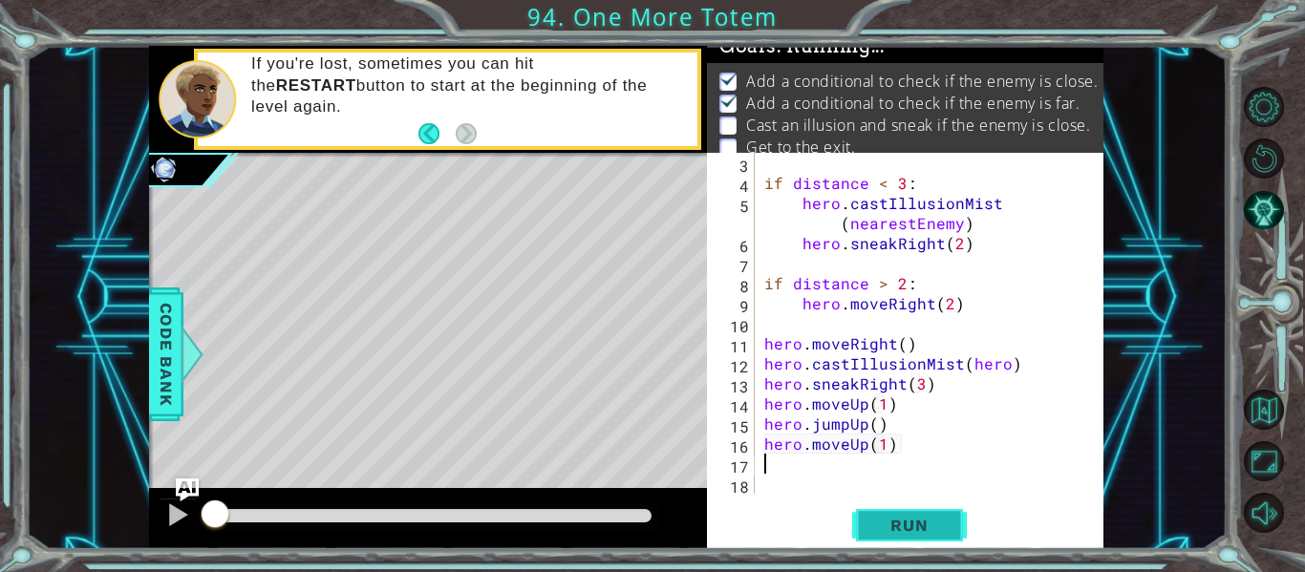
scroll to position [0, 0]
click at [626, 520] on div at bounding box center [433, 515] width 438 height 13
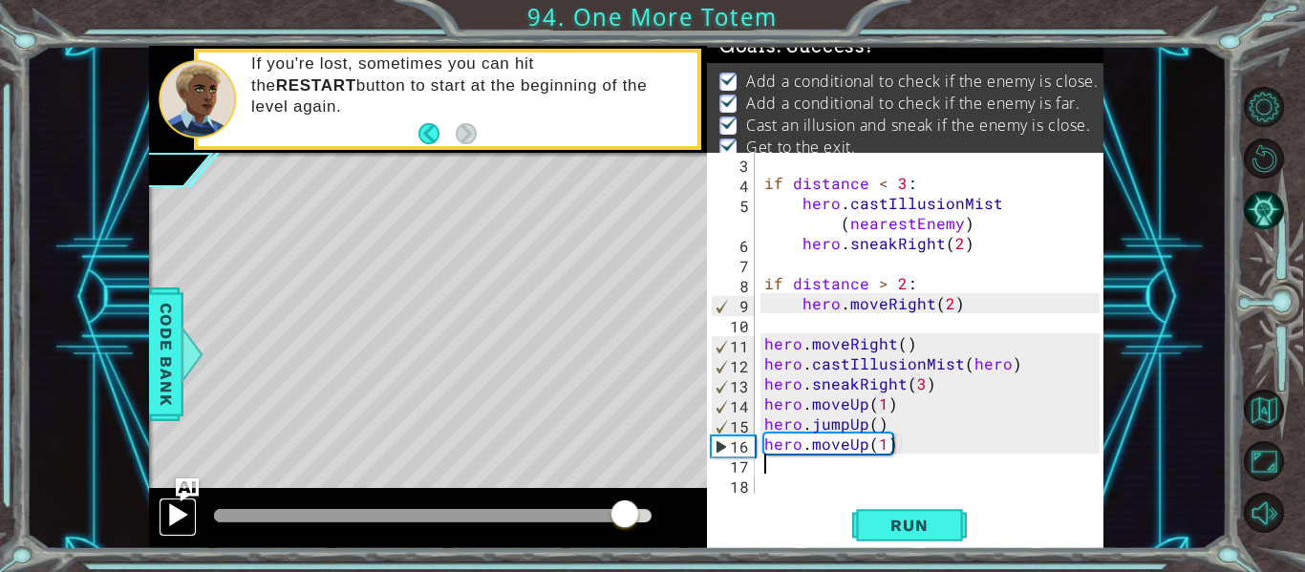
click at [169, 524] on div at bounding box center [177, 515] width 25 height 25
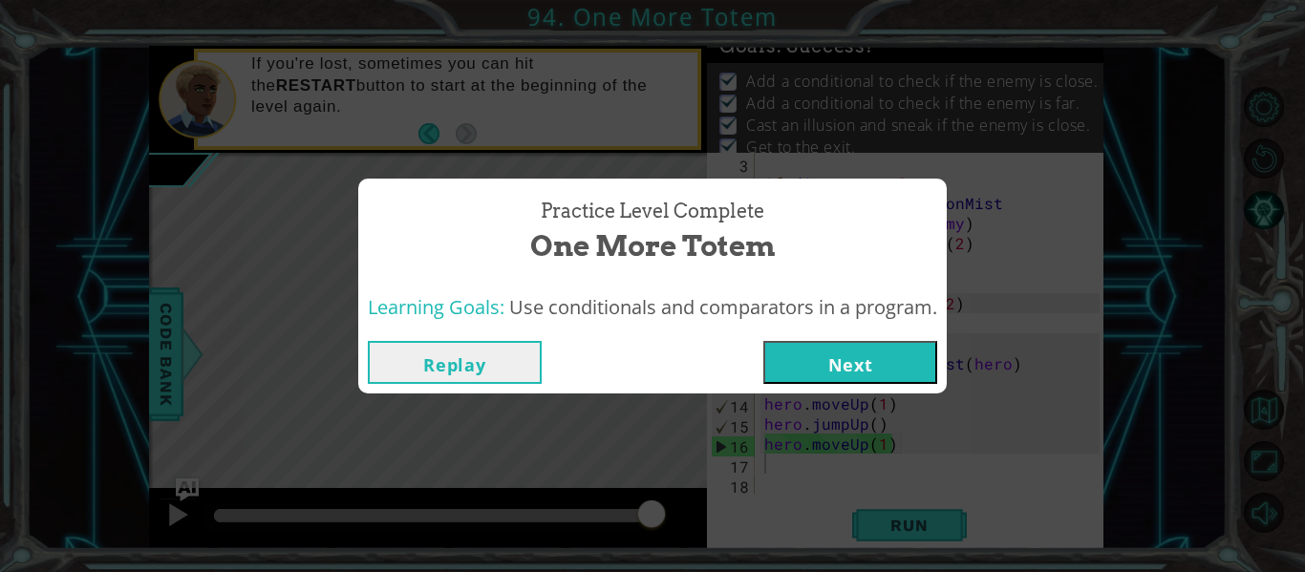
click at [877, 376] on button "Next" at bounding box center [850, 362] width 174 height 43
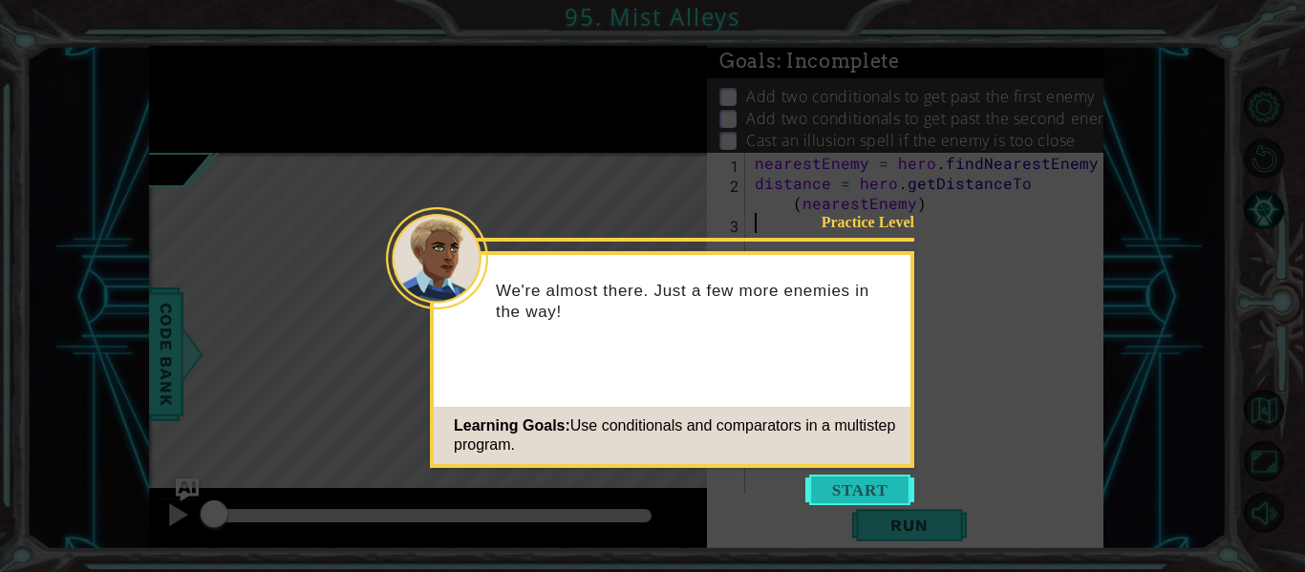
click at [896, 486] on button "Start" at bounding box center [859, 490] width 109 height 31
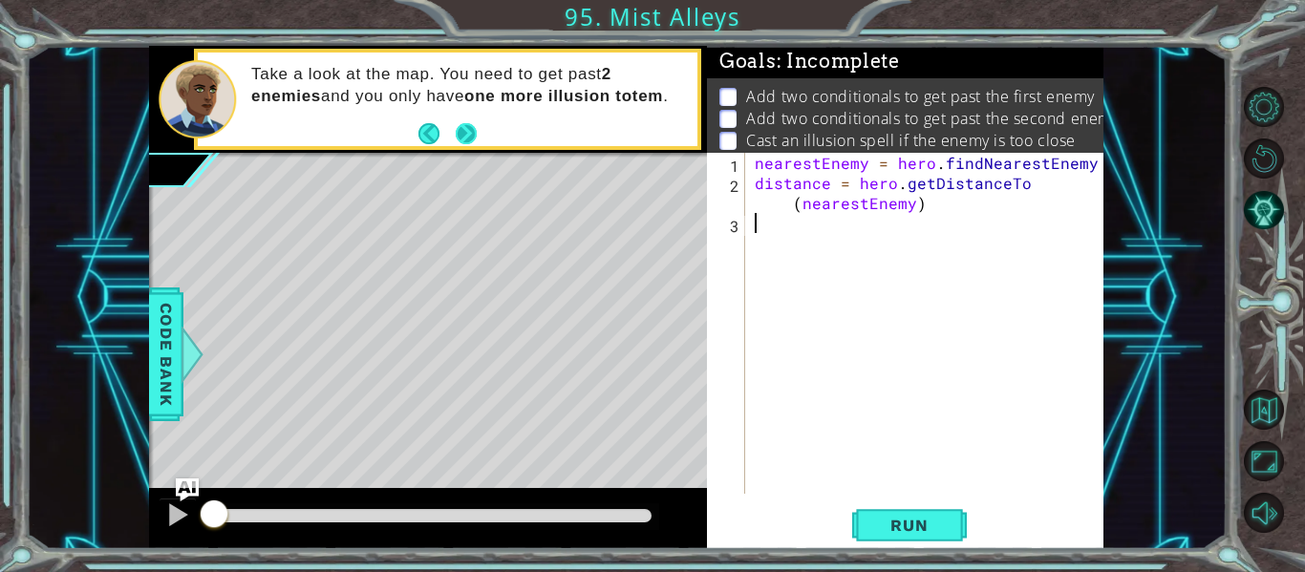
click at [472, 132] on button "Next" at bounding box center [467, 133] width 22 height 22
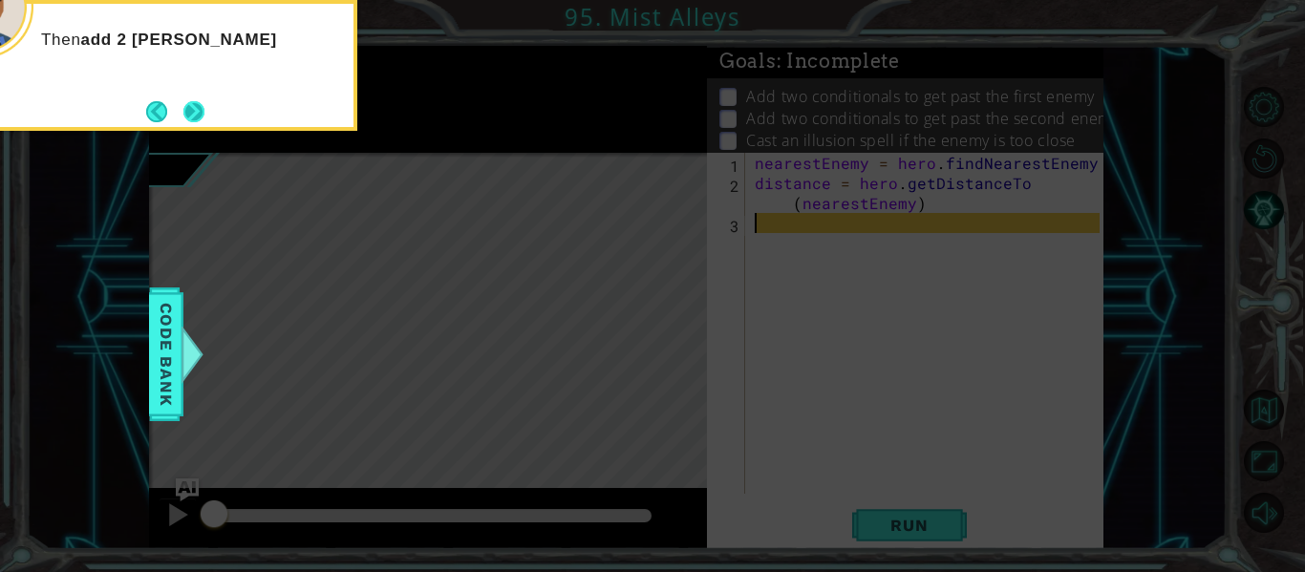
click at [201, 121] on button "Next" at bounding box center [194, 111] width 24 height 24
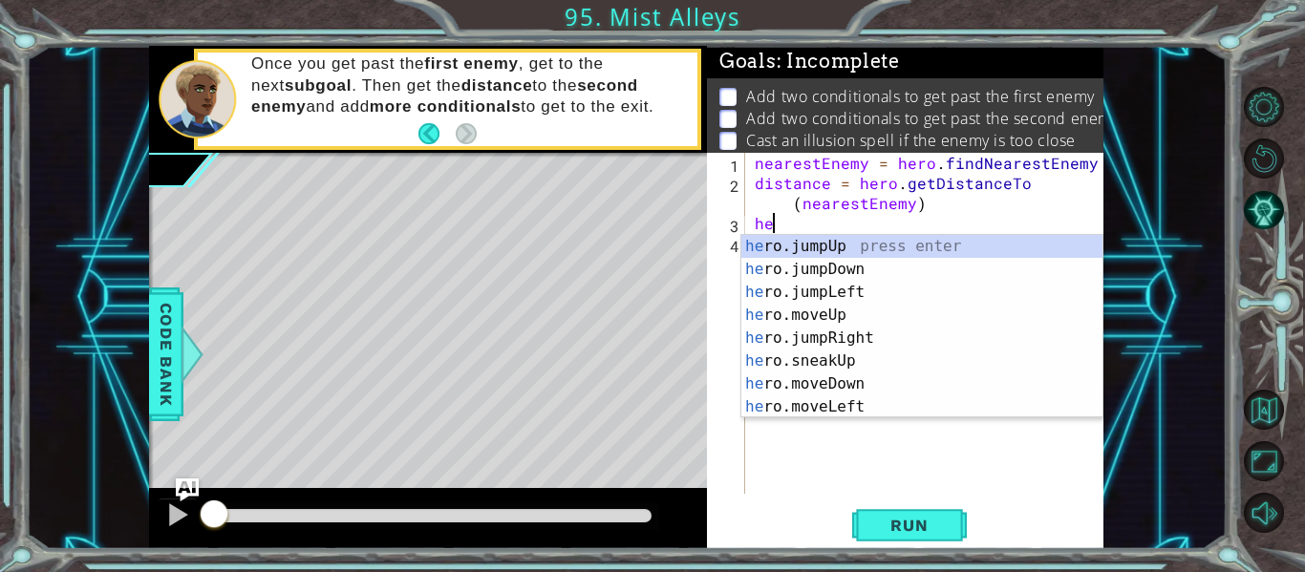
type textarea "h"
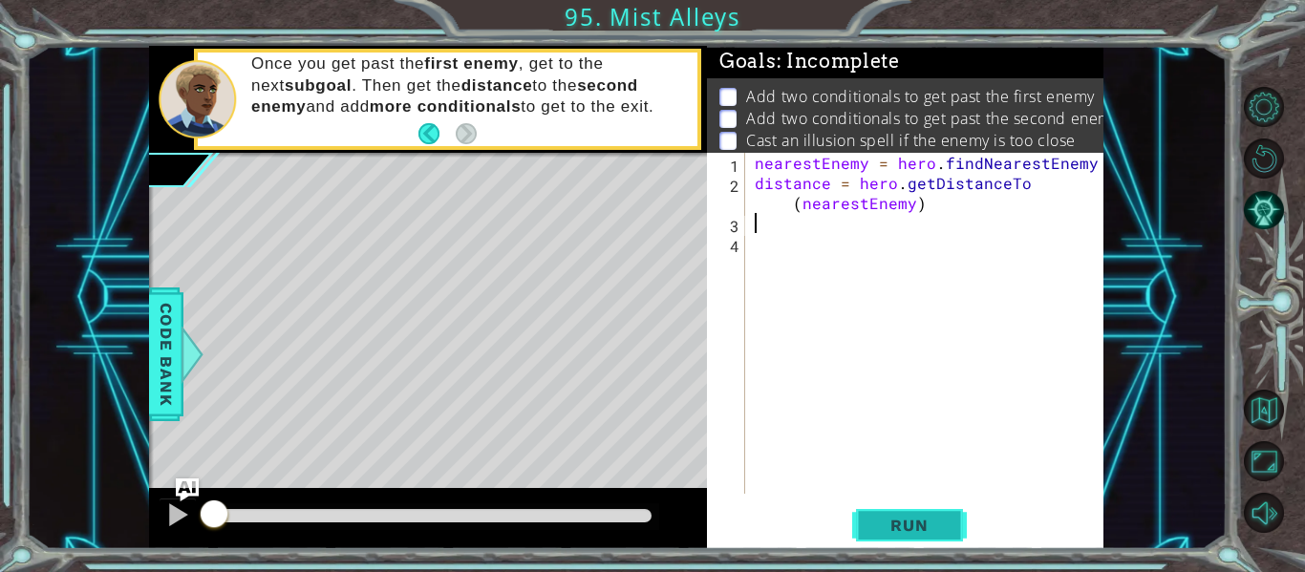
click at [889, 509] on button "Run" at bounding box center [909, 525] width 115 height 39
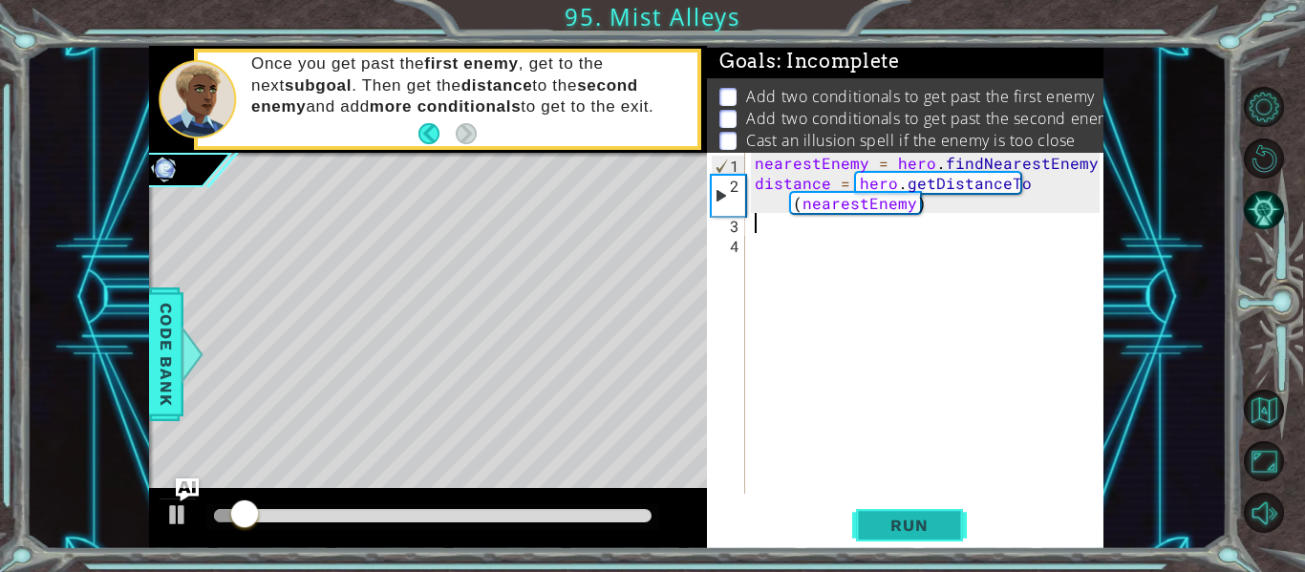
click at [889, 509] on button "Run" at bounding box center [909, 525] width 115 height 39
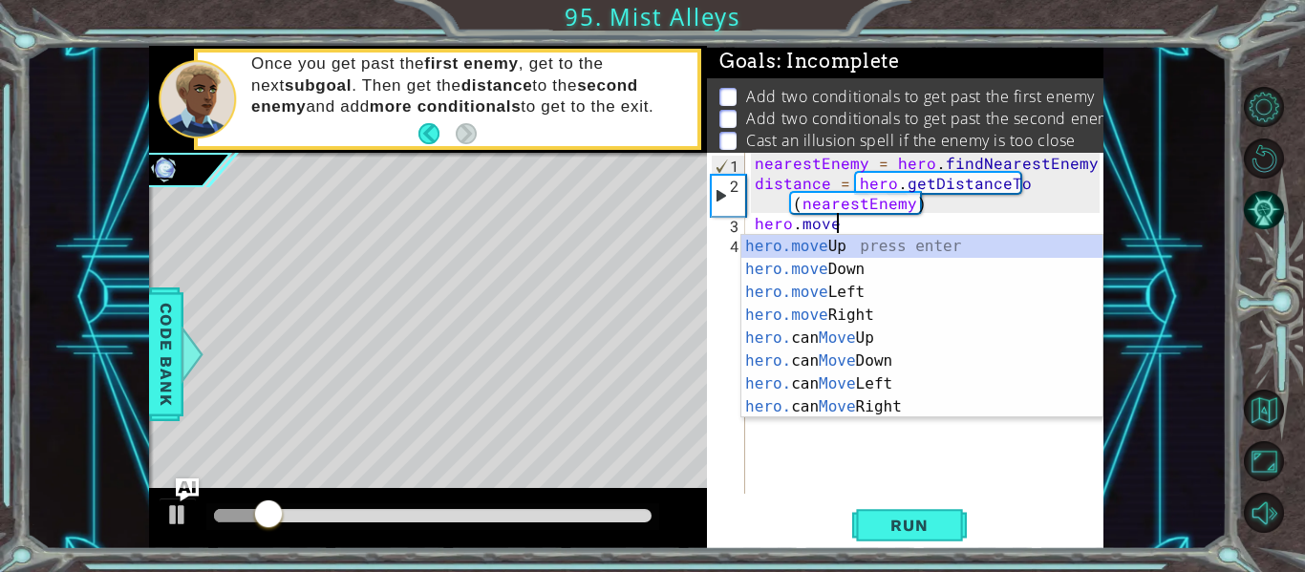
scroll to position [0, 5]
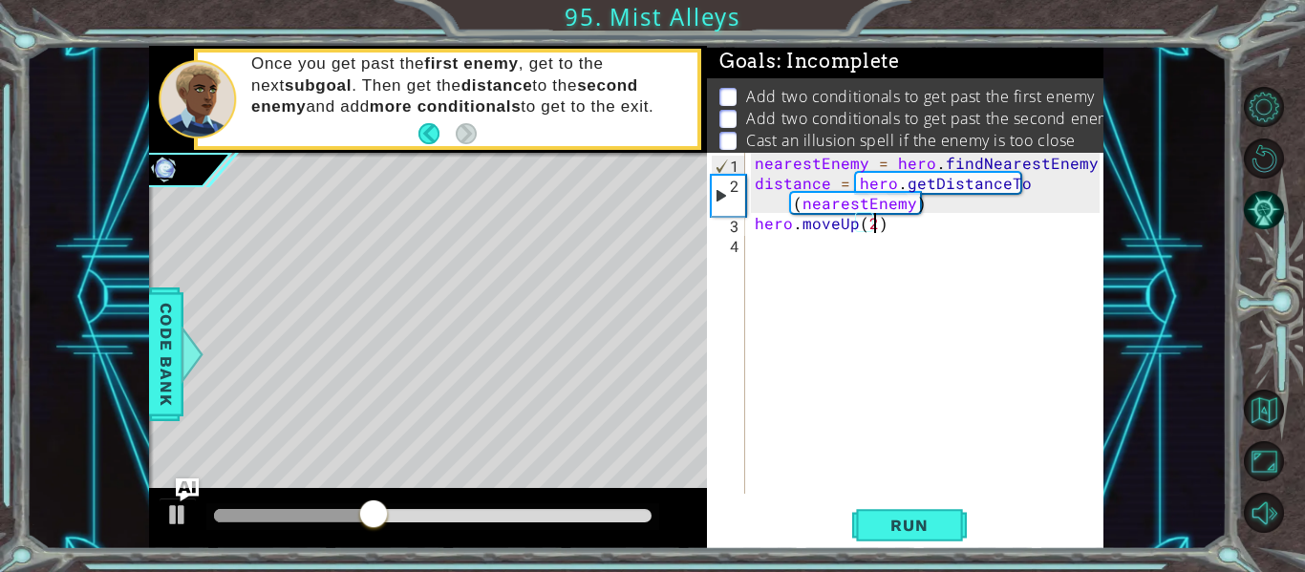
type textarea "hero.moveUp(2)"
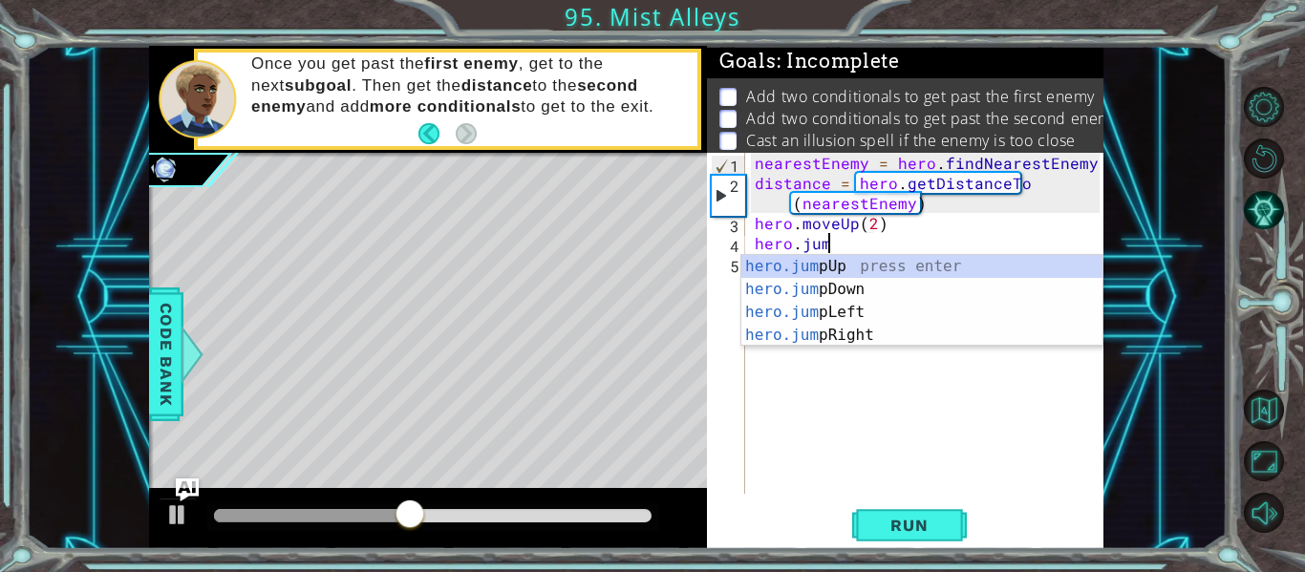
scroll to position [0, 4]
type textarea "hero.jump"
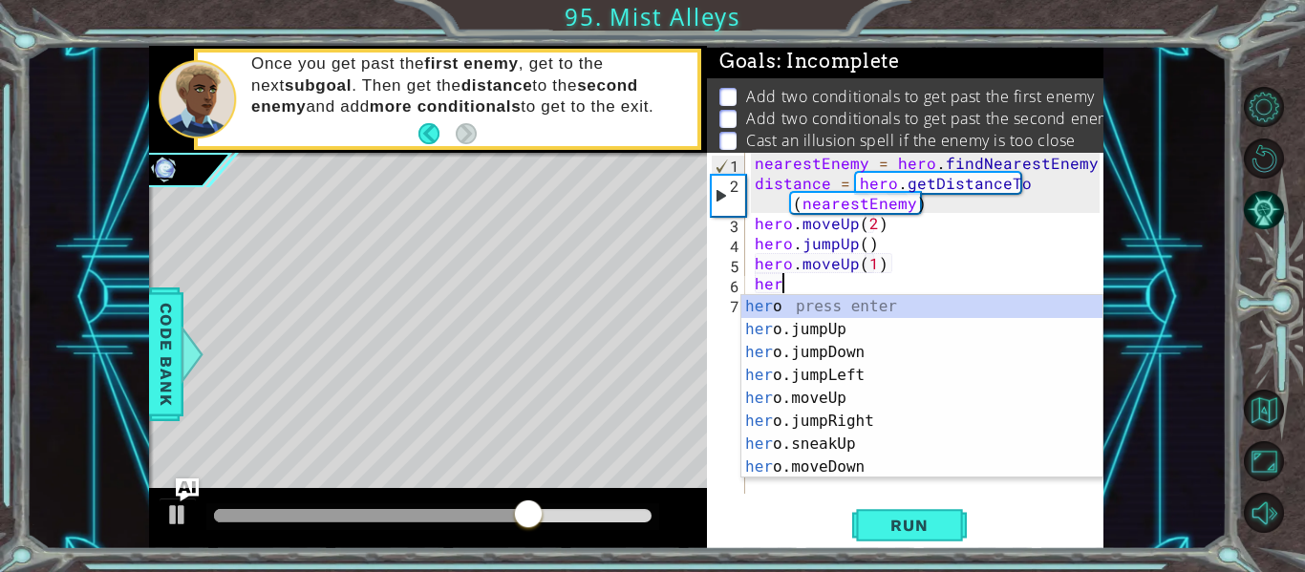
scroll to position [0, 0]
type textarea "h"
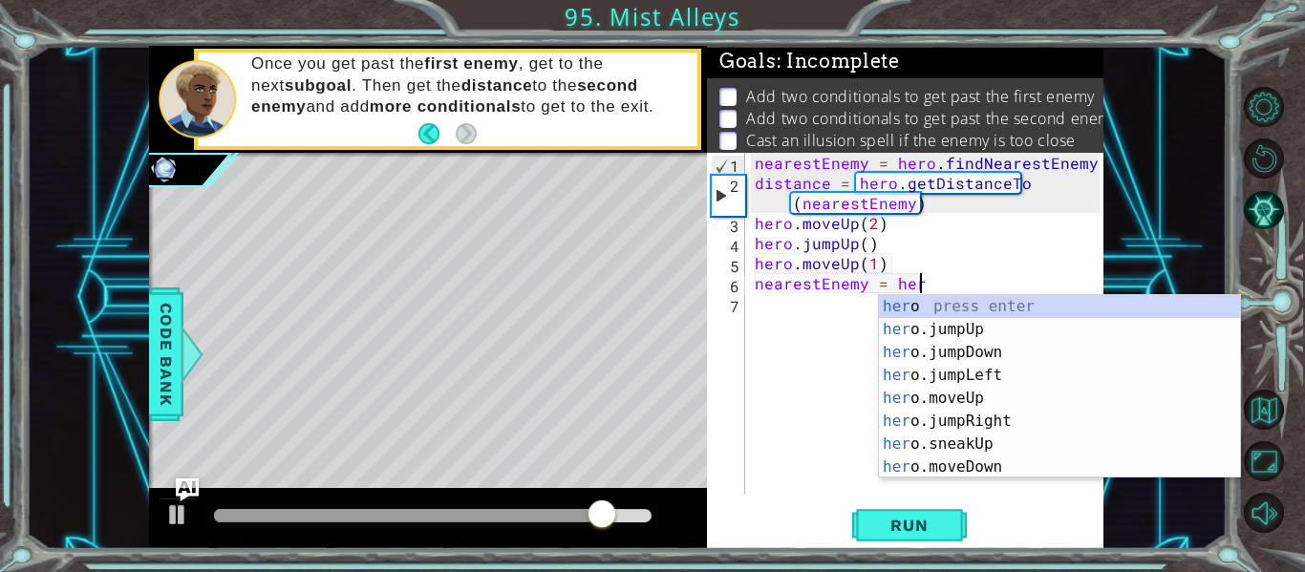
scroll to position [0, 10]
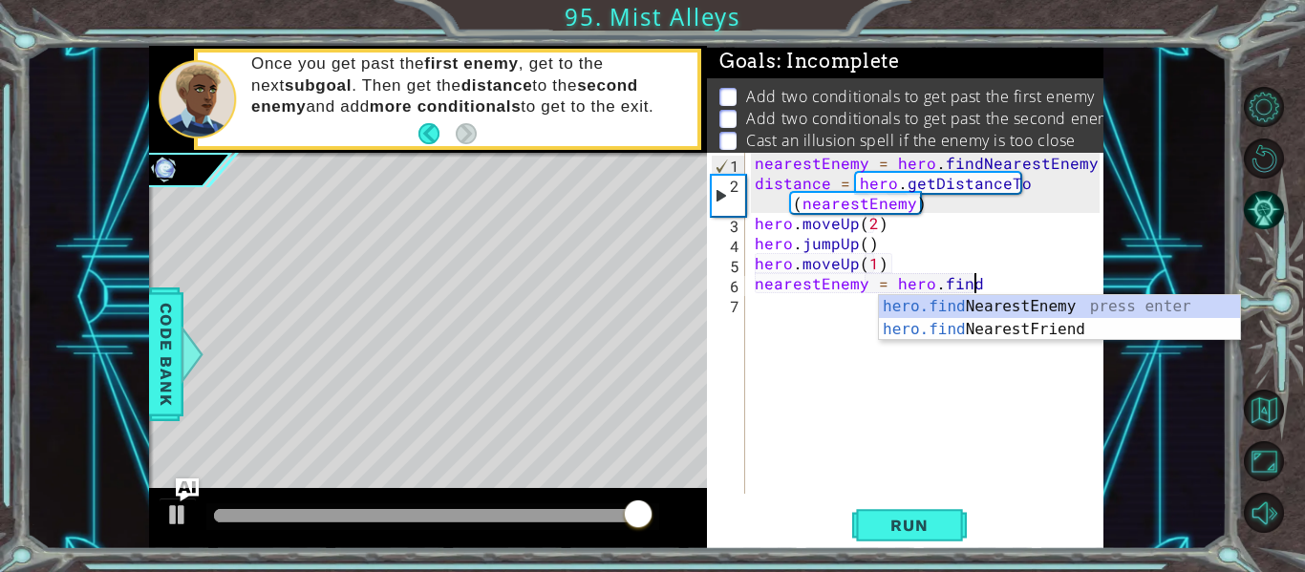
type textarea "nearestEnemy = hero.findN"
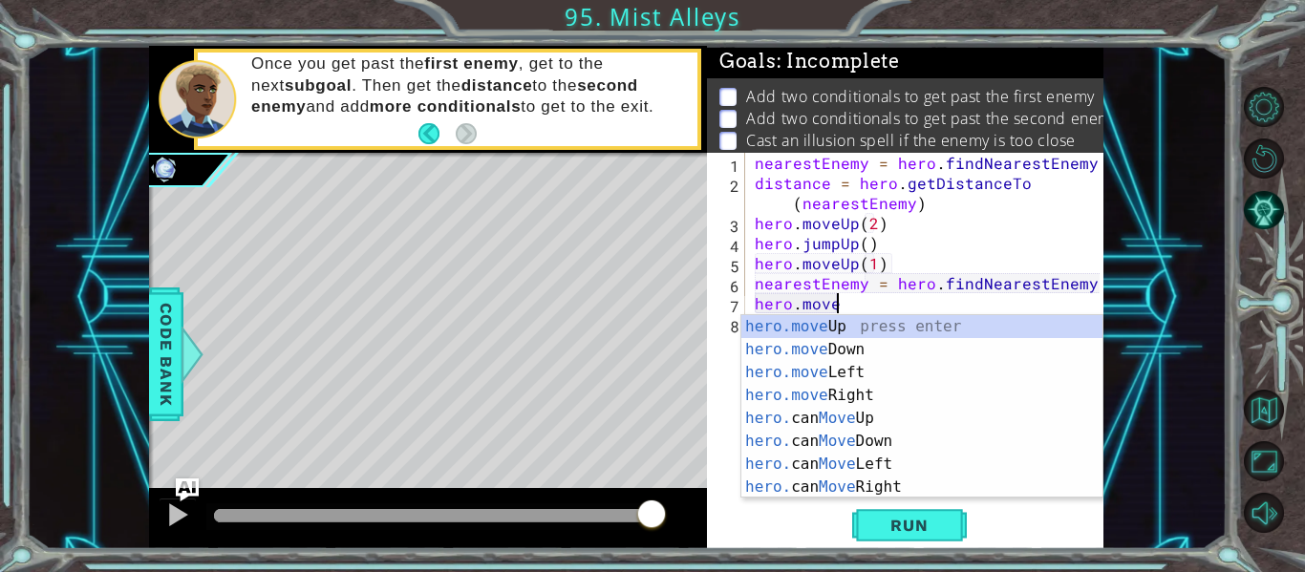
scroll to position [0, 5]
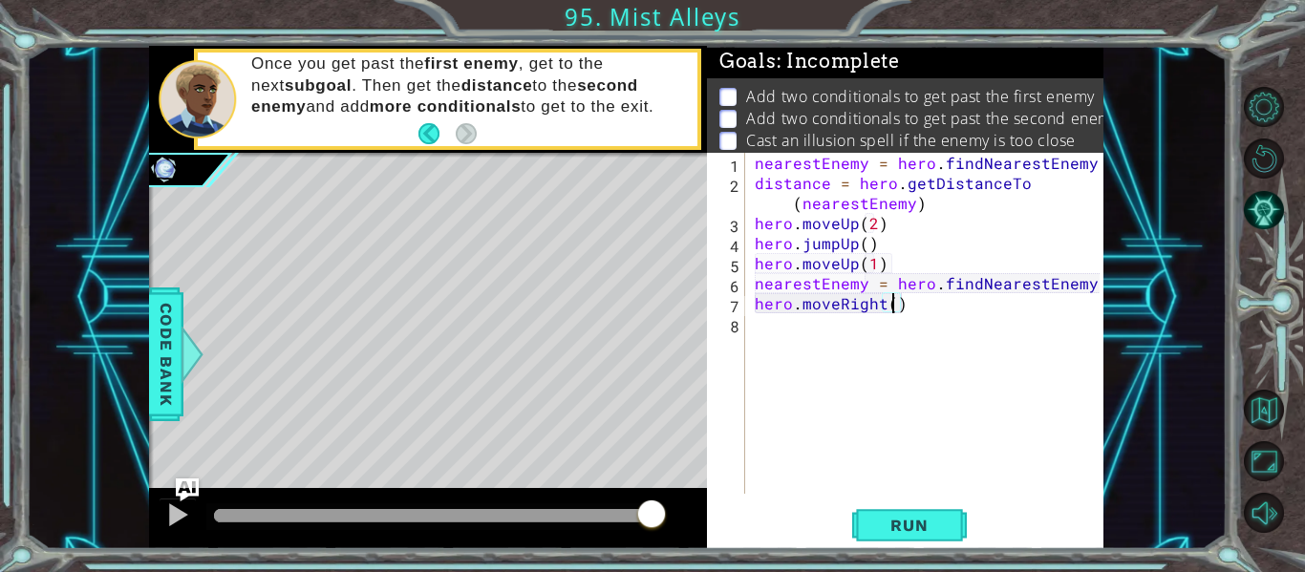
type textarea "hero.moveRight(3)"
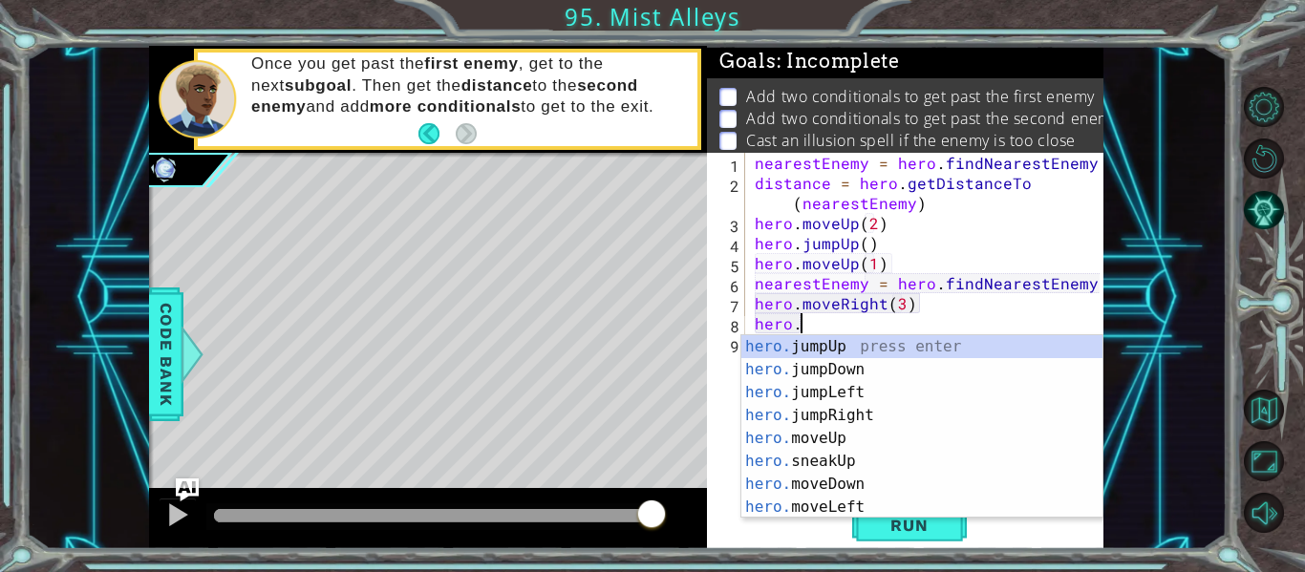
type textarea "hero.j"
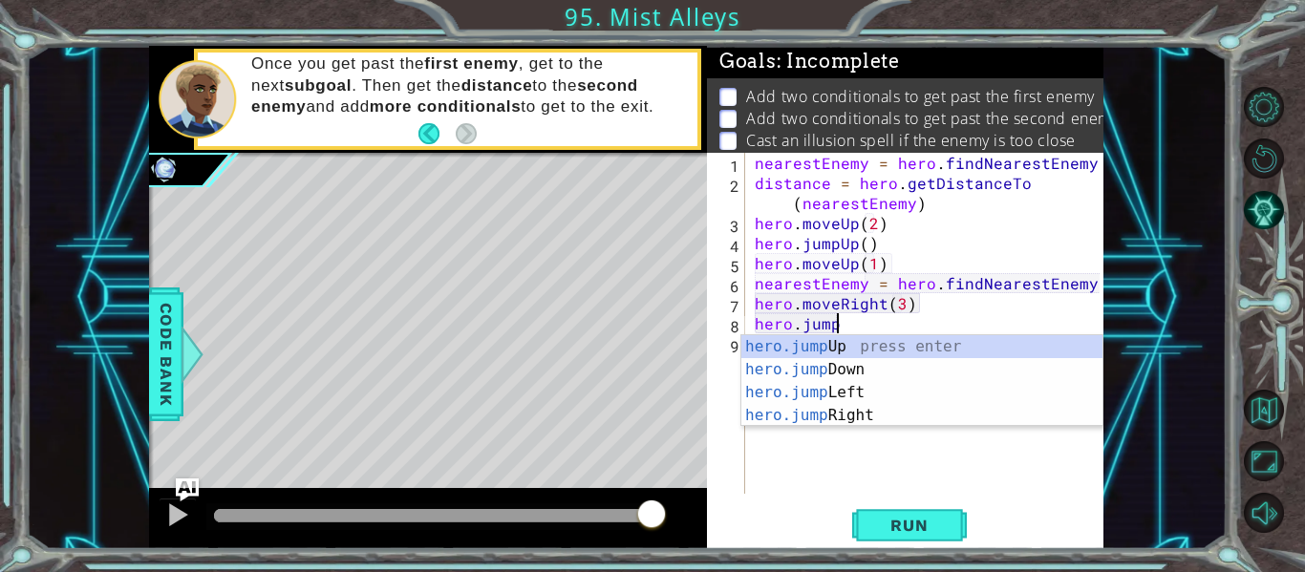
type textarea "hero.jumpR"
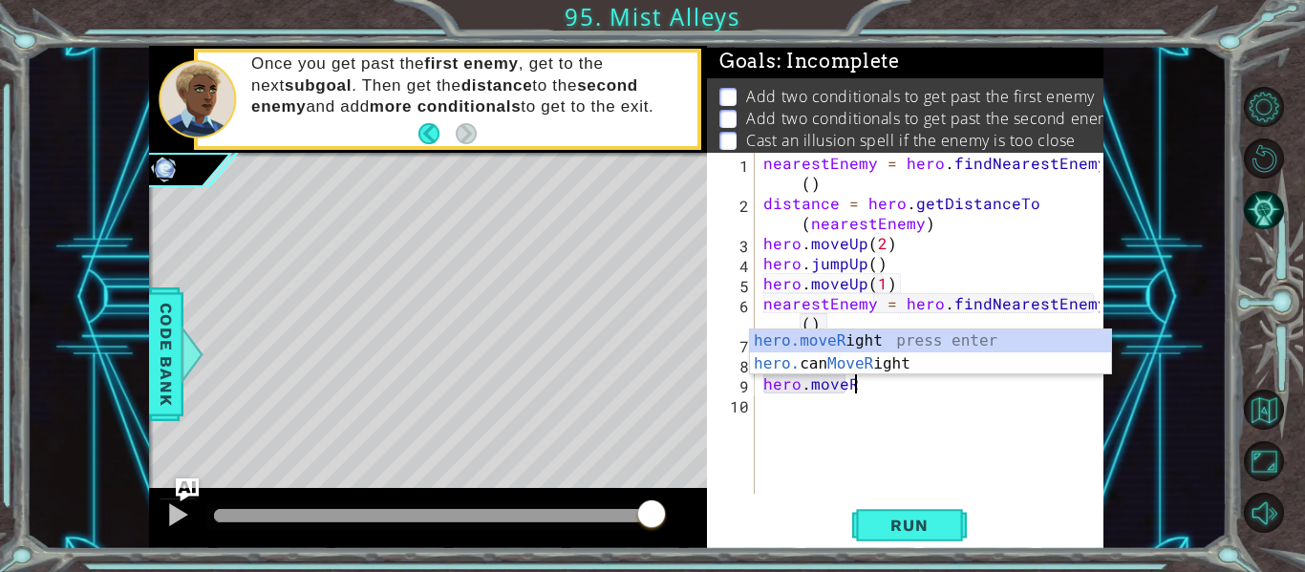
scroll to position [0, 5]
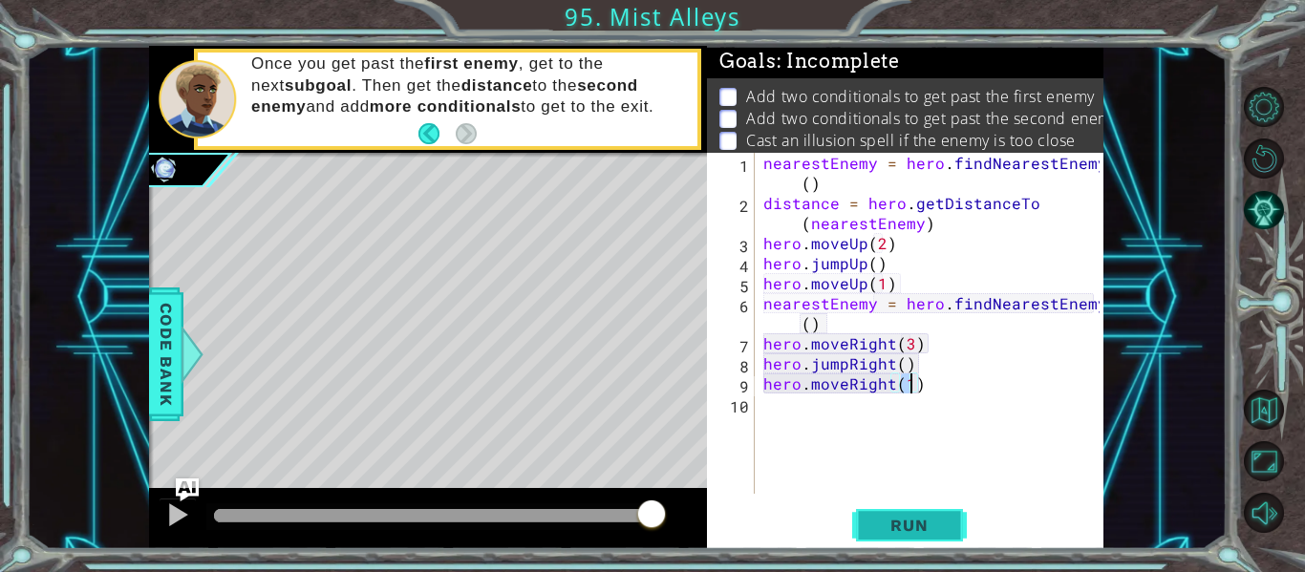
click at [891, 529] on span "Run" at bounding box center [908, 525] width 75 height 19
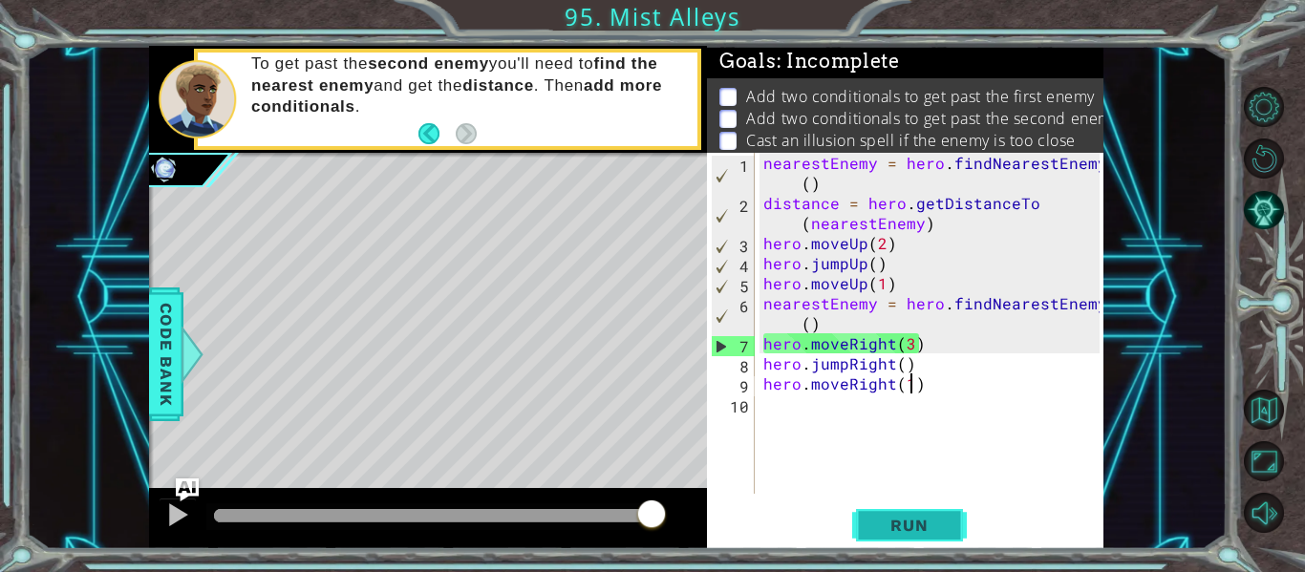
click at [891, 526] on span "Run" at bounding box center [908, 525] width 75 height 19
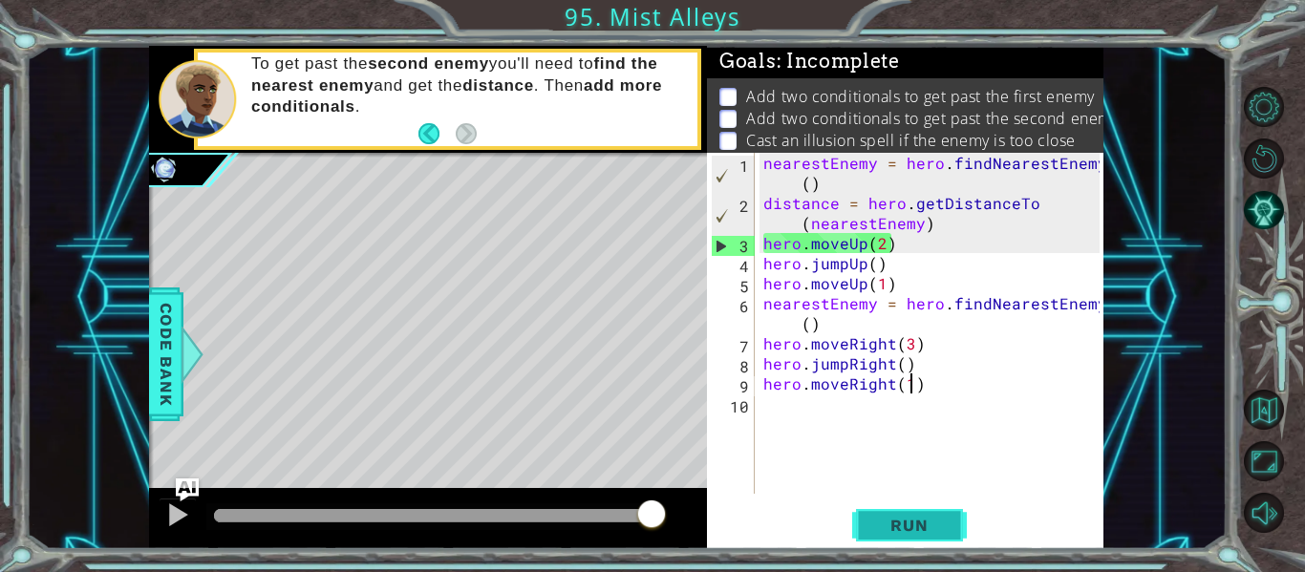
click at [879, 518] on span "Run" at bounding box center [908, 525] width 75 height 19
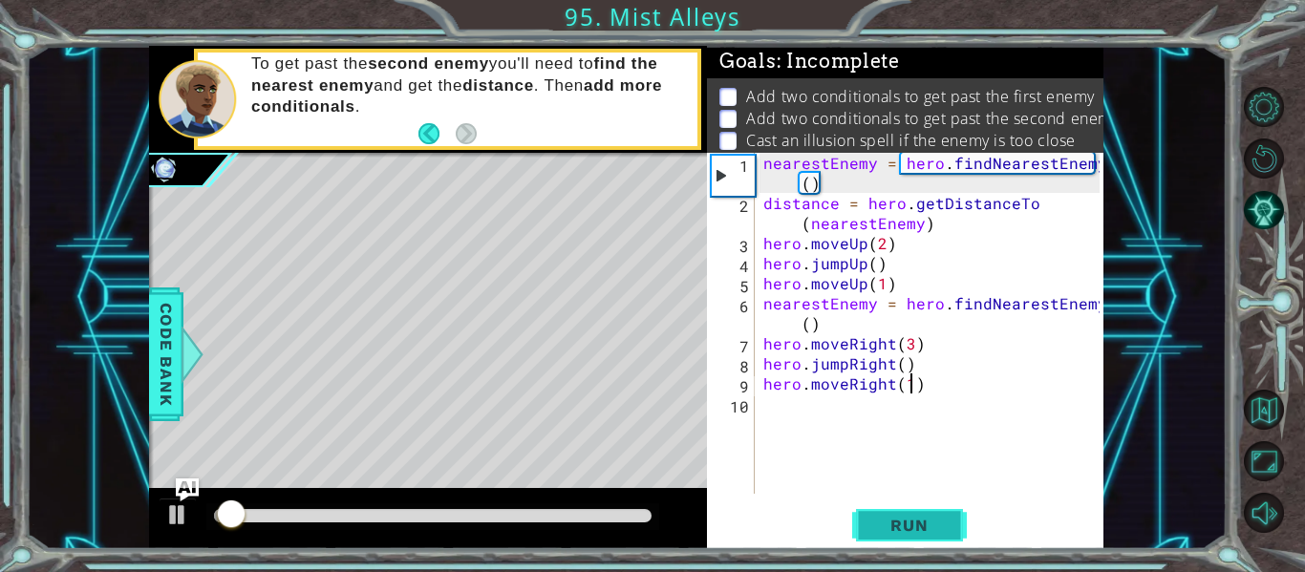
click at [879, 518] on span "Run" at bounding box center [908, 525] width 75 height 19
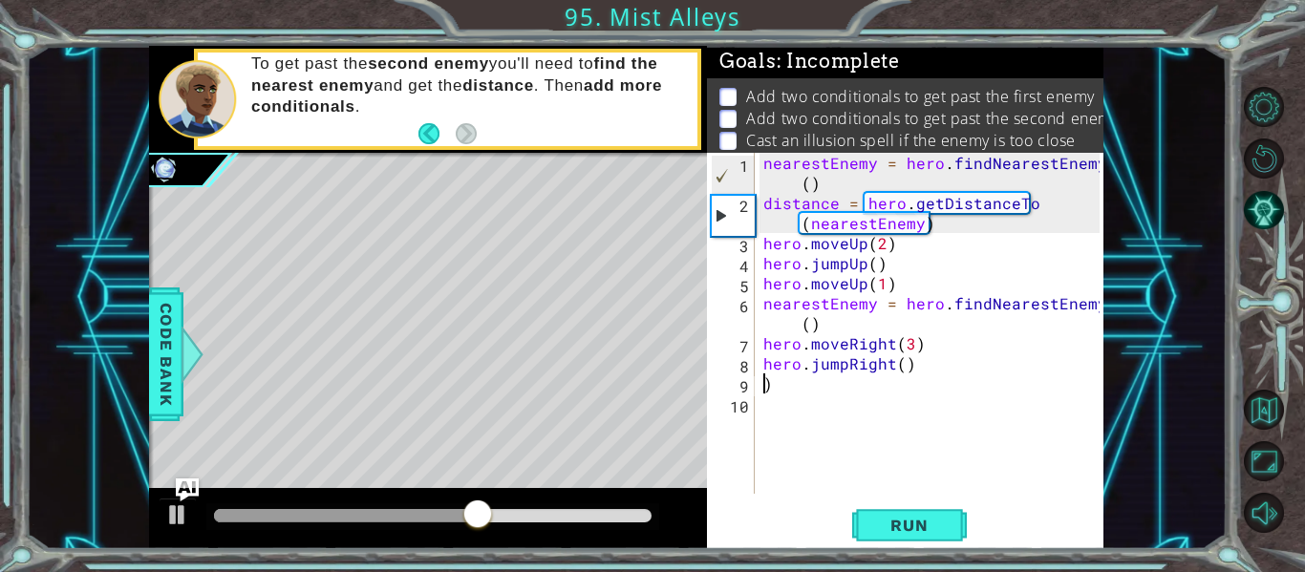
scroll to position [0, 0]
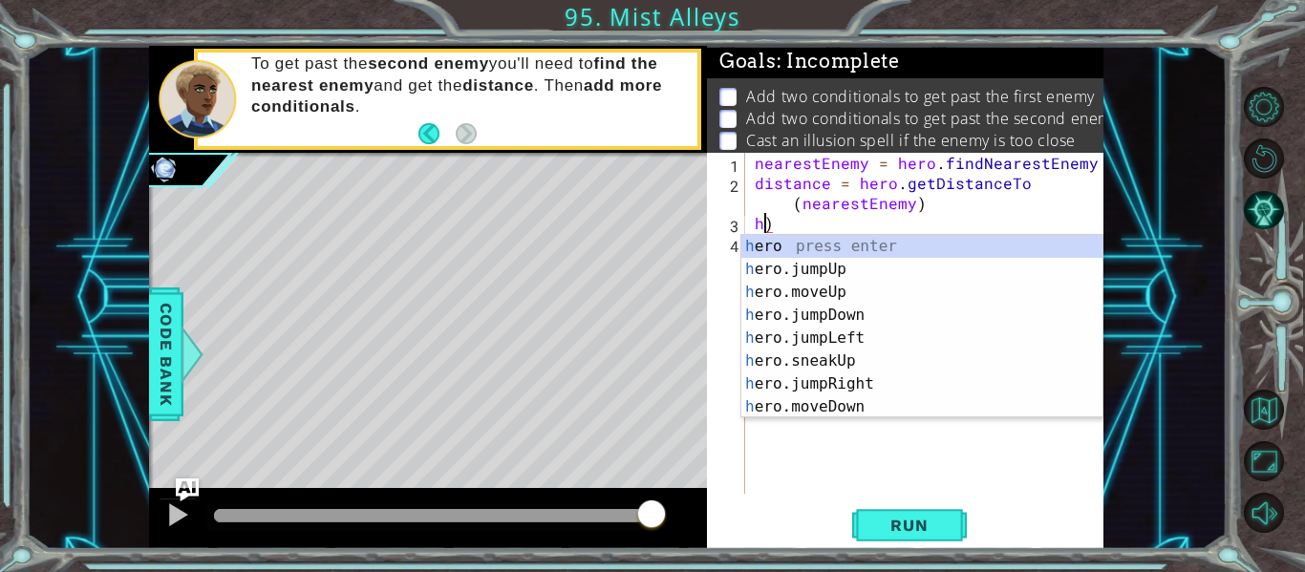
type textarea ")"
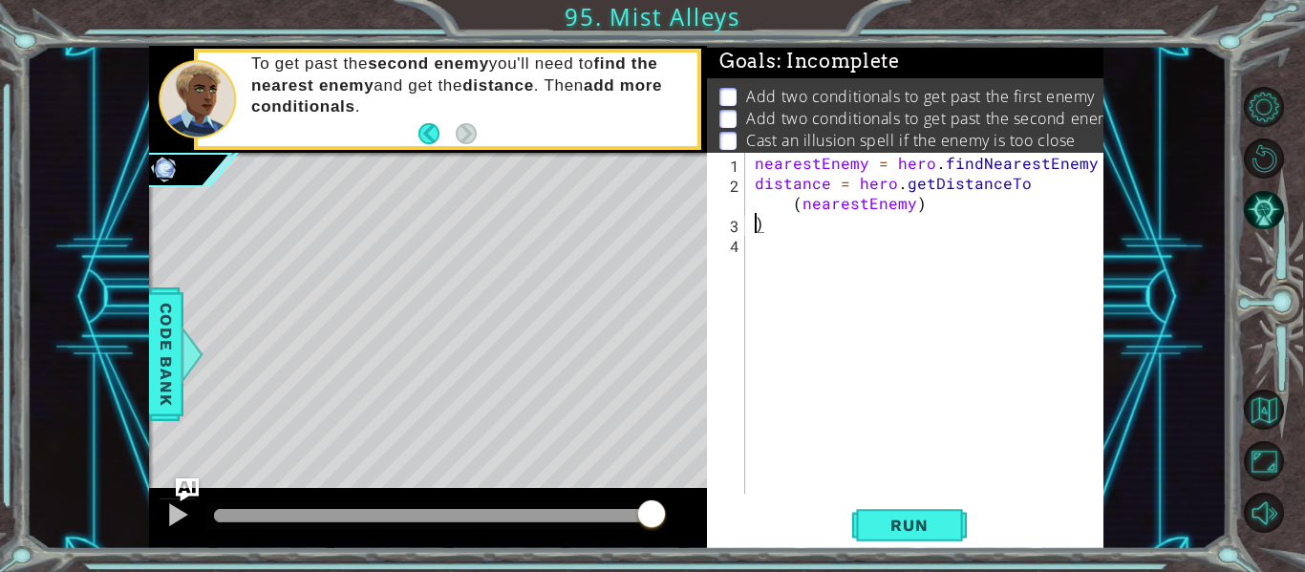
click at [819, 219] on div "nearestEnemy = hero . findNearestEnemy ( ) distance = hero . getDistanceTo ( ne…" at bounding box center [930, 343] width 358 height 381
type textarea "if pathFree=True:"
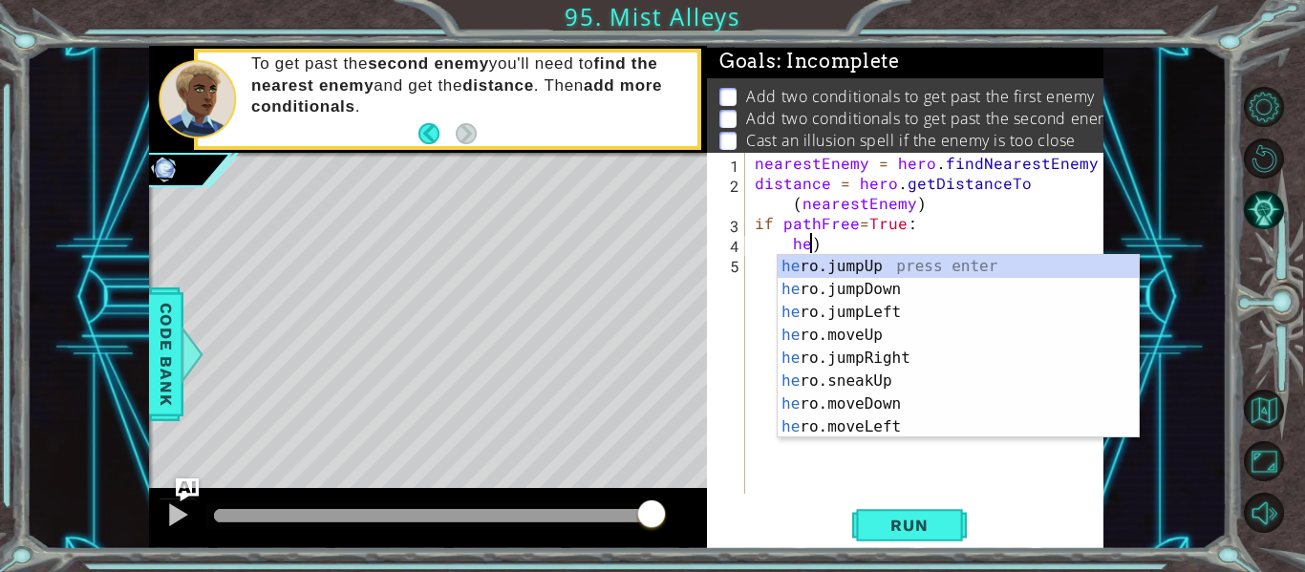
scroll to position [0, 0]
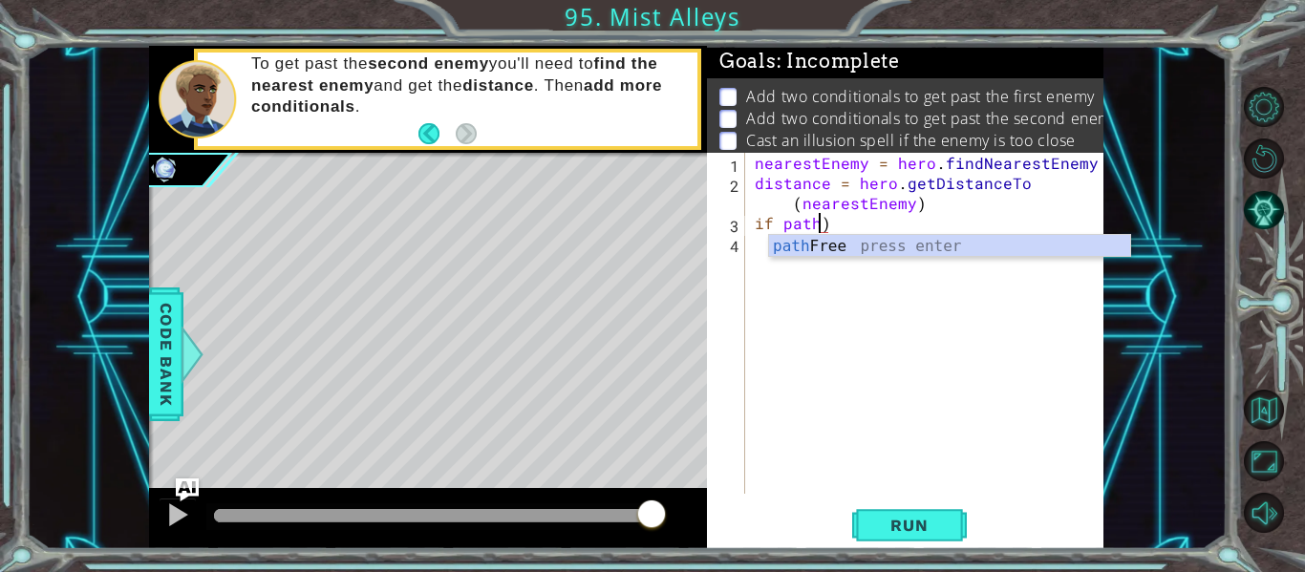
click at [848, 226] on div "nearestEnemy = hero . findNearestEnemy ( ) distance = hero . getDistanceTo ( ne…" at bounding box center [930, 343] width 358 height 381
type textarea "i"
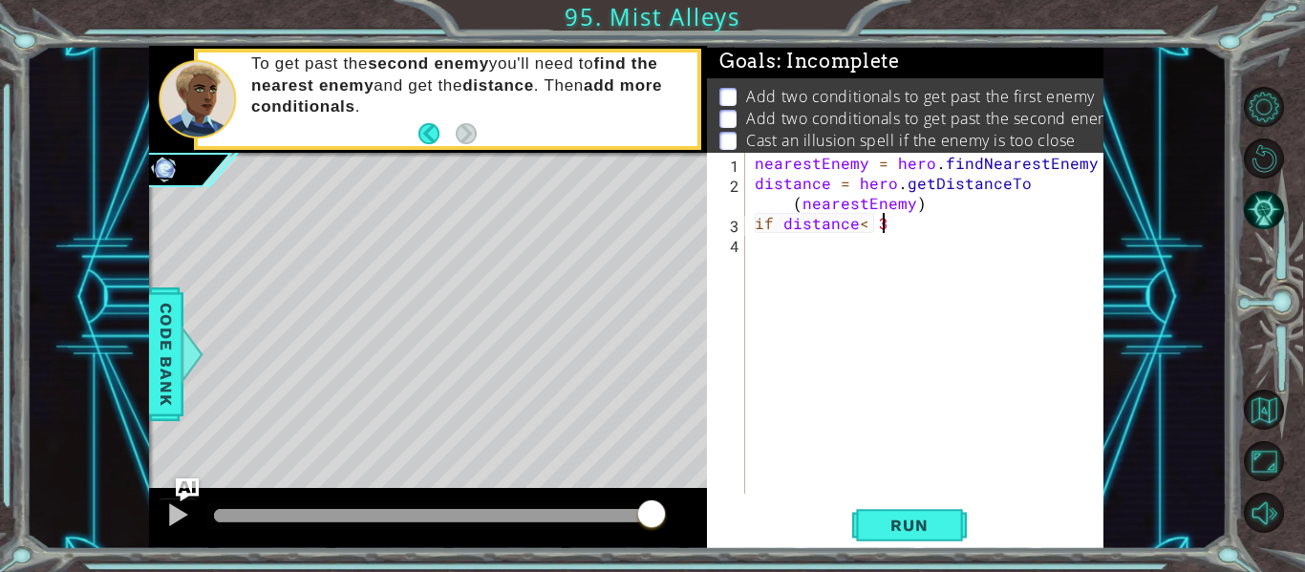
scroll to position [0, 7]
type textarea "if distance< 3:"
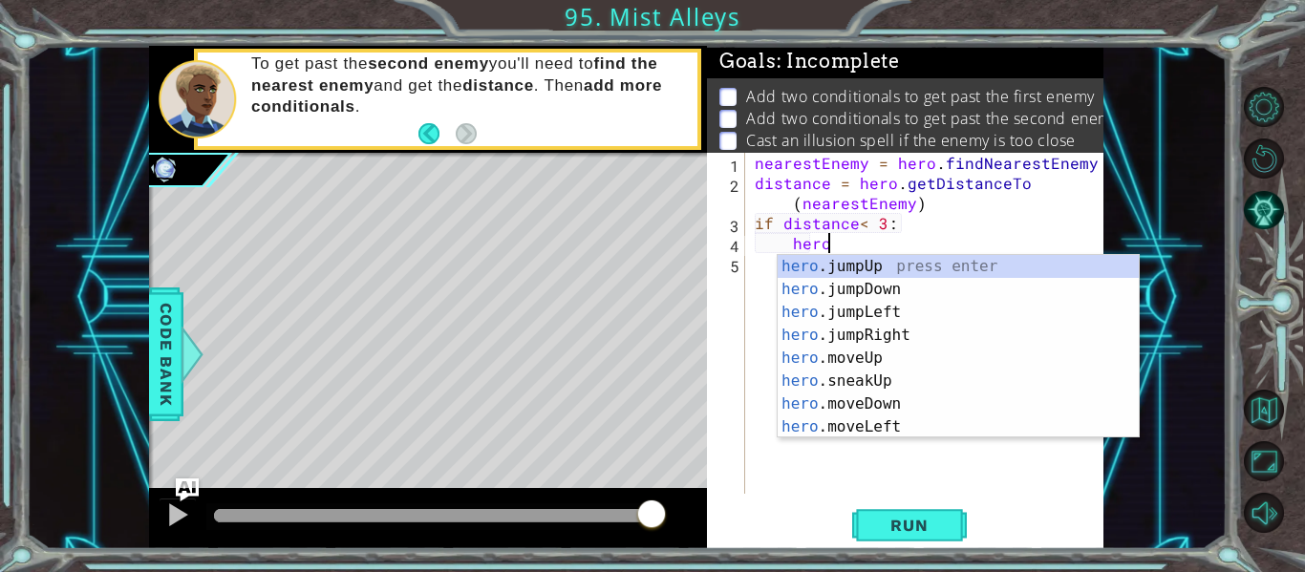
scroll to position [0, 4]
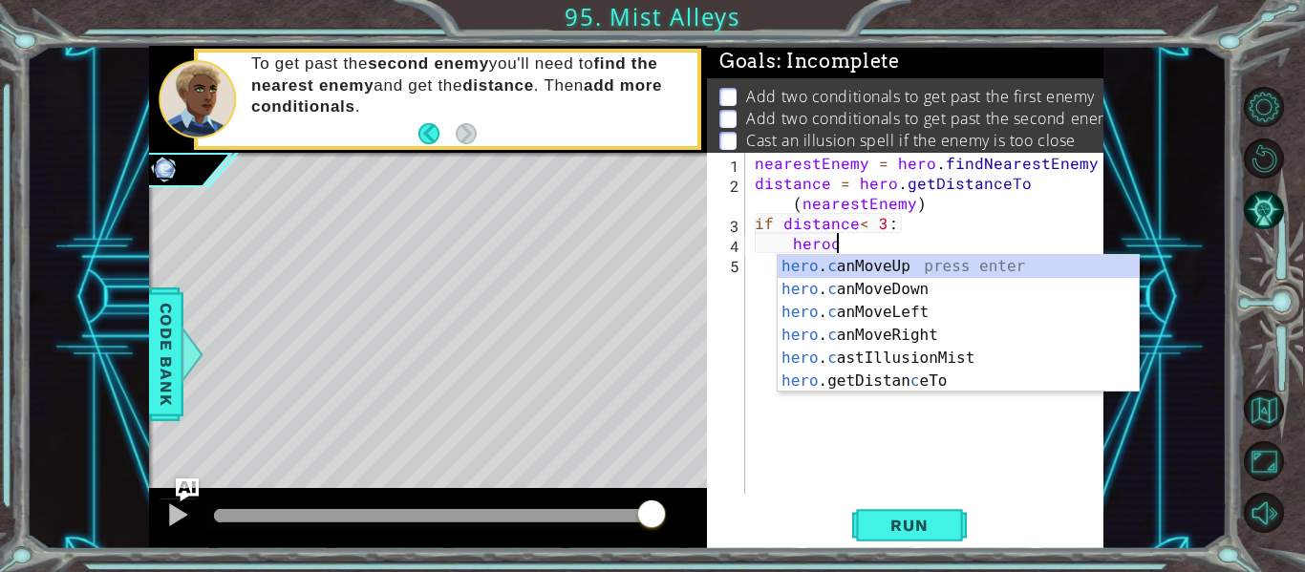
type textarea "heroca"
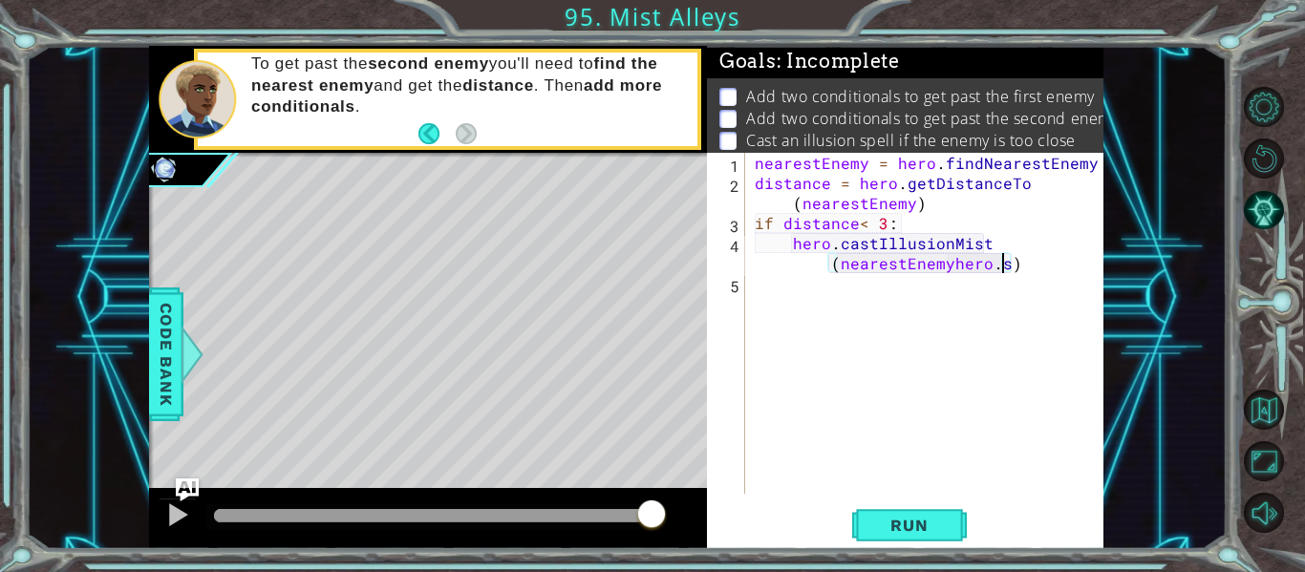
scroll to position [0, 24]
type textarea "hero.castIllusionMist(nearestEnemy)"
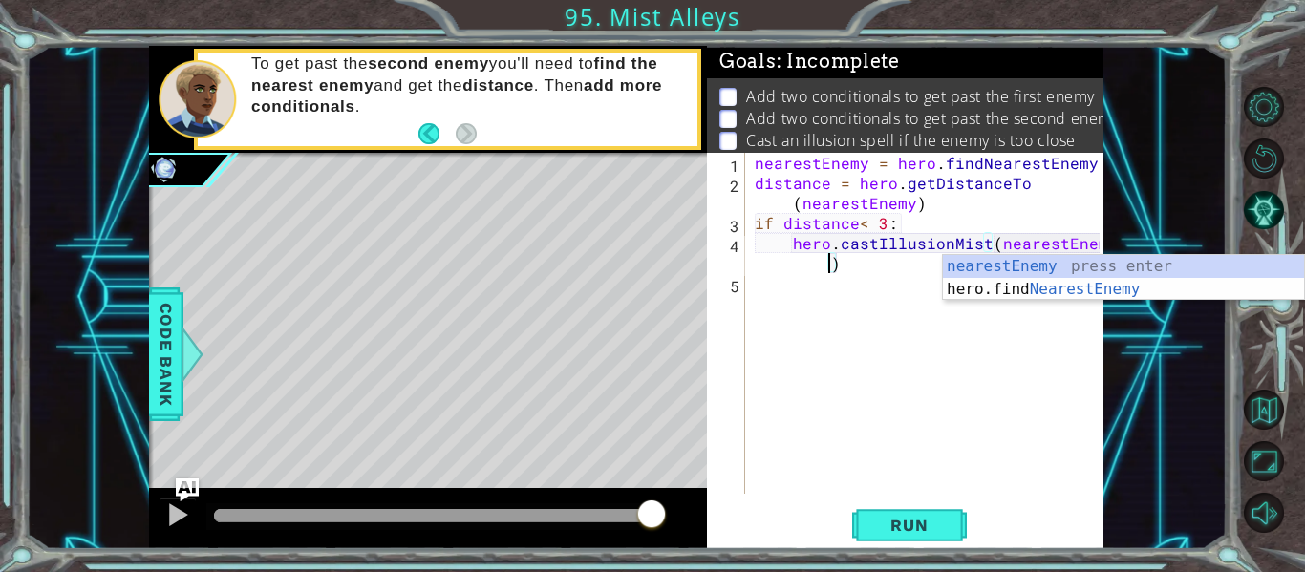
scroll to position [0, 21]
click at [842, 268] on div "nearestEnemy = hero . findNearestEnemy ( ) distance = hero . getDistanceTo ( ne…" at bounding box center [930, 343] width 358 height 381
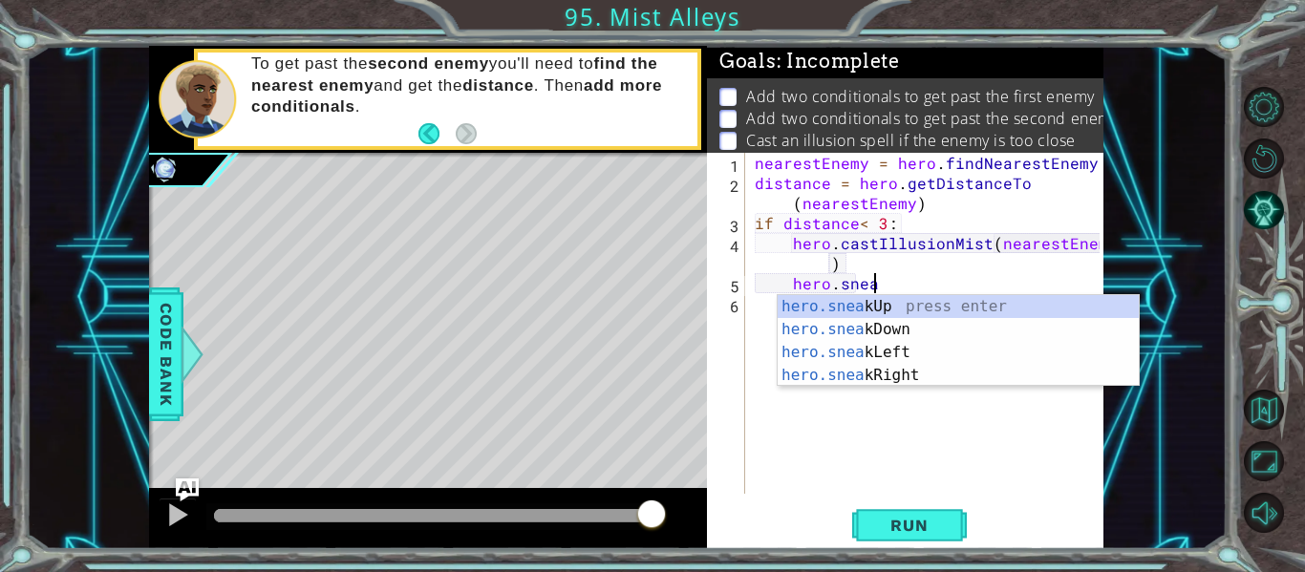
scroll to position [0, 7]
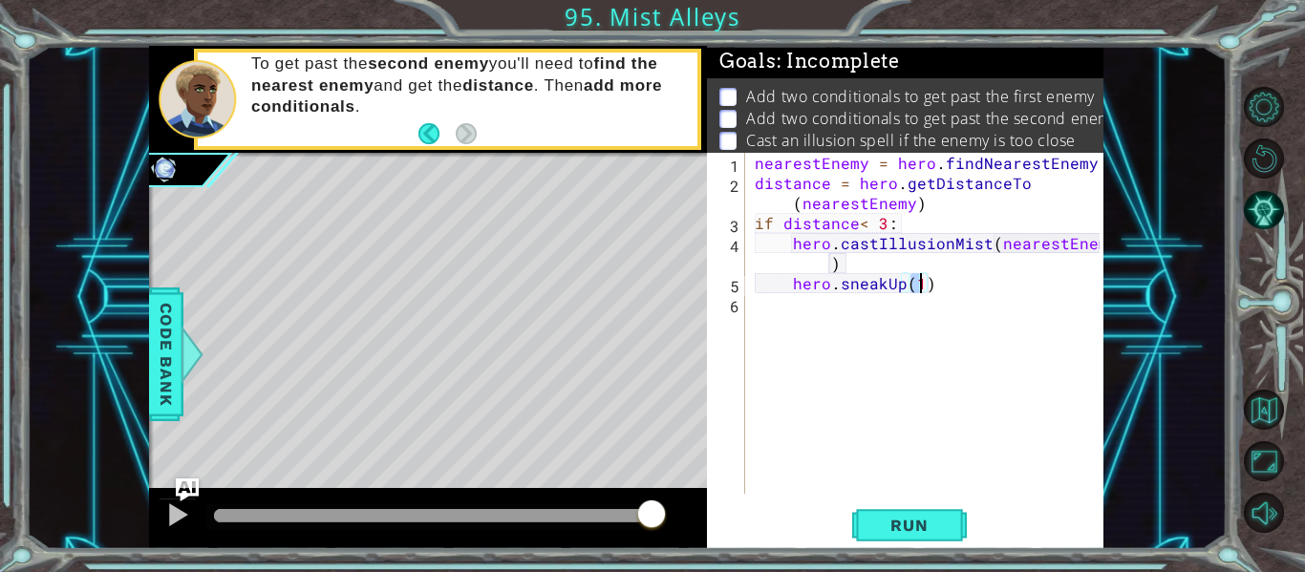
type textarea "hero.sneakUp(2)"
type textarea "if distance > 2:"
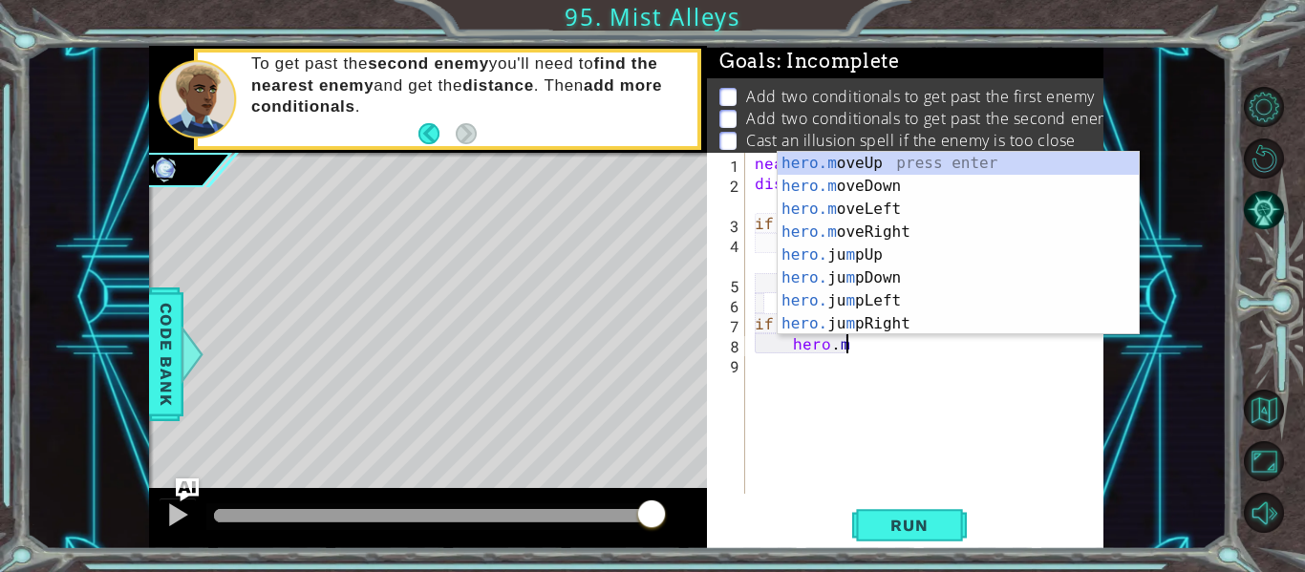
scroll to position [0, 6]
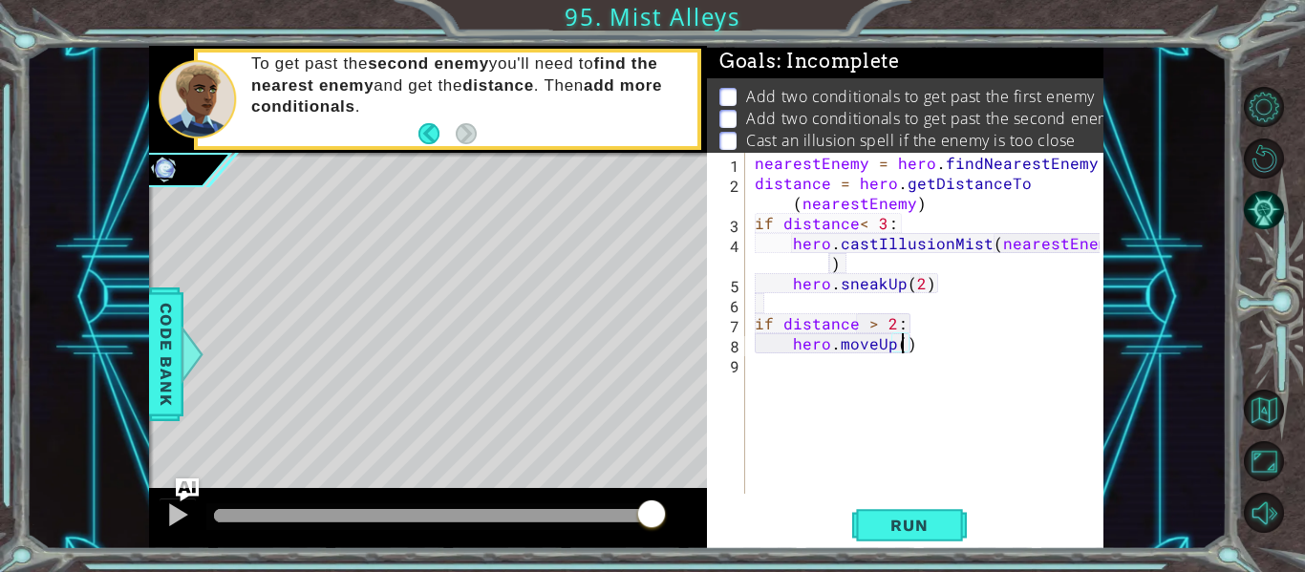
type textarea "hero.moveUp(2)"
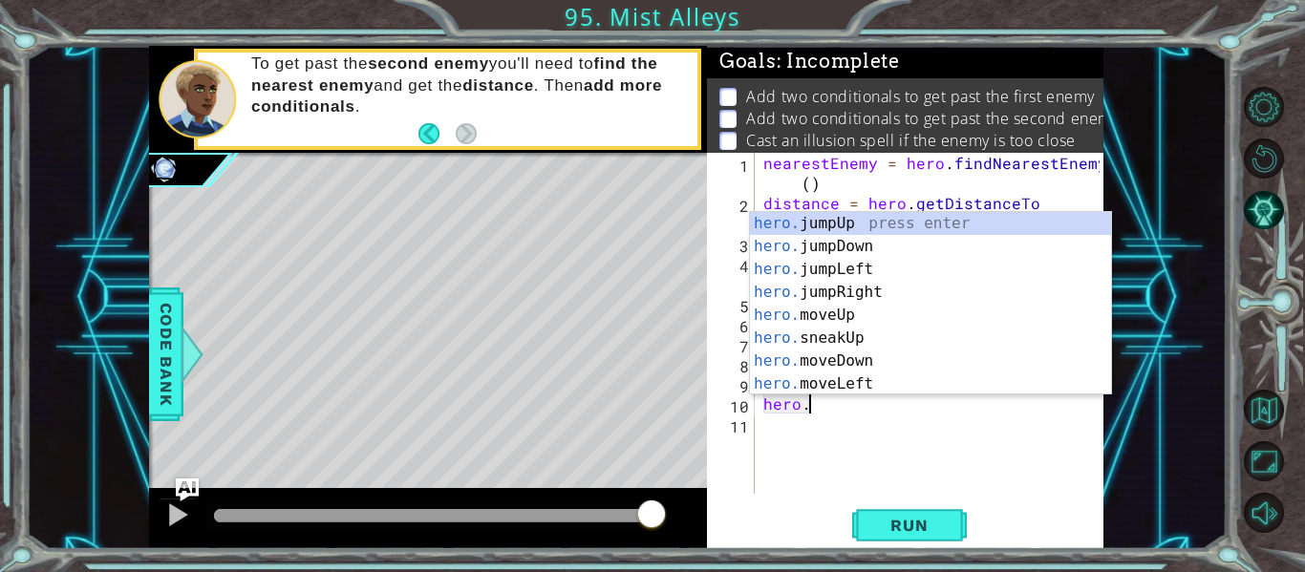
scroll to position [0, 3]
type textarea "hero.ju"
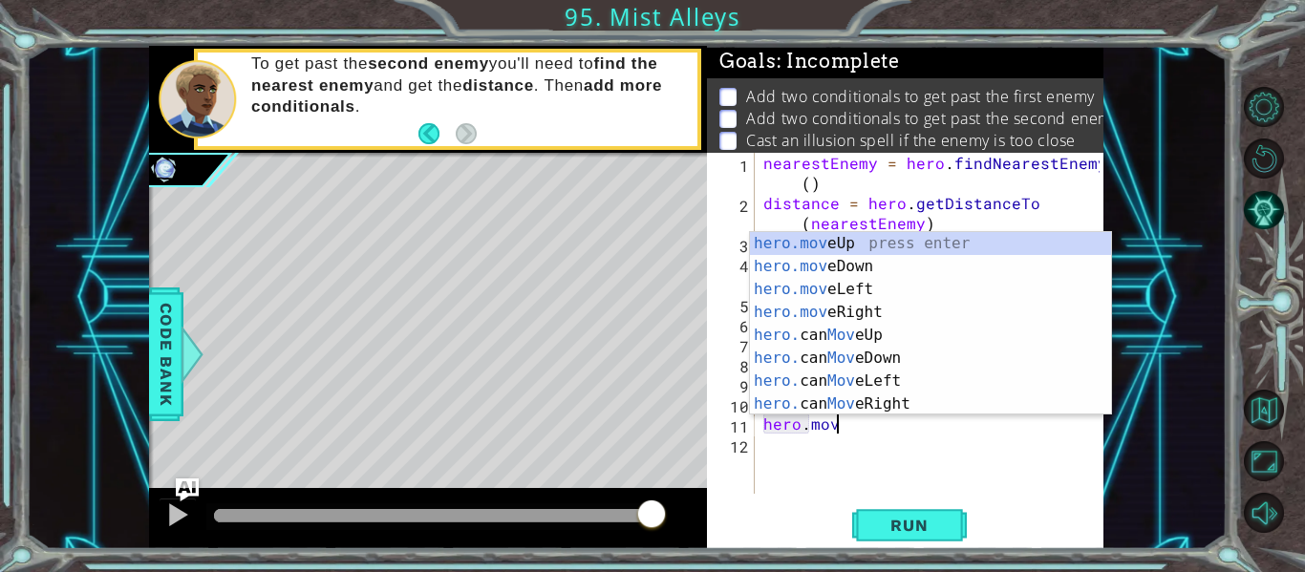
scroll to position [0, 4]
type textarea "hero.moveUp(1)"
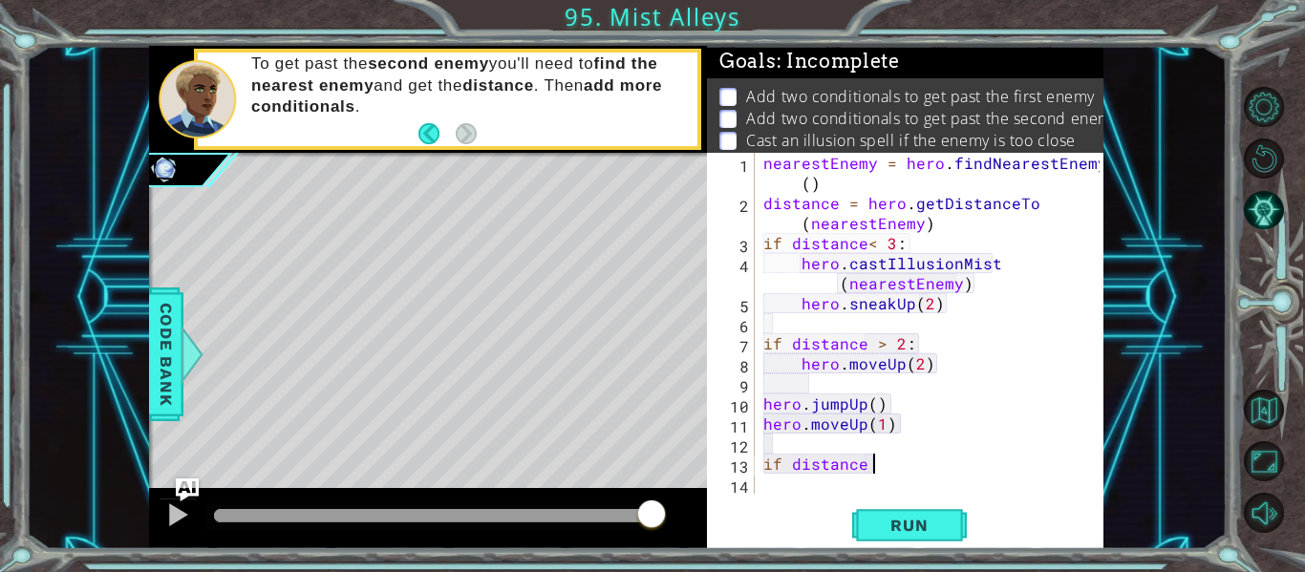
scroll to position [0, 7]
type textarea "if distance <3:"
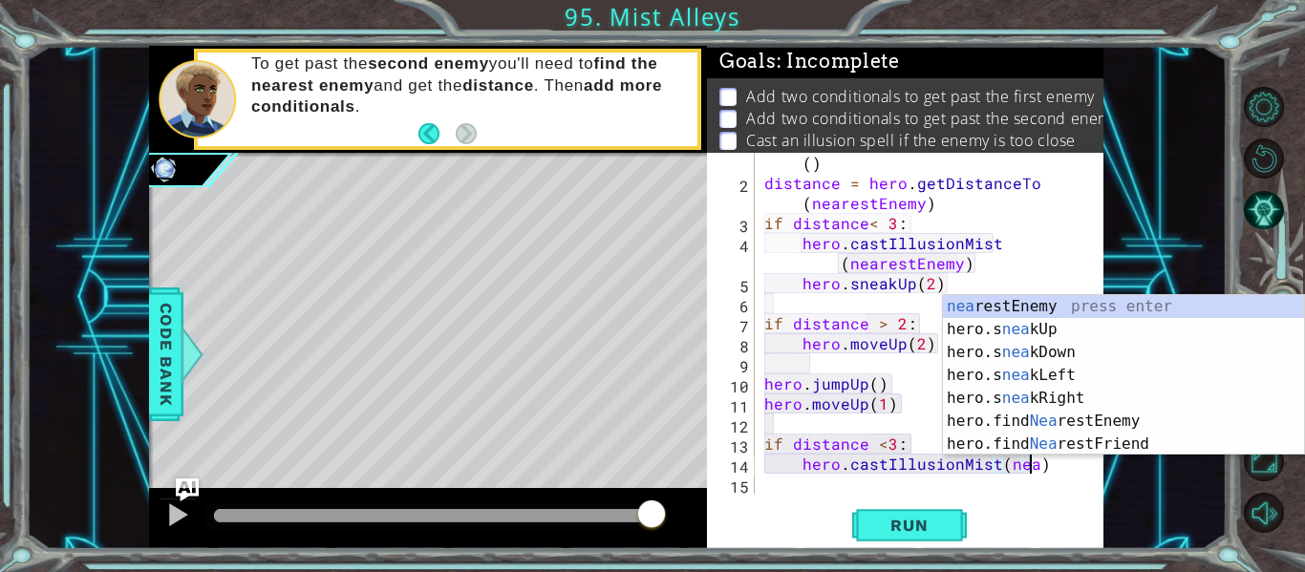
scroll to position [0, 16]
type textarea "hero.castIllusionMist(nearestEnemy)"
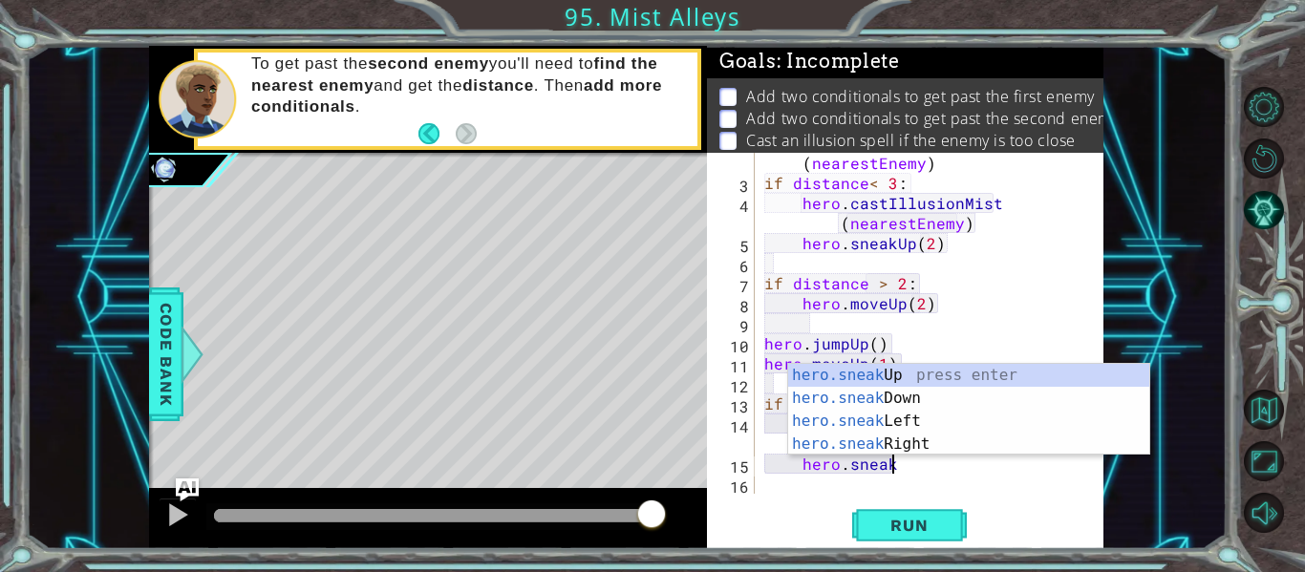
scroll to position [0, 8]
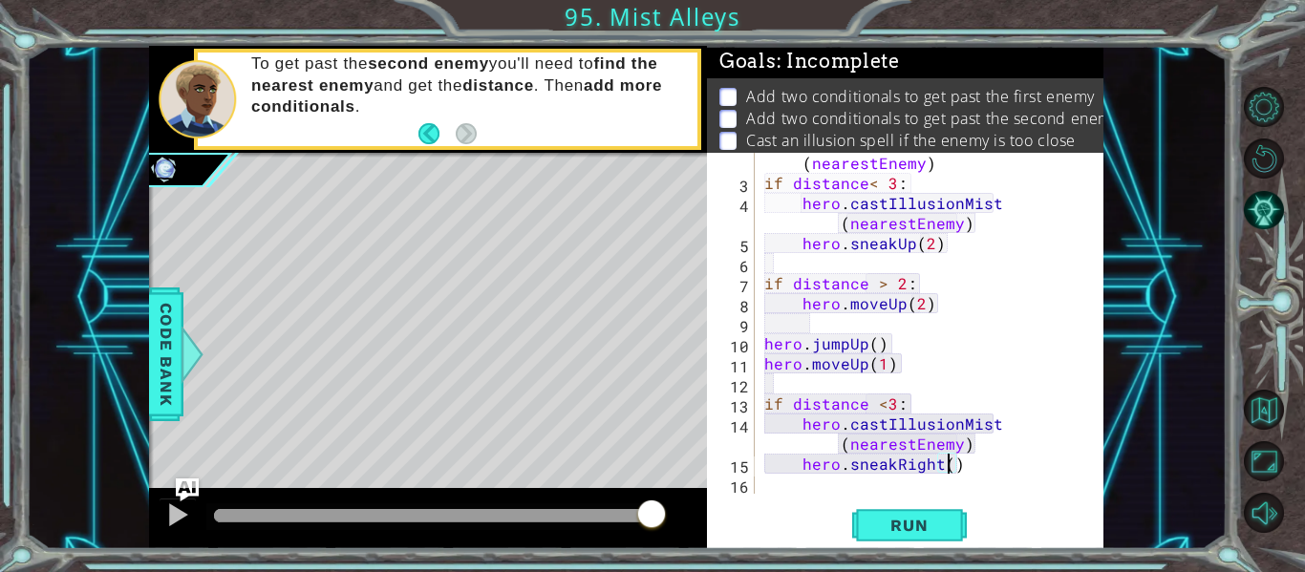
type textarea "hero.sneakRight(2)"
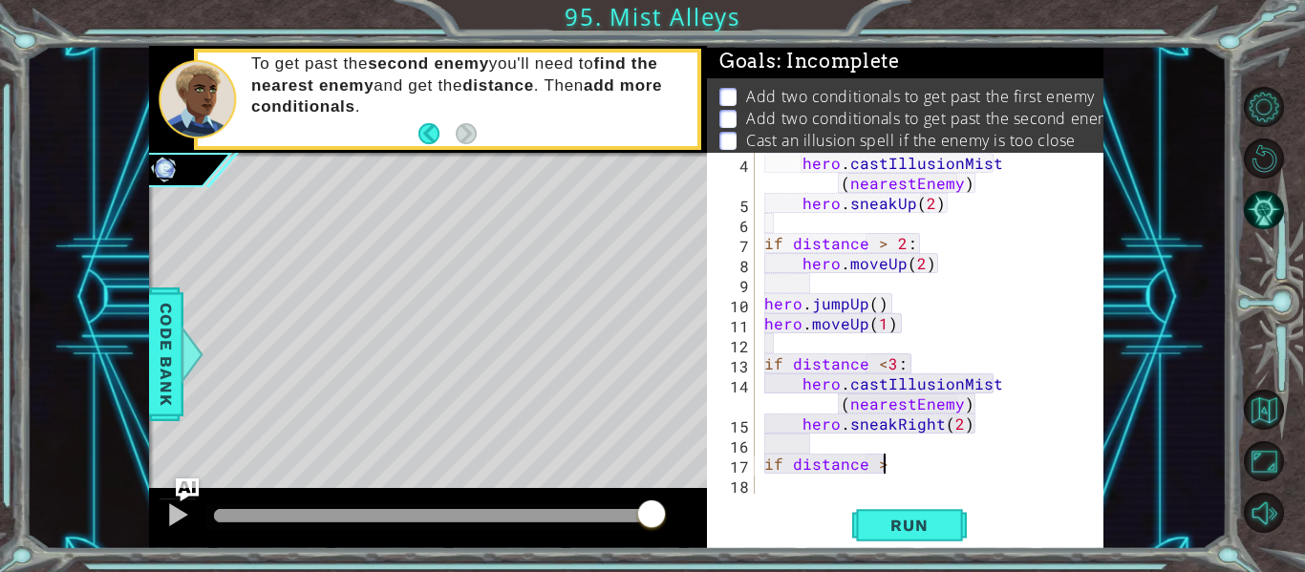
scroll to position [0, 7]
type textarea "if distance >2:"
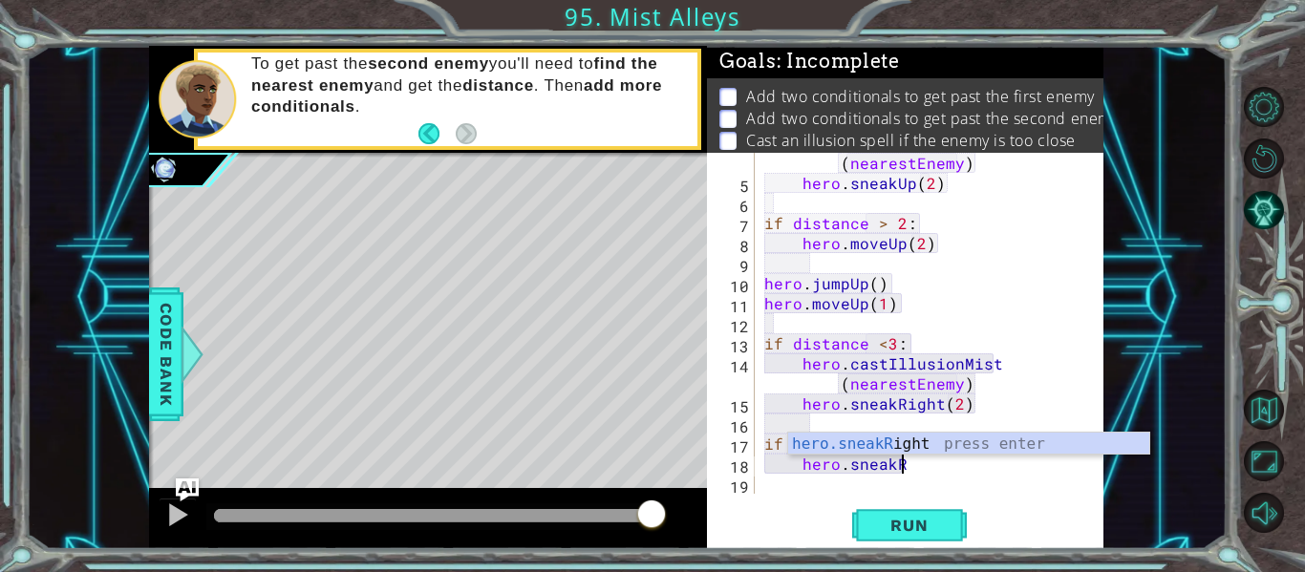
scroll to position [0, 8]
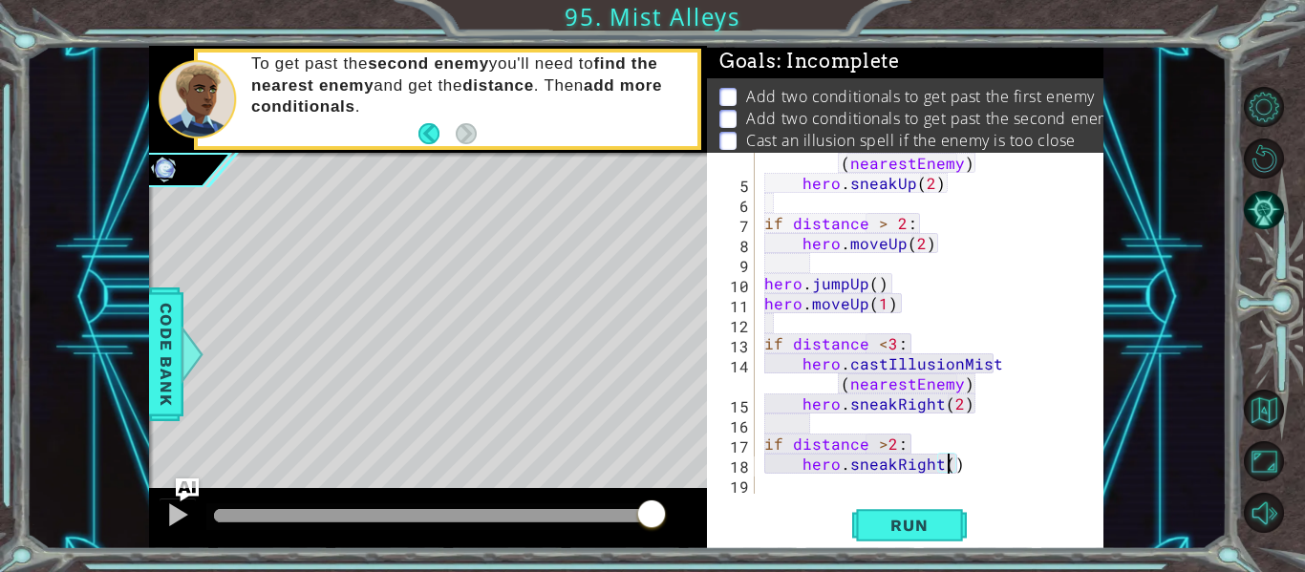
type textarea "hero.sneakRight(2)"
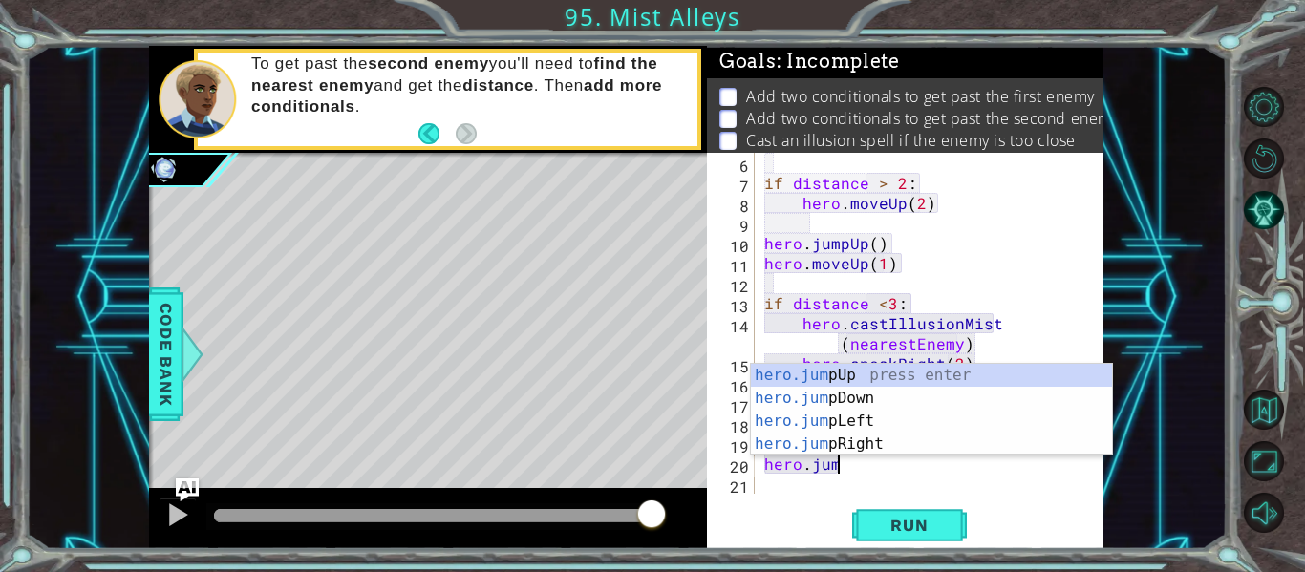
scroll to position [0, 14]
type textarea "hero.moveRight(1)hero.jumpr"
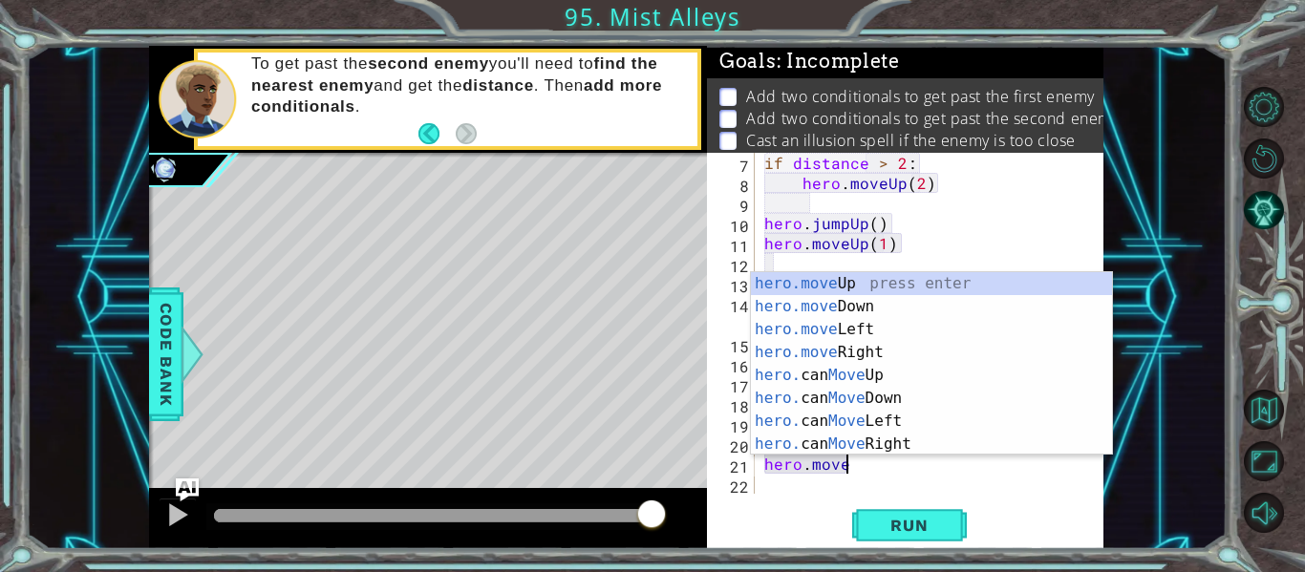
scroll to position [0, 5]
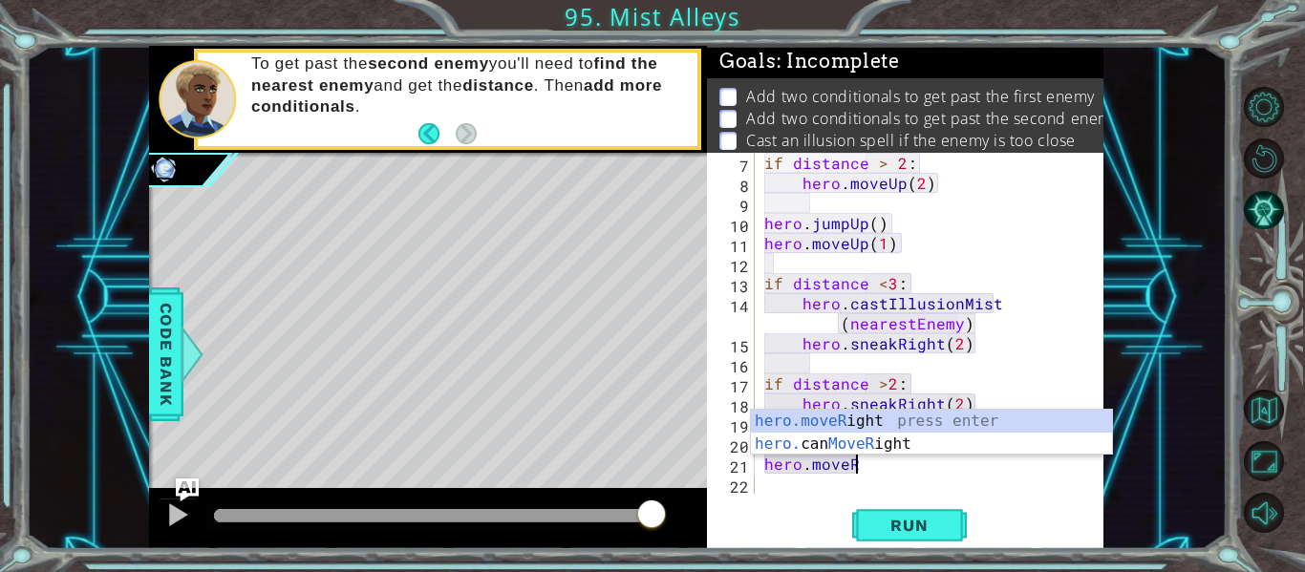
type textarea "hero.moveRight(1)"
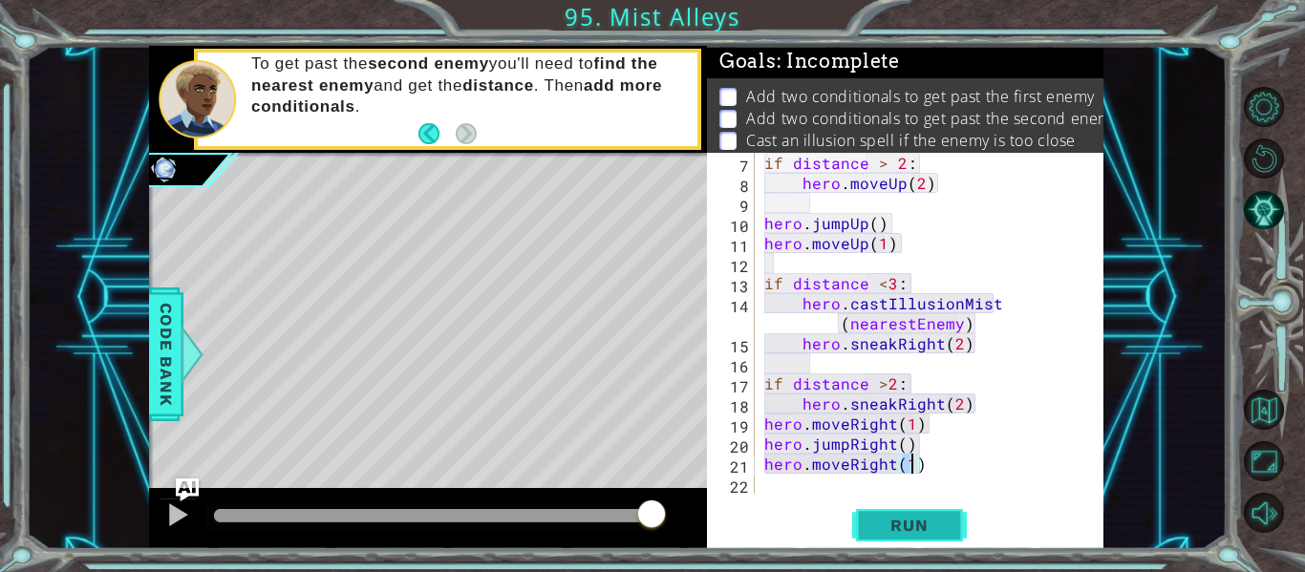
click at [896, 530] on span "Run" at bounding box center [908, 525] width 75 height 19
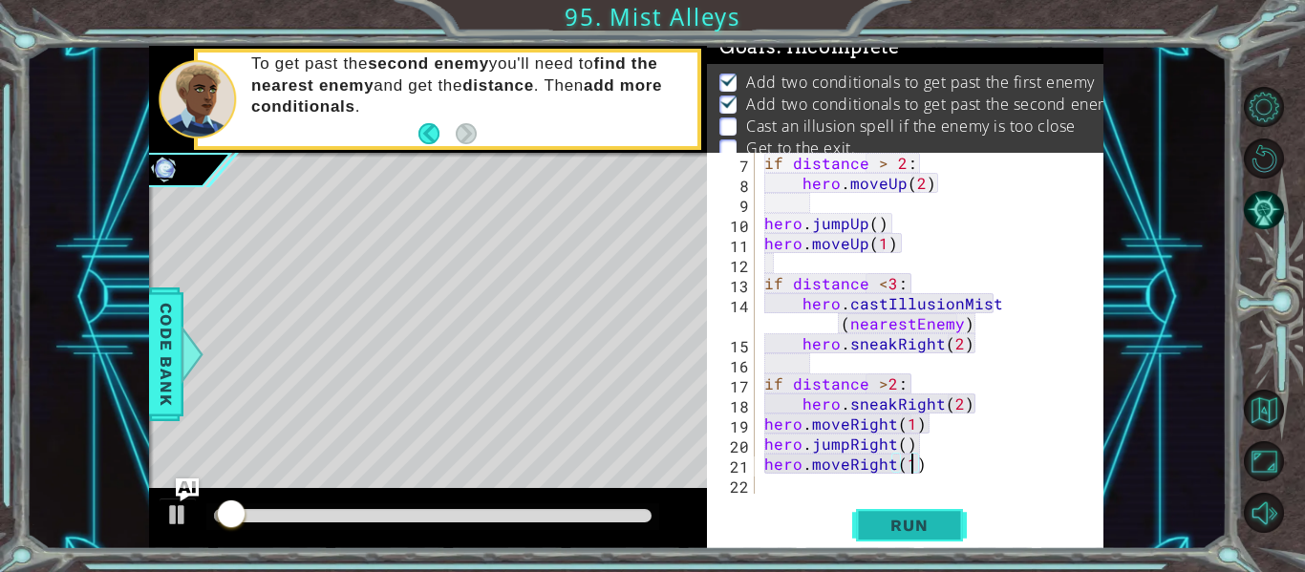
scroll to position [15, 0]
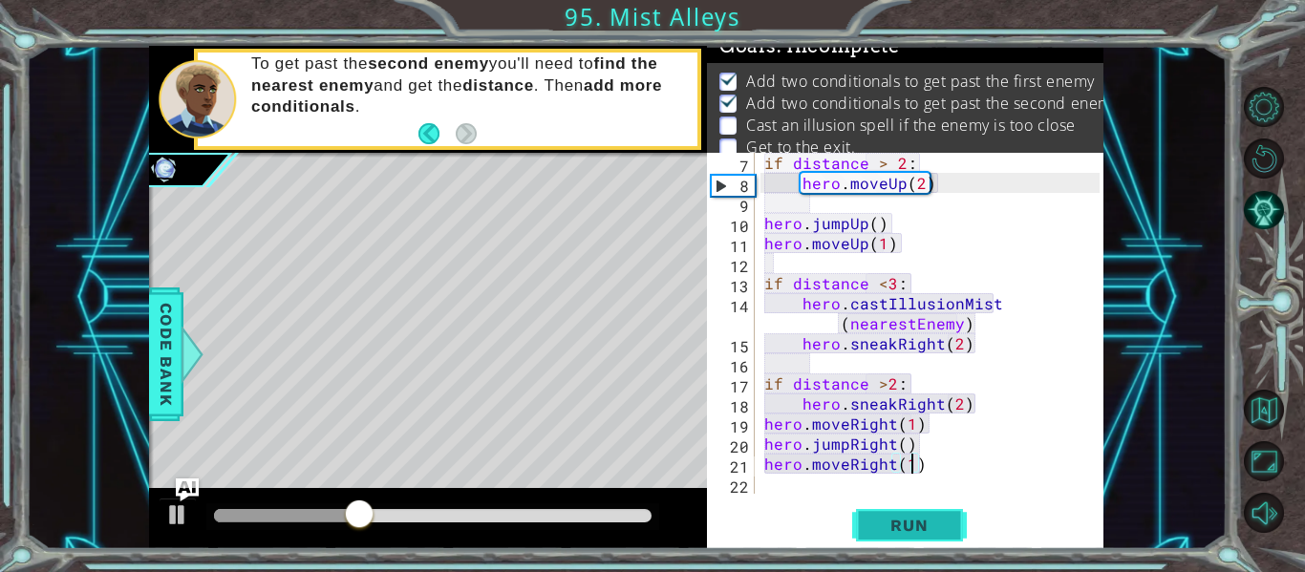
click at [923, 532] on span "Run" at bounding box center [908, 525] width 75 height 19
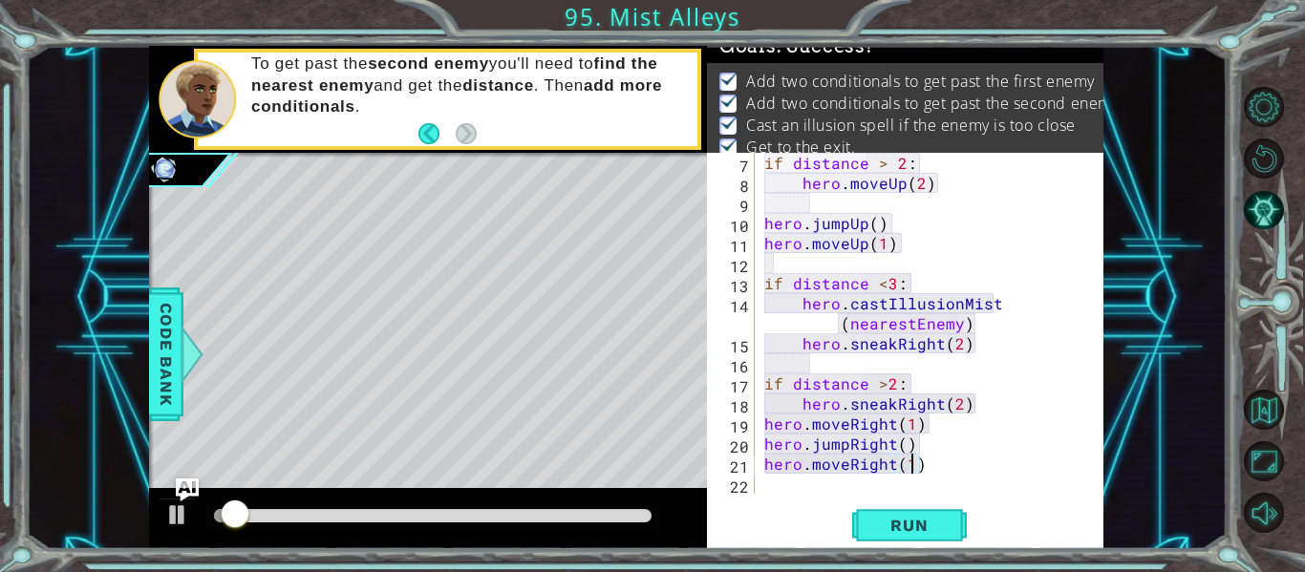
click at [620, 515] on div at bounding box center [433, 515] width 438 height 13
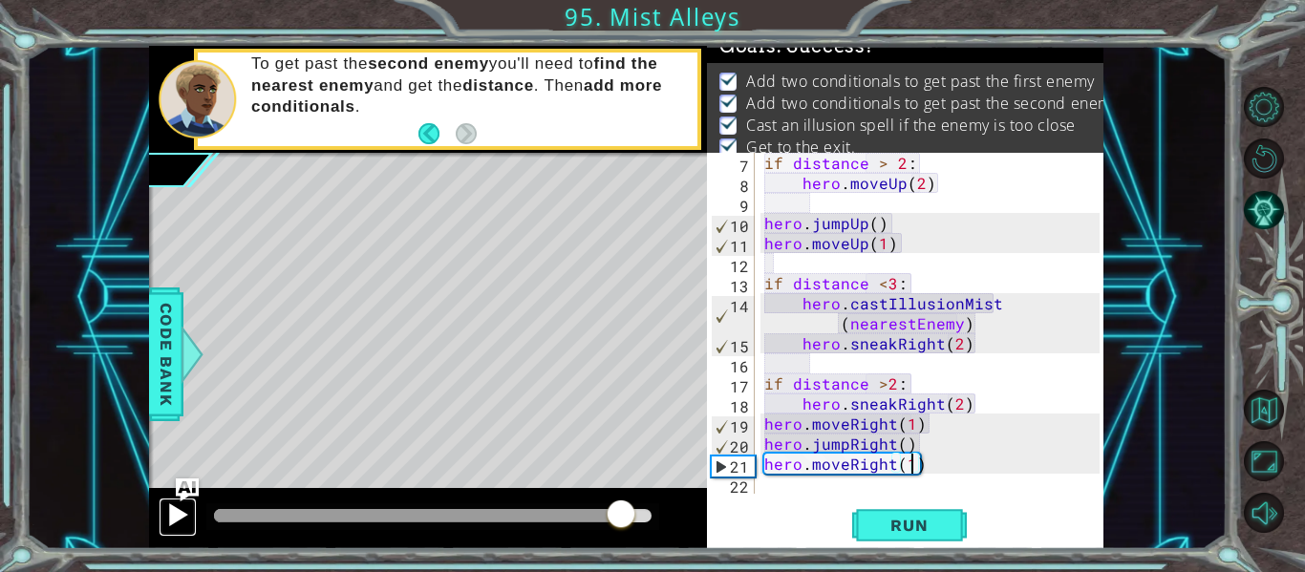
click at [162, 505] on button at bounding box center [178, 517] width 38 height 39
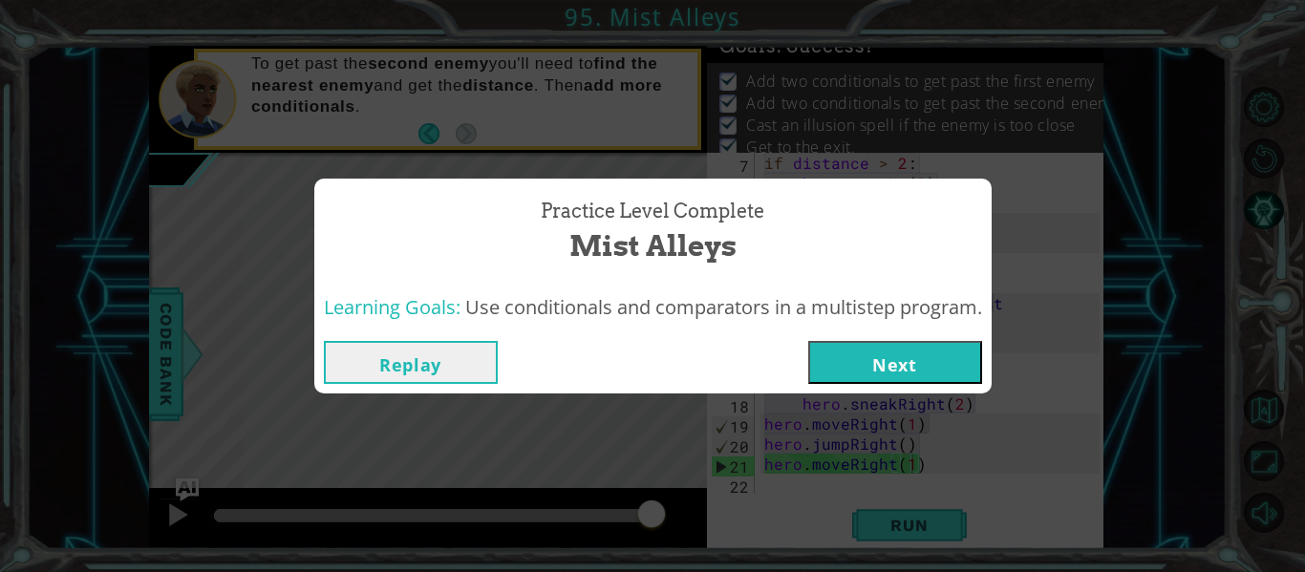
click at [944, 375] on button "Next" at bounding box center [895, 362] width 174 height 43
